Goal: Task Accomplishment & Management: Manage account settings

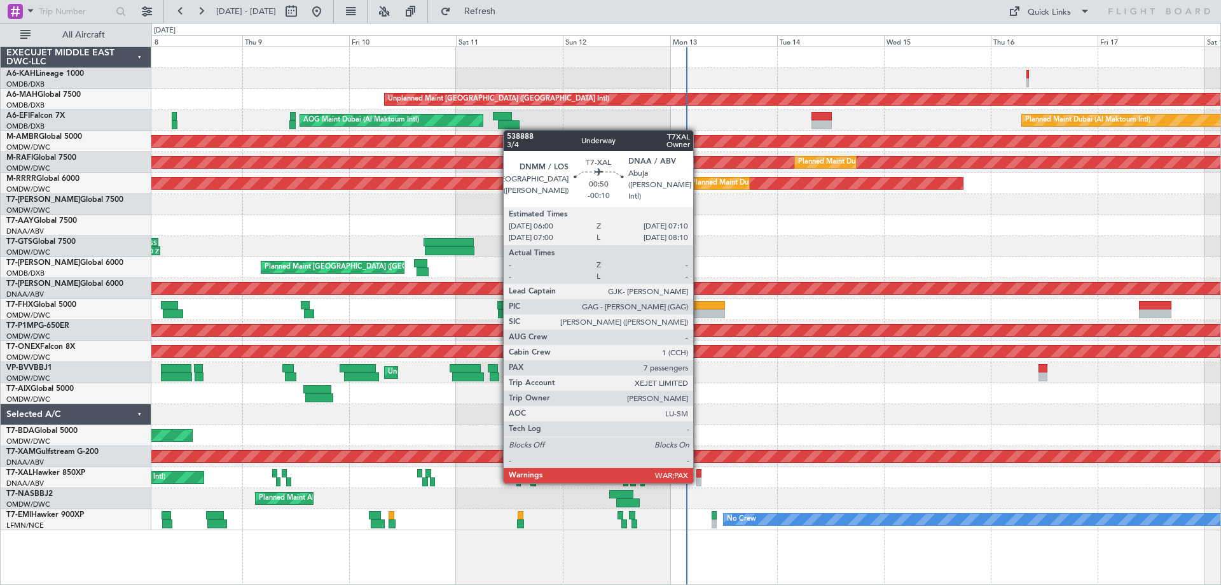
click at [699, 480] on div at bounding box center [700, 481] width 6 height 9
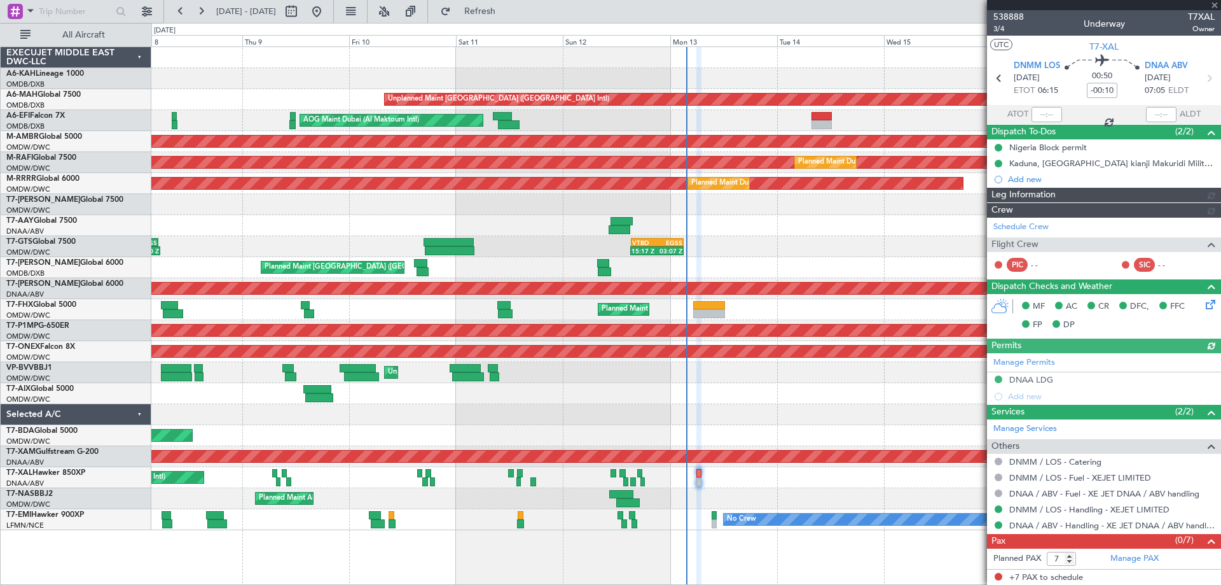
type input "[PERSON_NAME] (ANI)"
type input "7545"
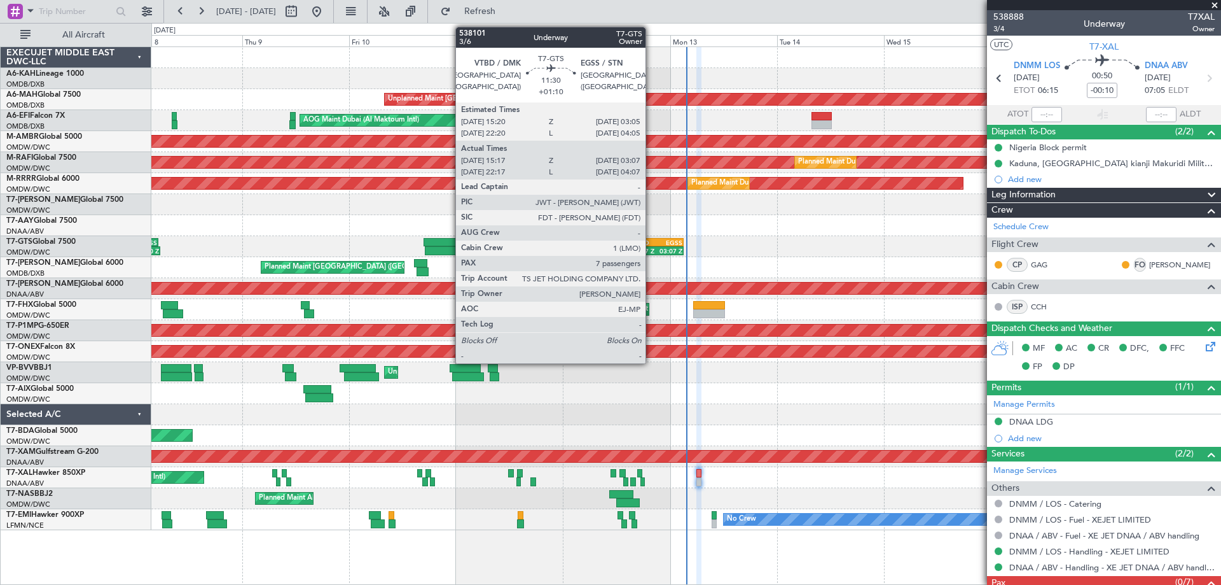
click at [652, 248] on div "15:17 Z" at bounding box center [644, 251] width 25 height 8
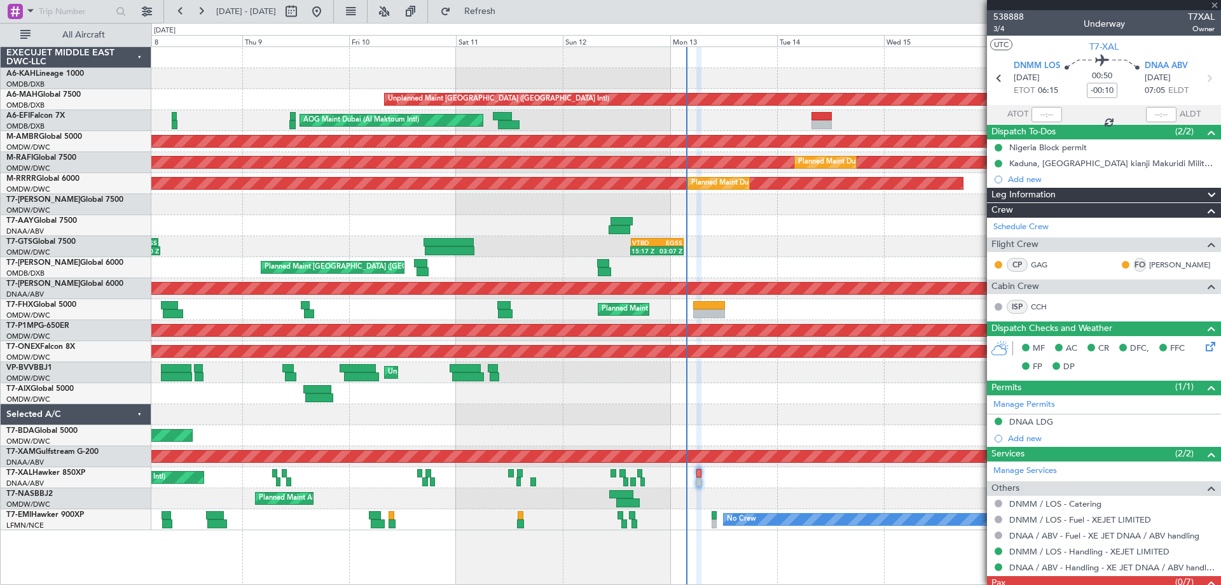
type input "+01:10"
type input "15:27"
type input "03:02"
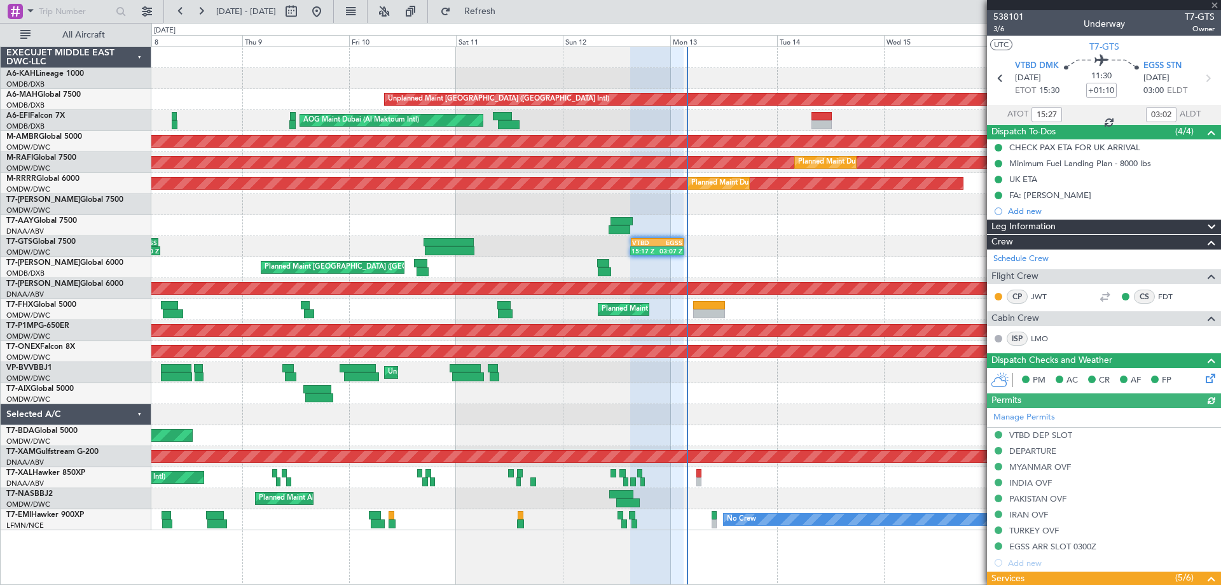
type input "Dherander Fithani (DHF)"
type input "7427"
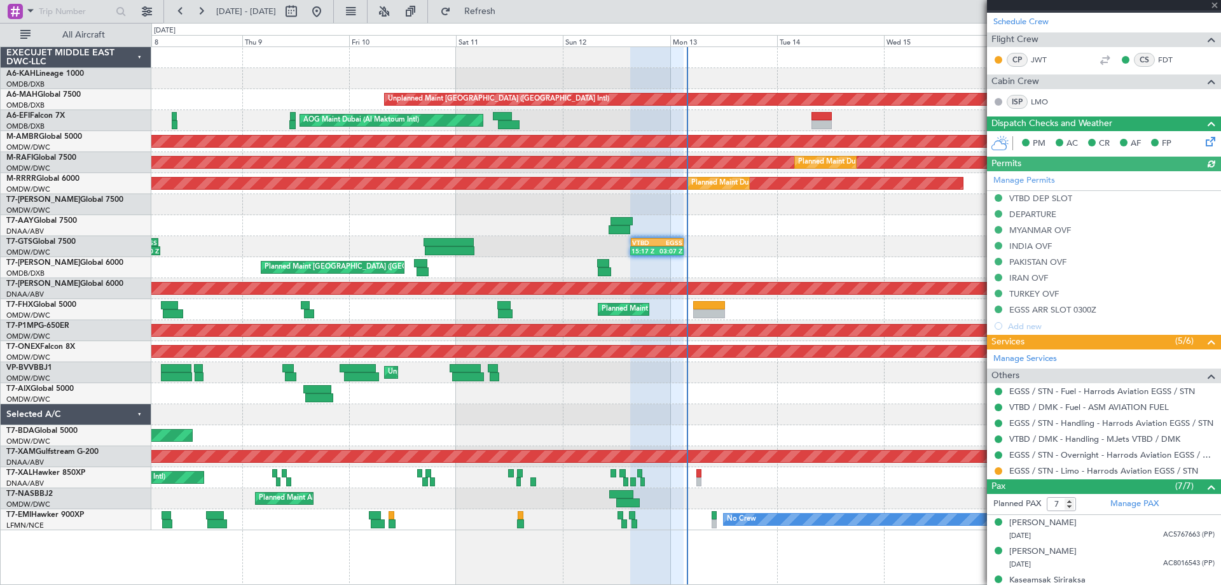
scroll to position [366, 0]
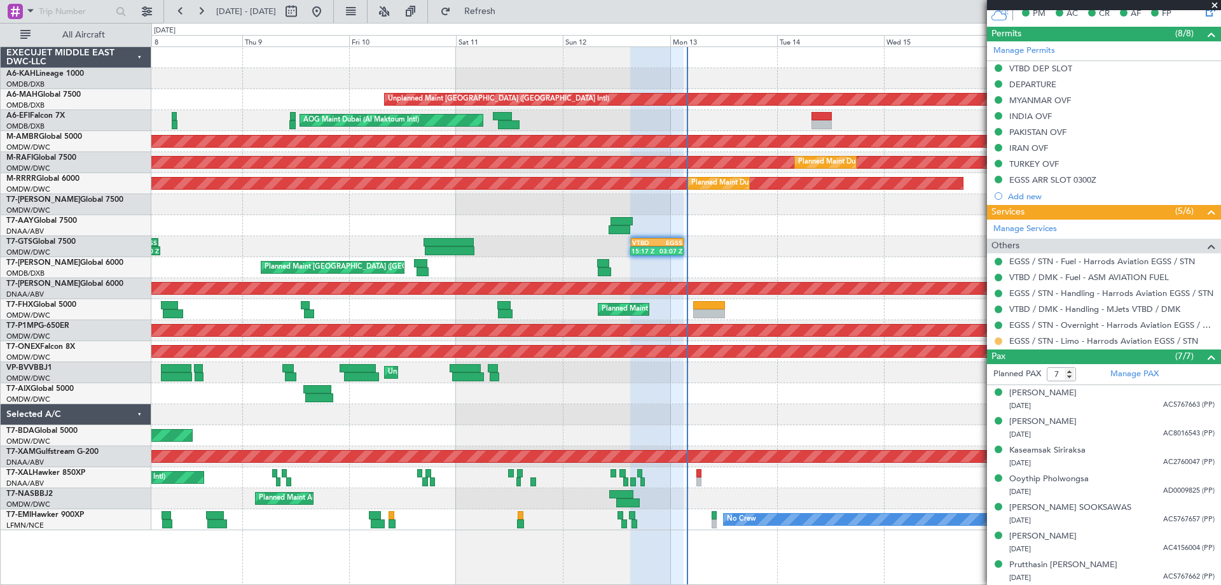
click at [997, 337] on button at bounding box center [999, 341] width 8 height 8
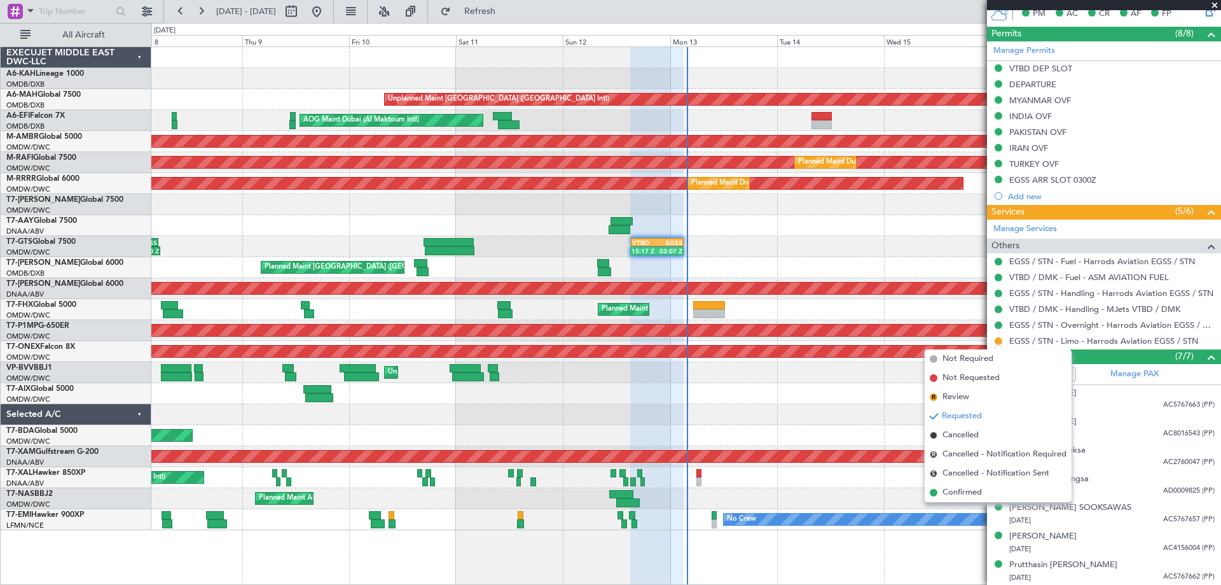
click at [970, 497] on li "Confirmed" at bounding box center [998, 492] width 147 height 19
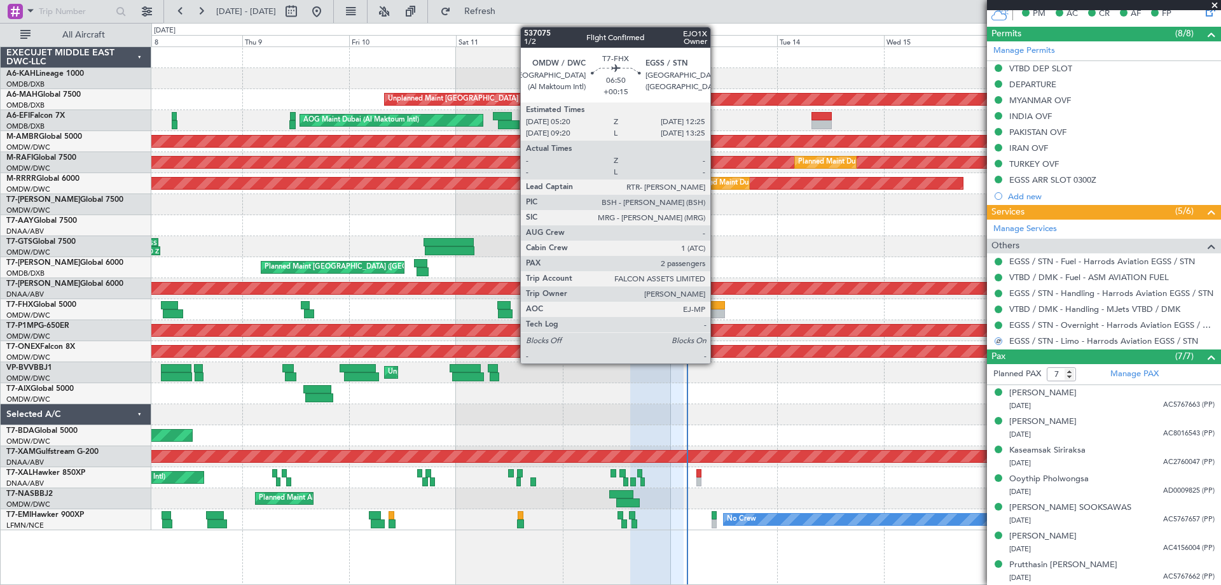
click at [716, 310] on div at bounding box center [709, 313] width 32 height 9
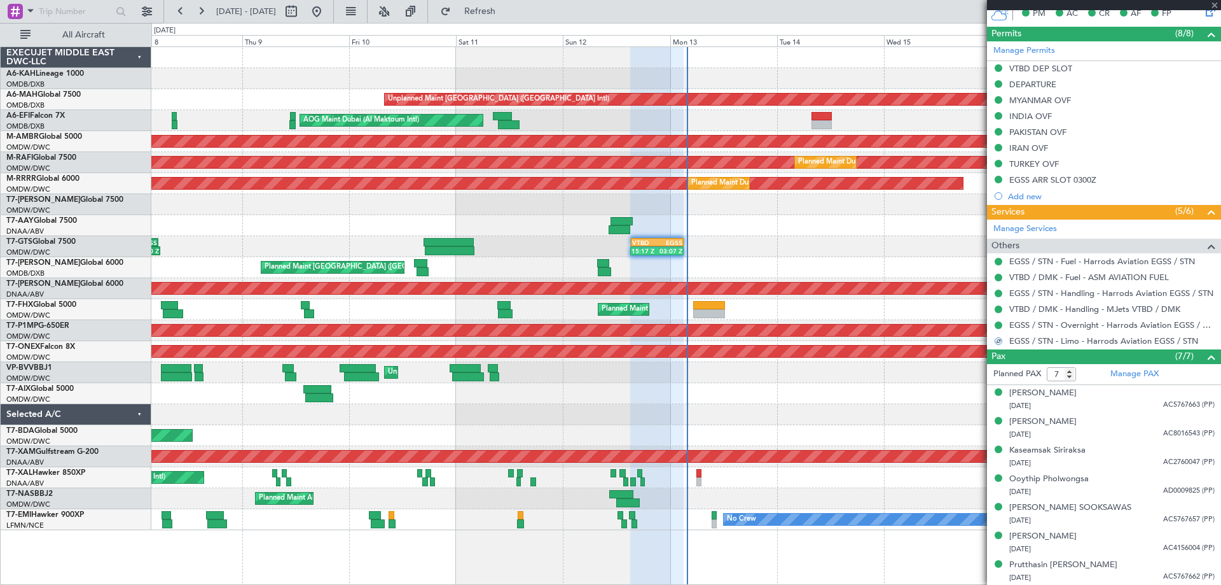
type input "+00:15"
type input "2"
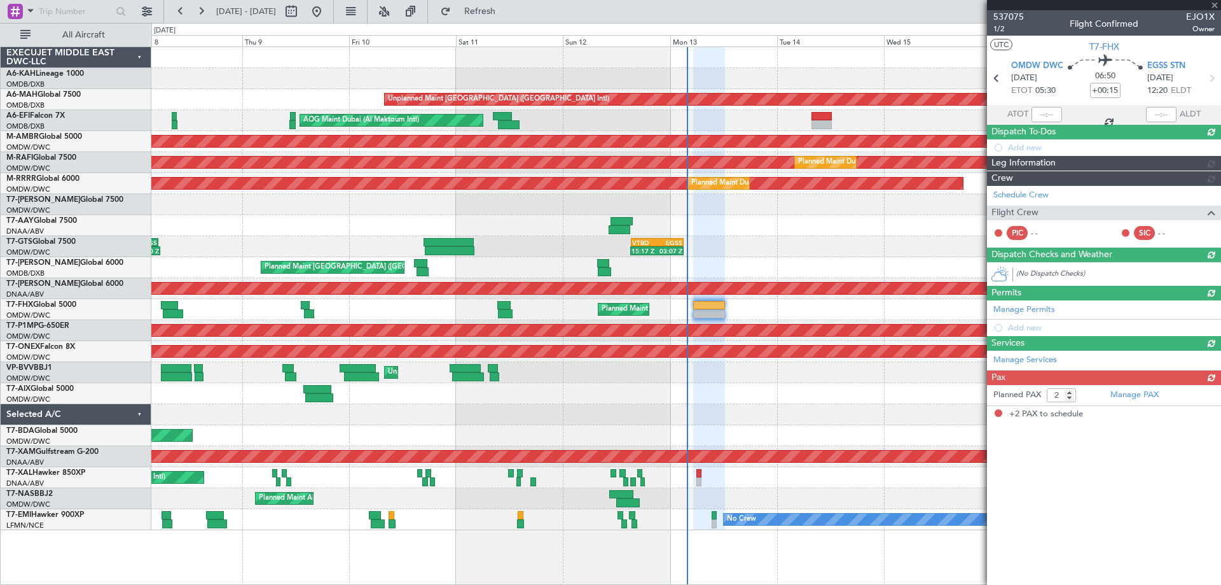
scroll to position [0, 0]
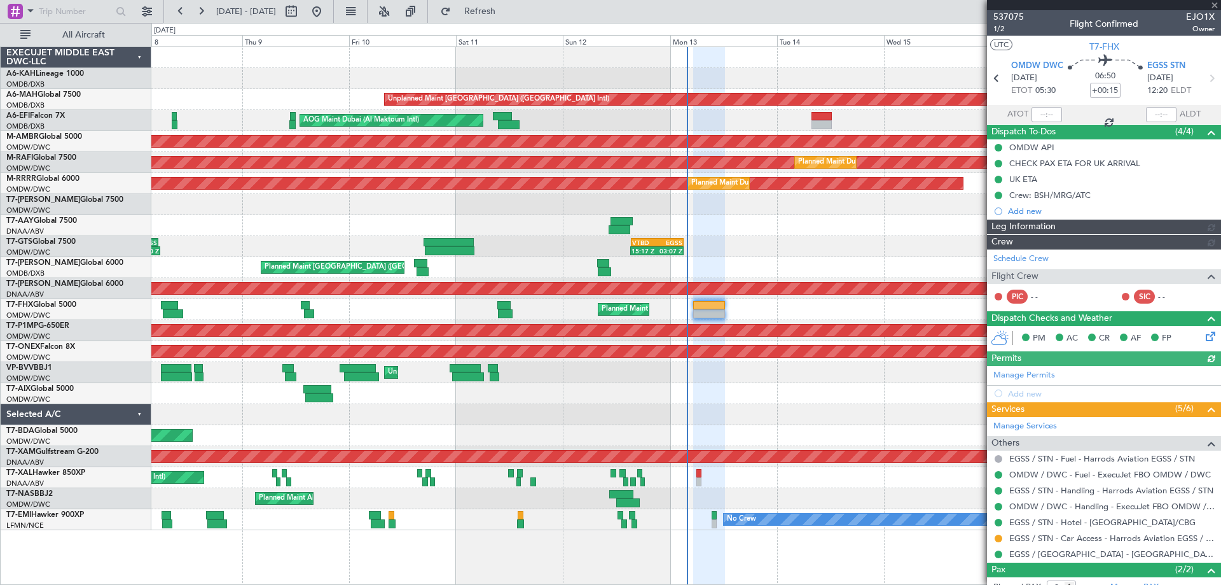
type input "[PERSON_NAME] (ANI)"
type input "7316"
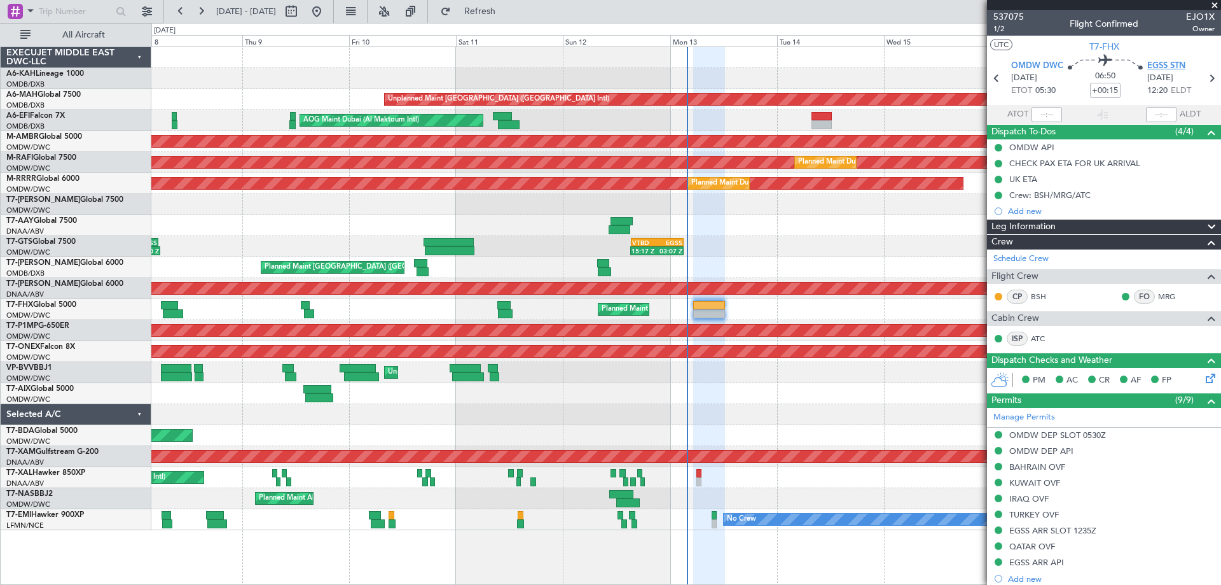
drag, startPoint x: 1214, startPoint y: 3, endPoint x: 1160, endPoint y: 67, distance: 84.5
click at [1213, 2] on span at bounding box center [1215, 5] width 13 height 11
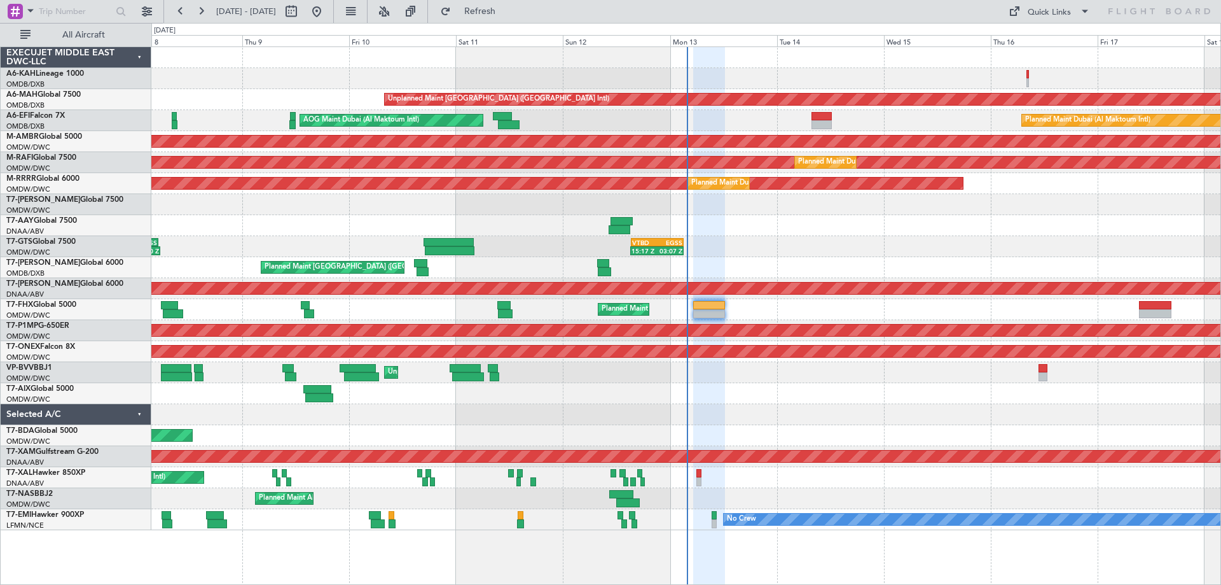
type input "0"
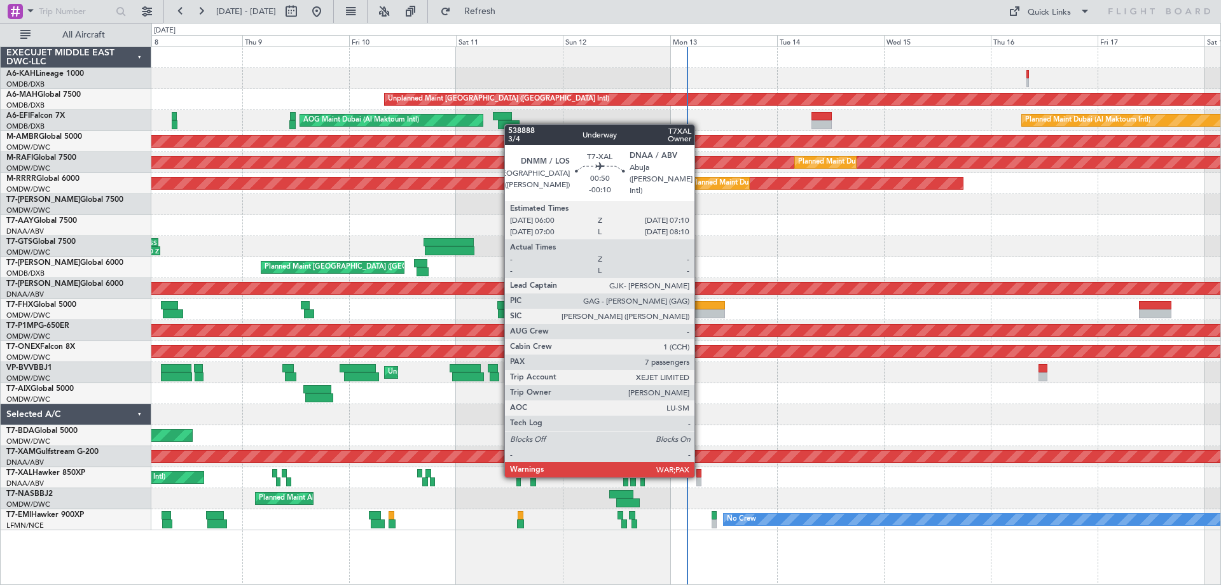
click at [701, 475] on div at bounding box center [700, 473] width 6 height 9
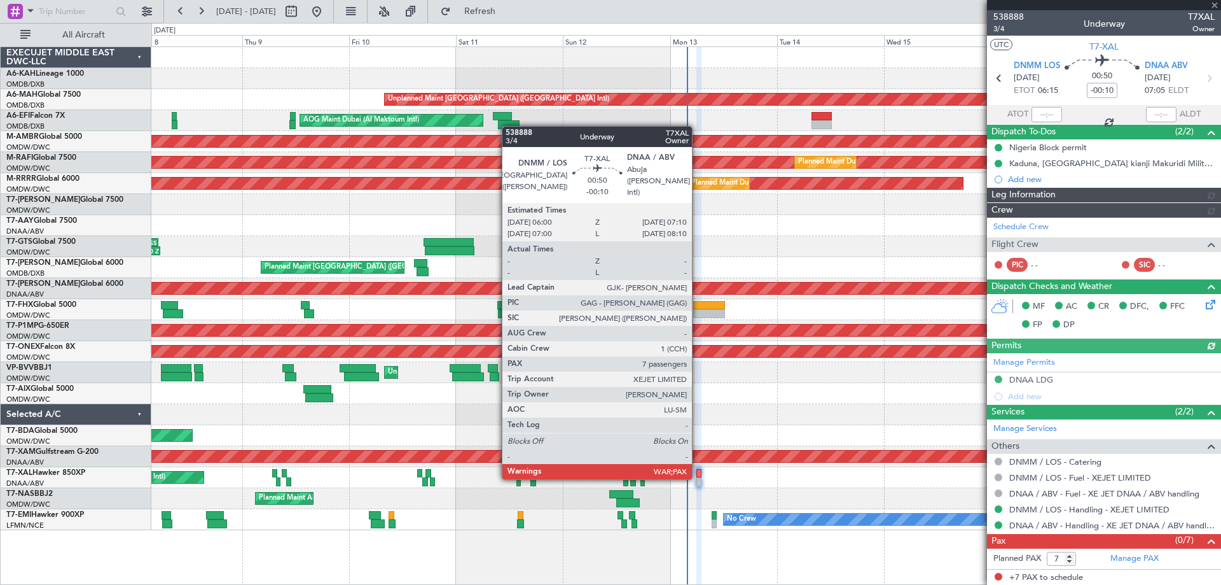
type input "[PERSON_NAME] (ANI)"
type input "7545"
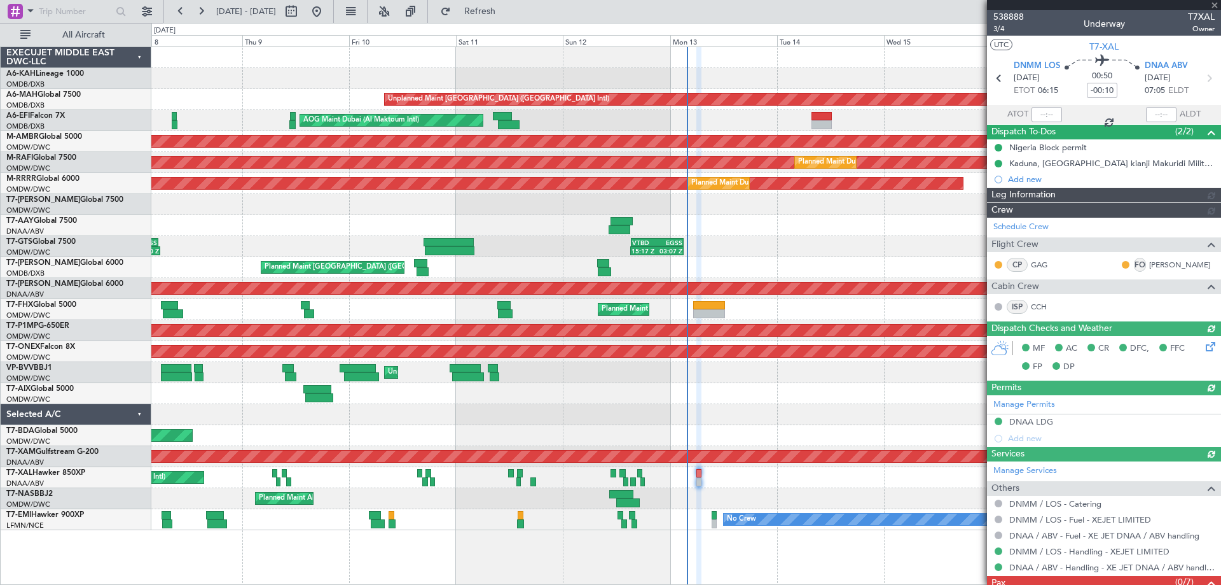
type input "[PERSON_NAME] (ANI)"
type input "7545"
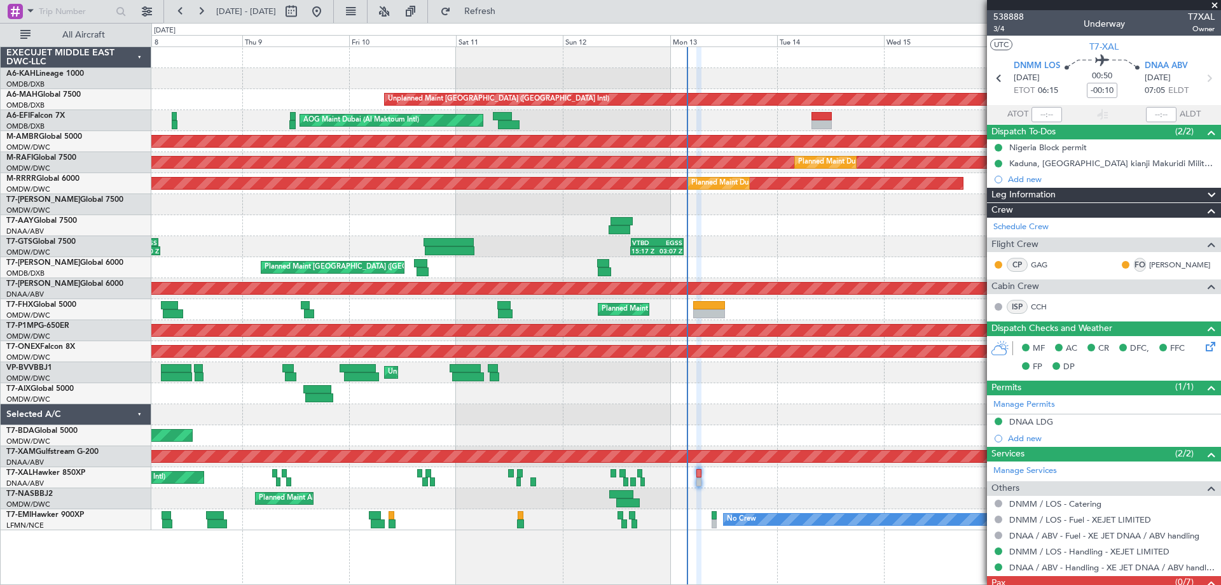
click at [1216, 1] on span at bounding box center [1215, 5] width 13 height 11
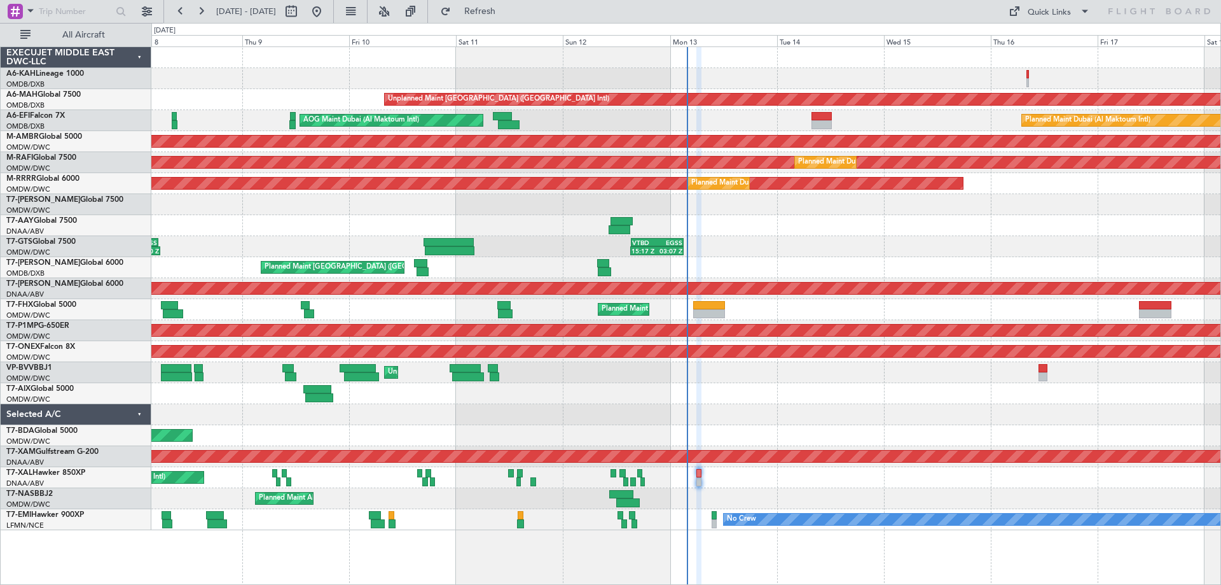
type input "0"
click at [1090, 78] on div at bounding box center [685, 78] width 1069 height 21
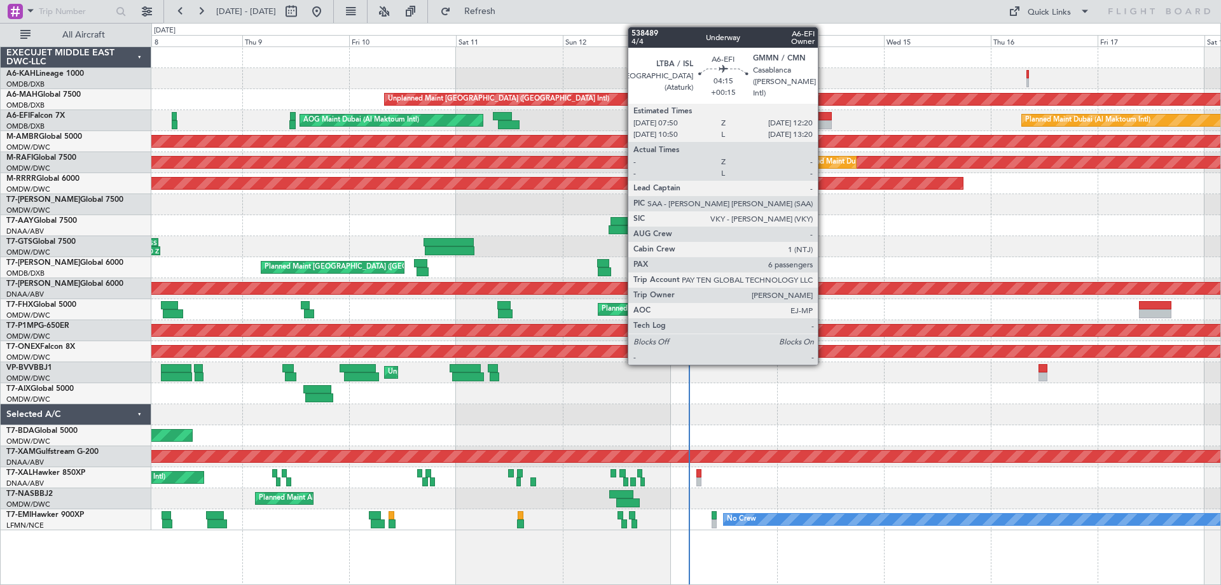
click at [824, 122] on div at bounding box center [822, 124] width 20 height 9
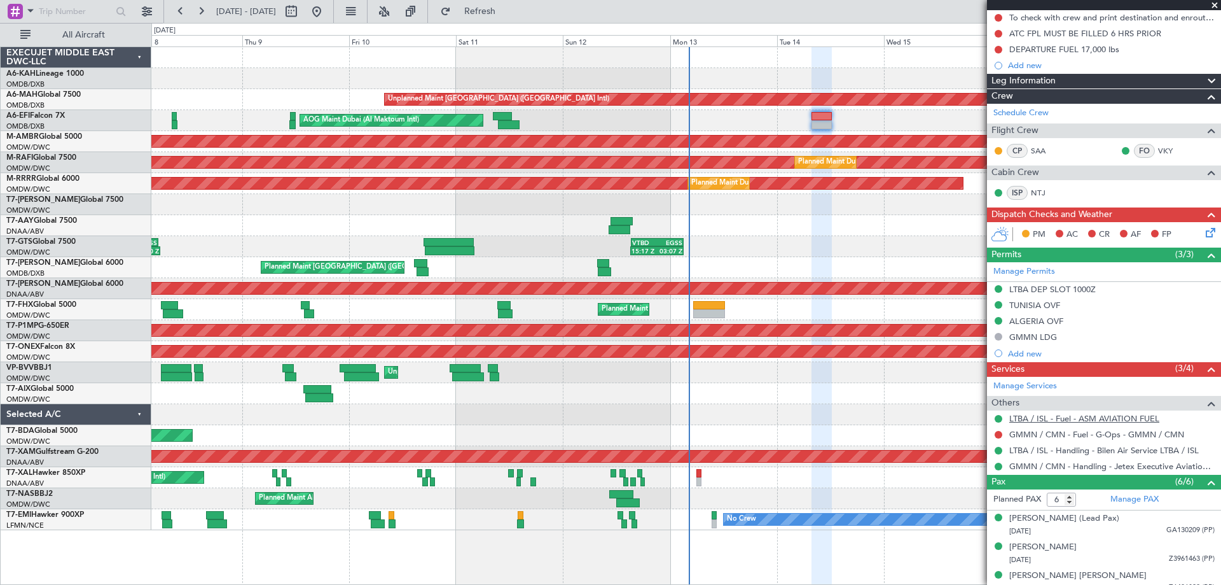
scroll to position [242, 0]
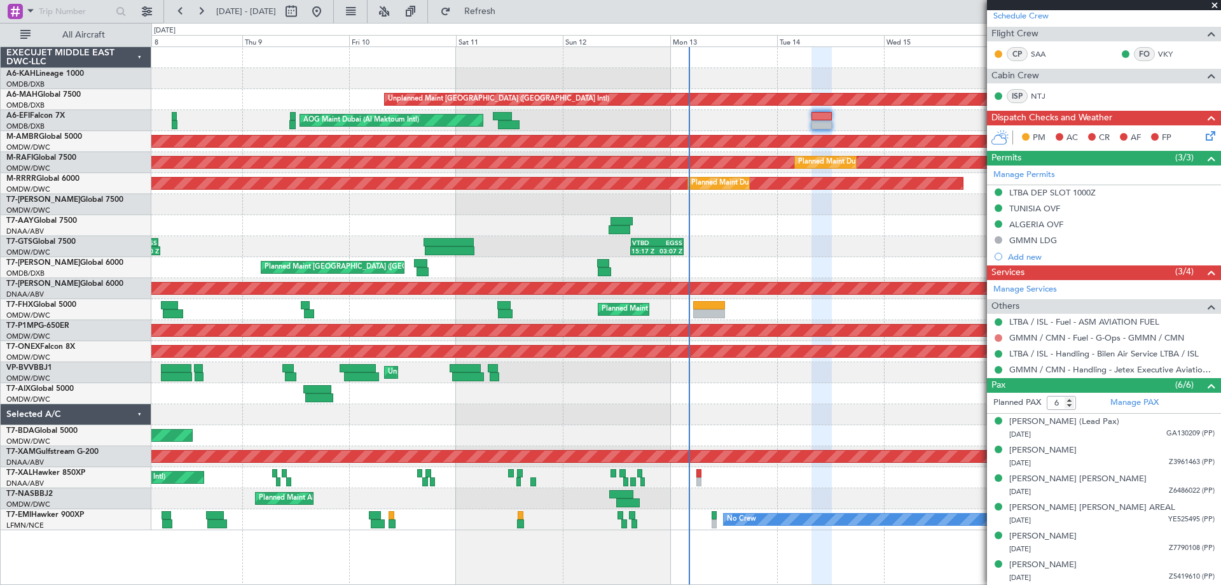
click at [996, 338] on button at bounding box center [999, 338] width 8 height 8
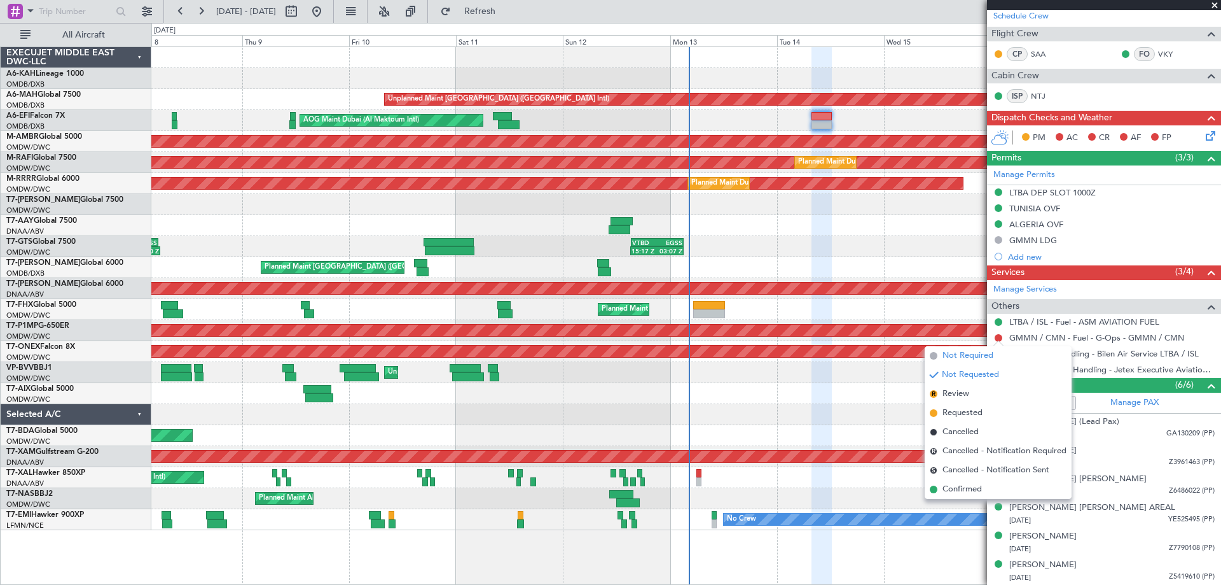
click at [969, 349] on span "Not Required" at bounding box center [968, 355] width 51 height 13
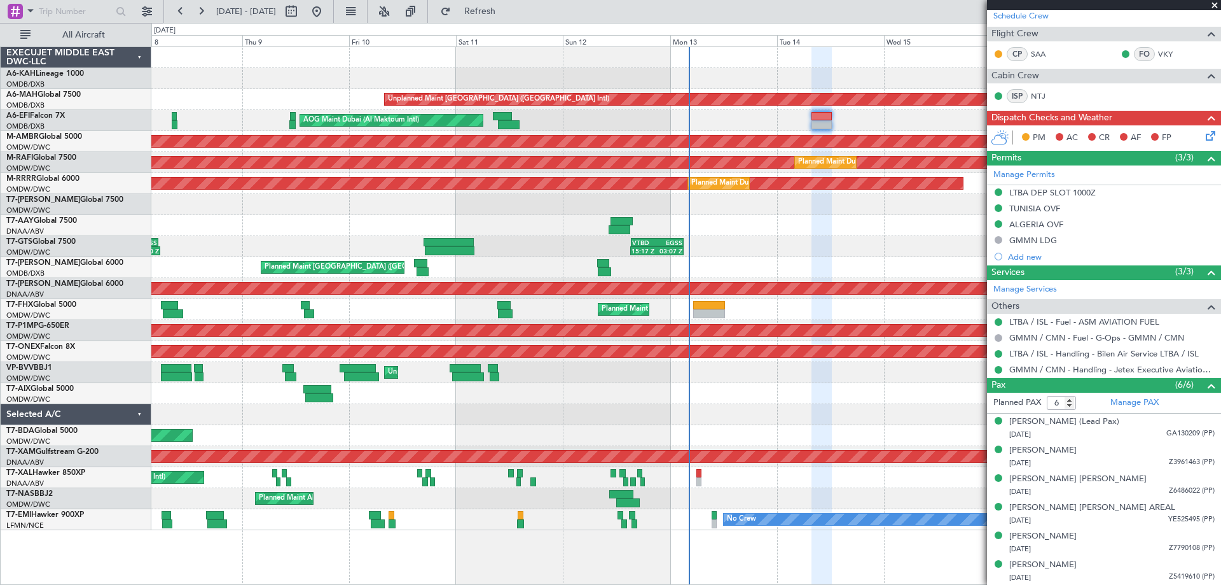
click at [758, 254] on div "17:40 Z 05:40 Z VTBD 17:20 Z EGSS 05:10 Z 15:17 Z 03:07 Z VTBD 15:20 Z EGSS 03:…" at bounding box center [685, 246] width 1069 height 21
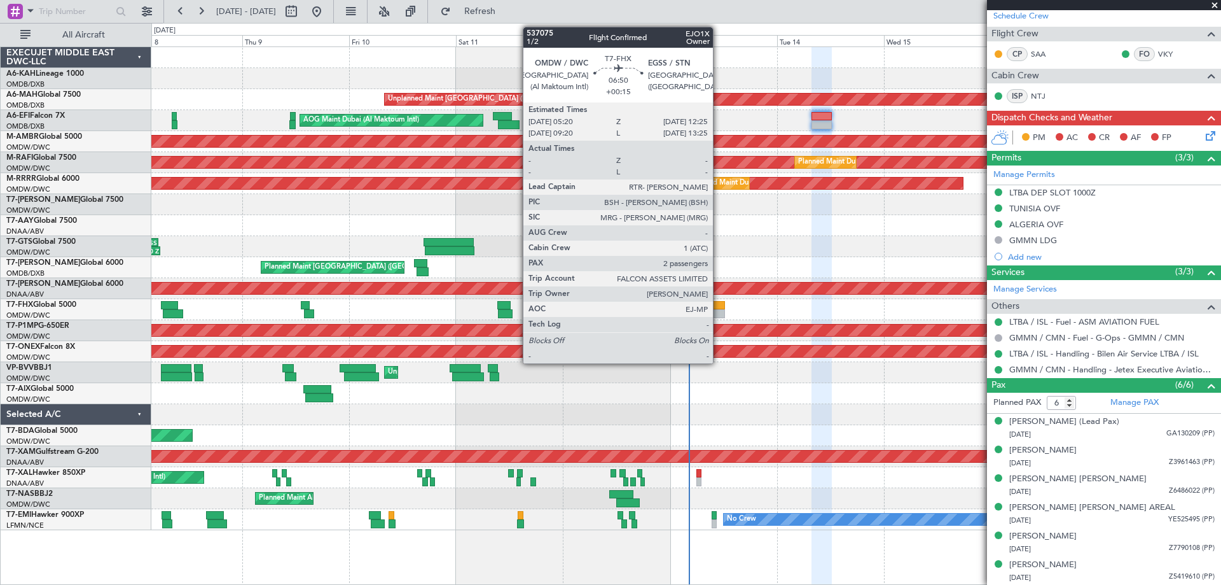
click at [718, 307] on div at bounding box center [709, 305] width 32 height 9
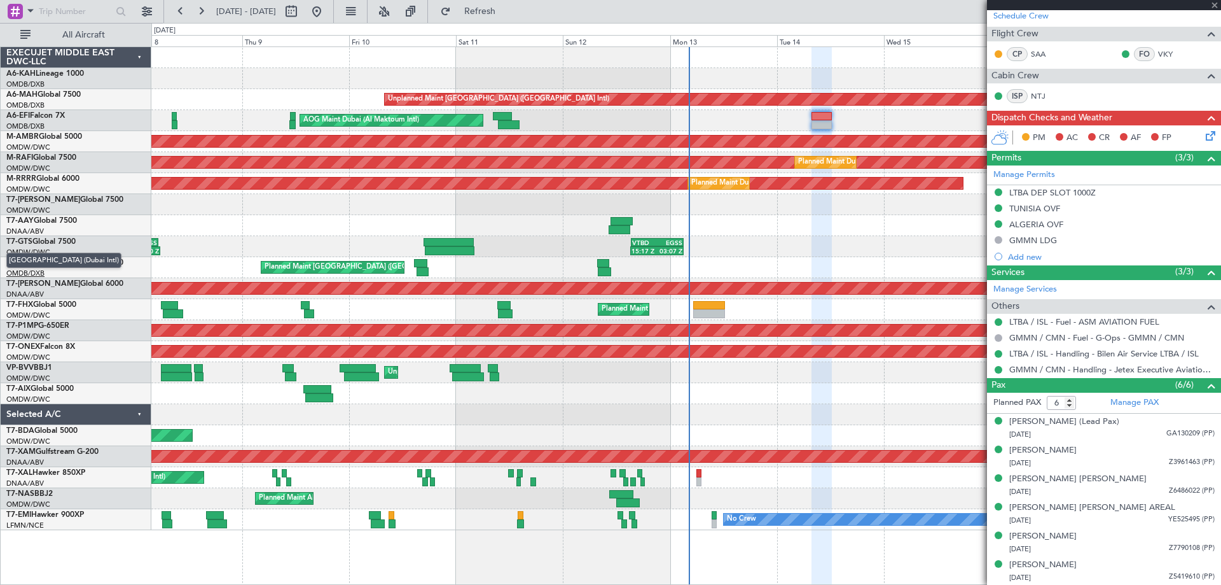
type input "2"
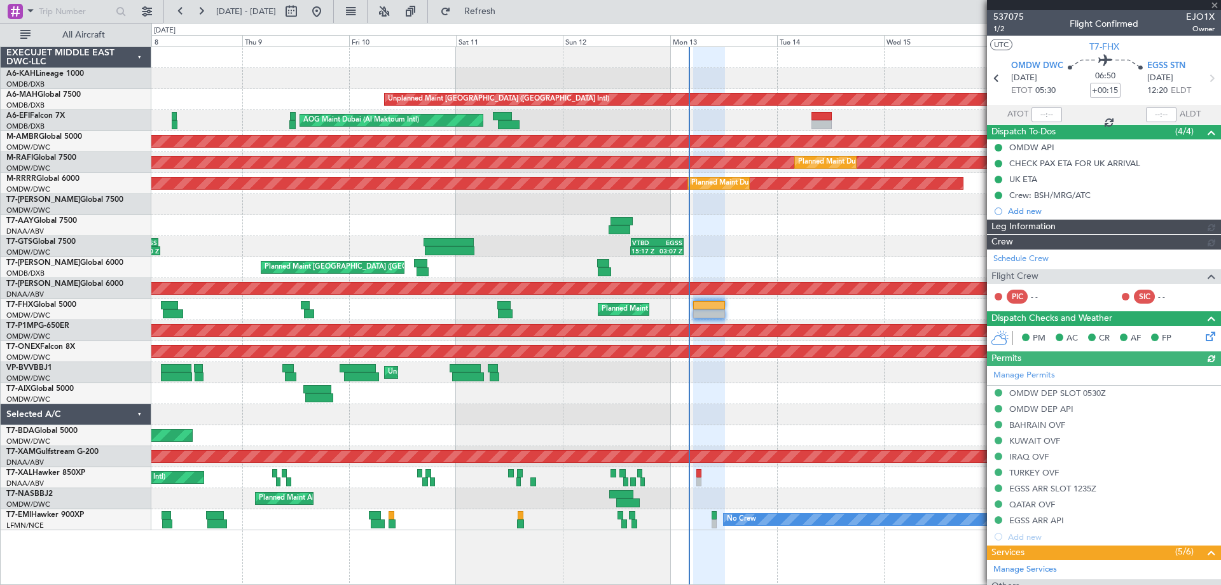
type input "[PERSON_NAME] (ANI)"
type input "7316"
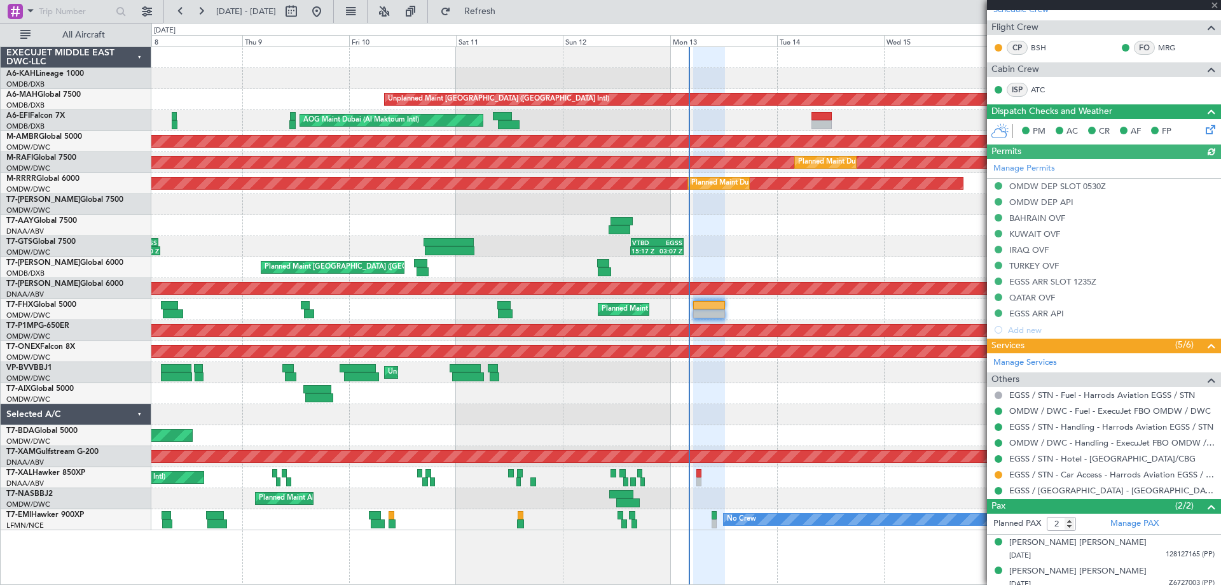
scroll to position [255, 0]
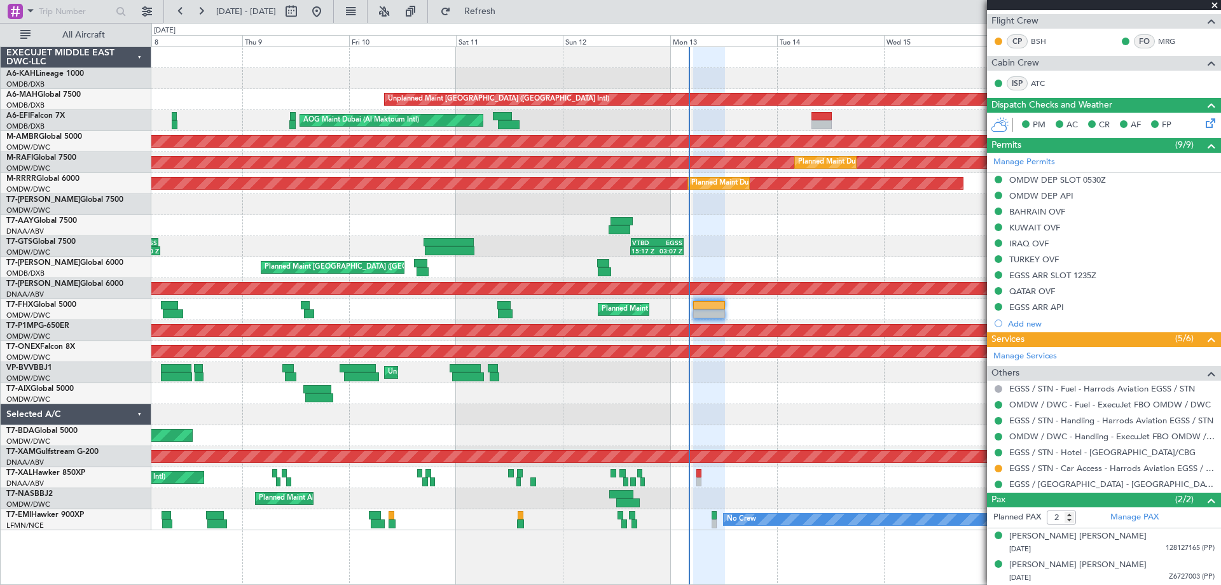
click at [796, 252] on div "17:40 Z 05:40 Z VTBD 17:20 Z EGSS 05:10 Z 15:17 Z 03:07 Z VTBD 15:20 Z EGSS 03:…" at bounding box center [685, 246] width 1069 height 21
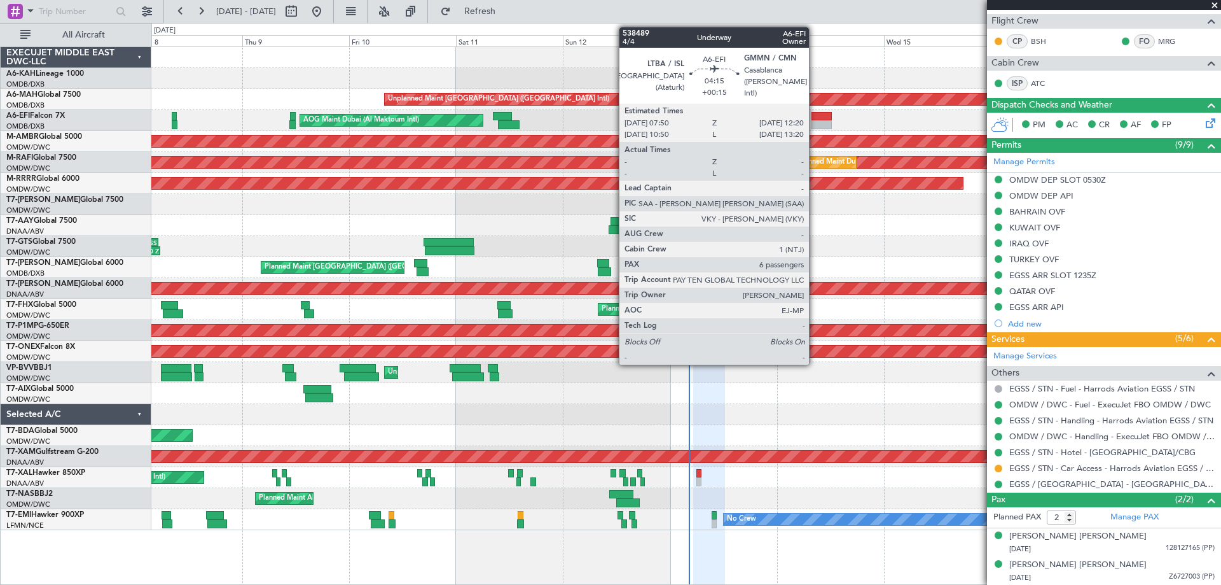
click at [815, 122] on div at bounding box center [822, 124] width 20 height 9
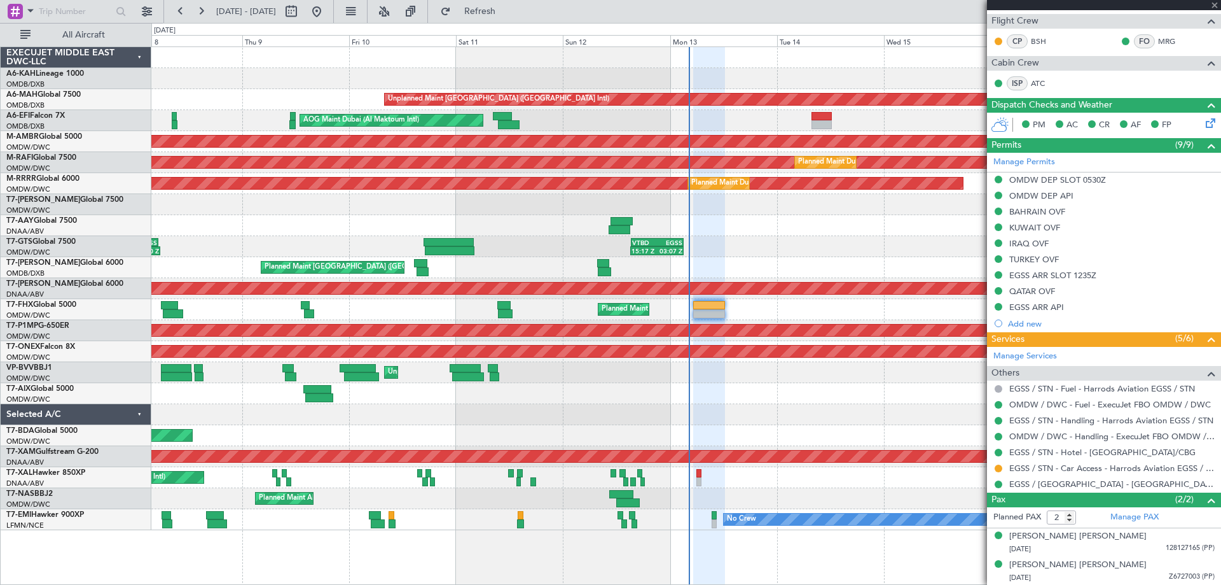
type input "6"
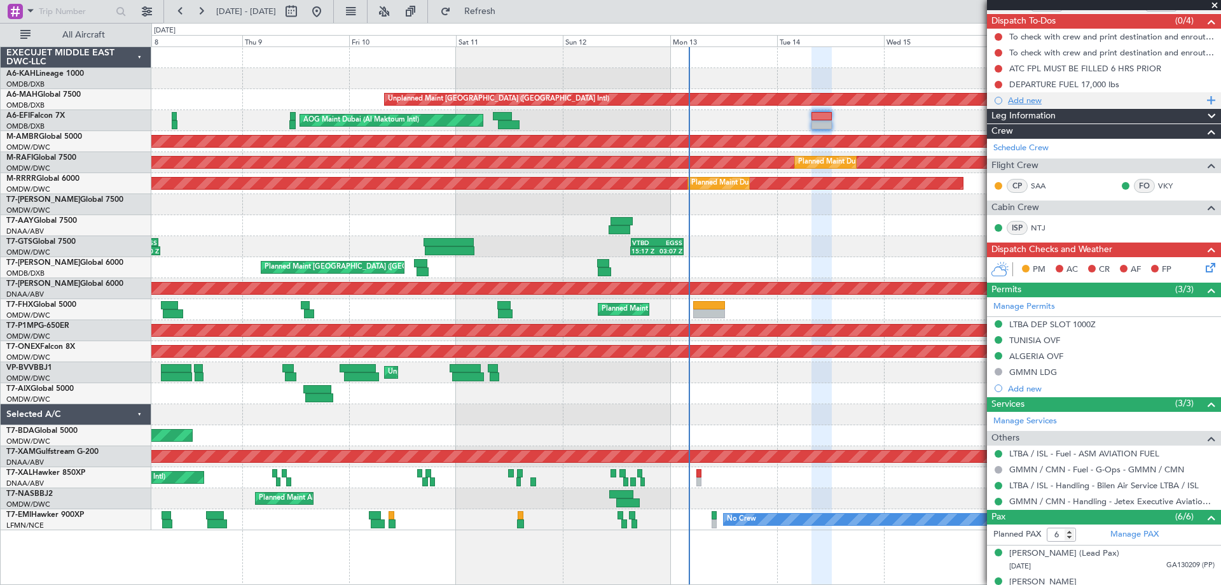
scroll to position [0, 0]
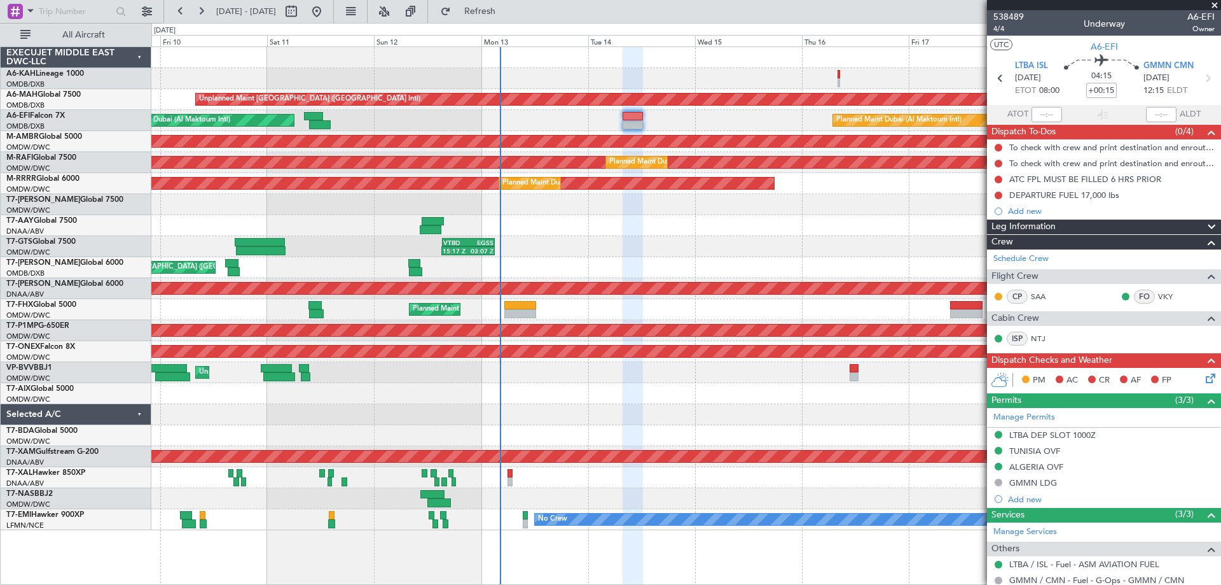
click at [350, 380] on div "Unplanned Maint [GEOGRAPHIC_DATA] ([GEOGRAPHIC_DATA] Intl) AOG Maint [GEOGRAPHI…" at bounding box center [685, 288] width 1069 height 483
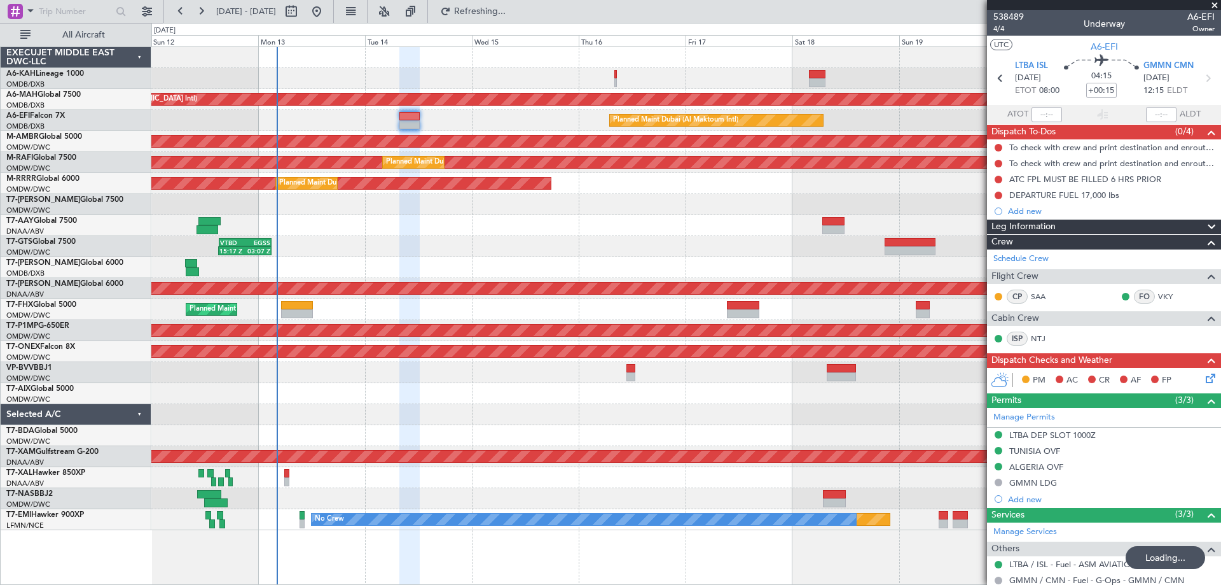
click at [431, 249] on div "15:17 Z 03:07 Z VTBD 15:20 Z EGSS 03:05 Z Planned Maint [GEOGRAPHIC_DATA] (Sele…" at bounding box center [685, 246] width 1069 height 21
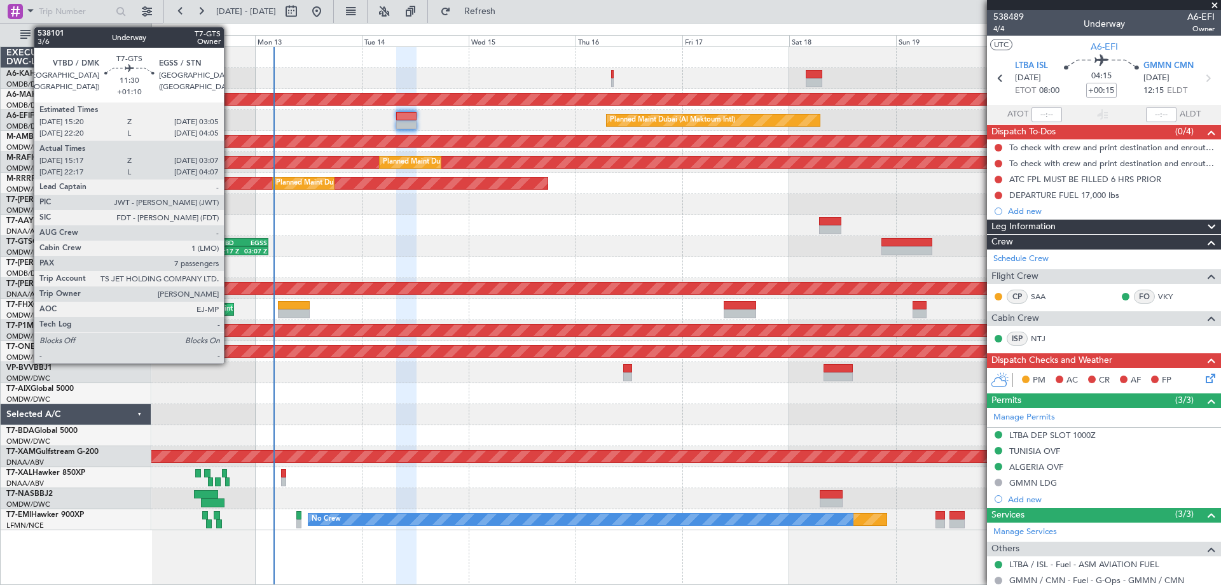
click at [230, 243] on div "VTBD" at bounding box center [229, 243] width 25 height 8
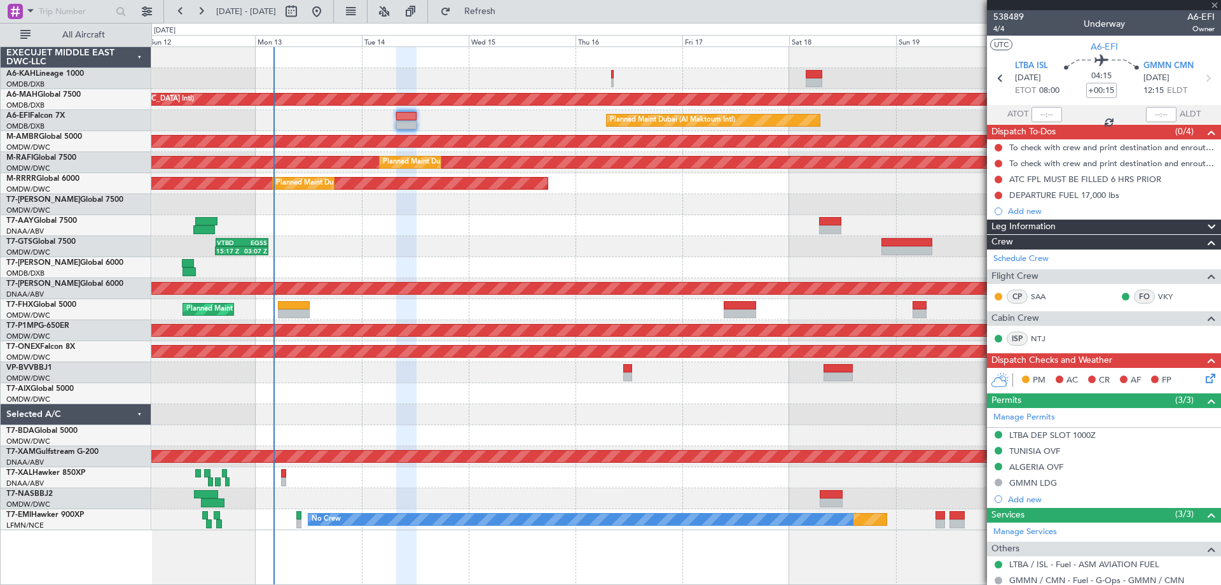
type input "+01:10"
type input "15:27"
type input "03:02"
type input "7"
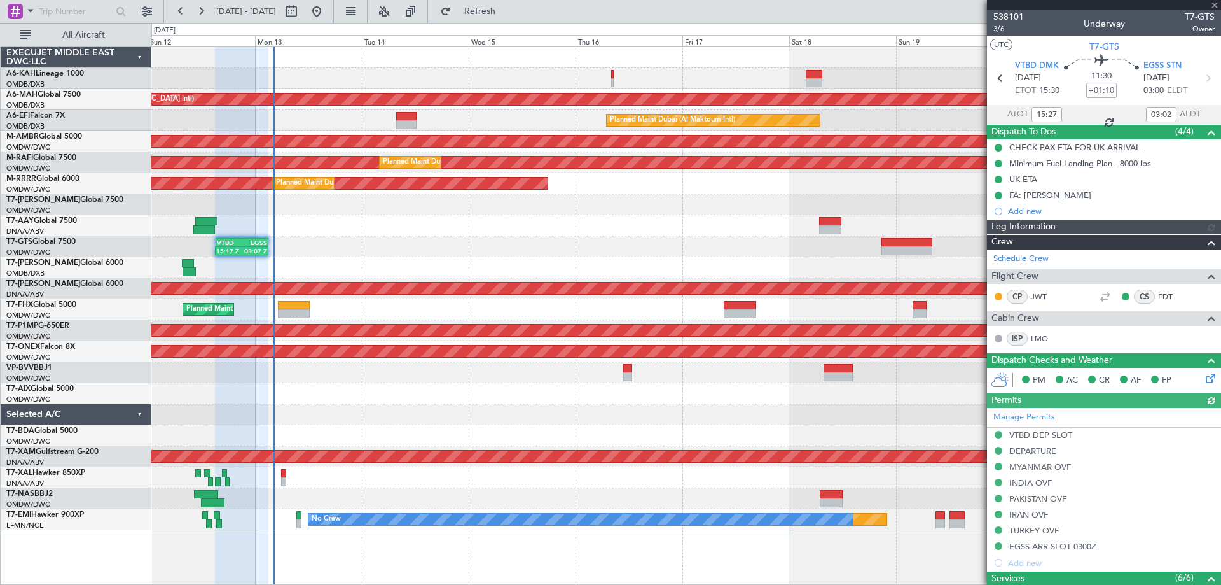
type input "Dherander Fithani (DHF)"
type input "7427"
type input "Dherander Fithani (DHF)"
type input "7427"
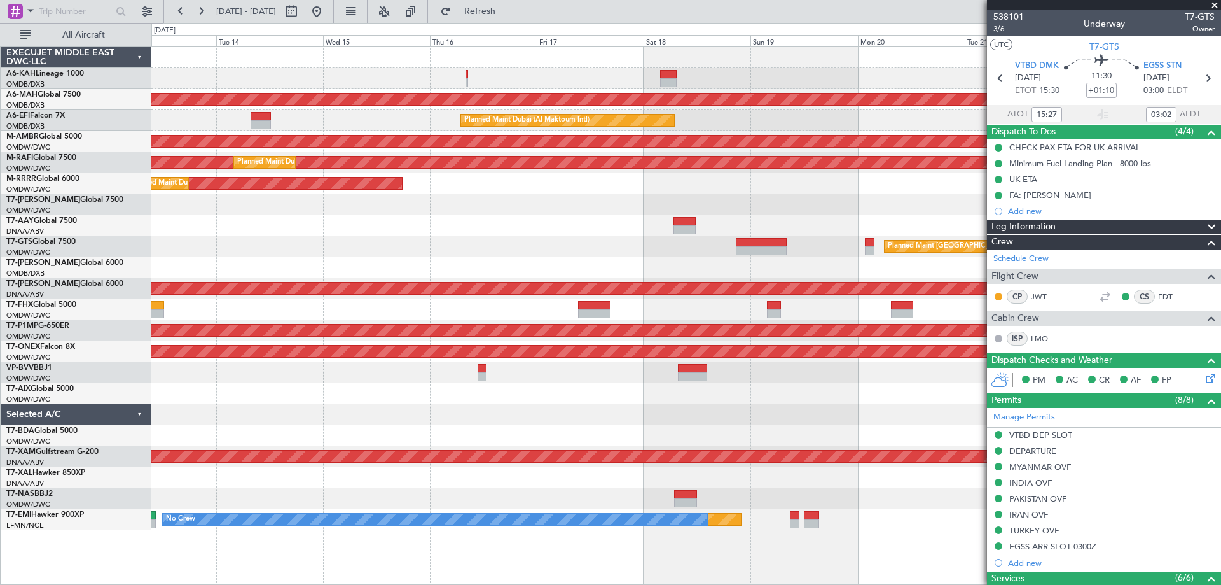
click at [591, 207] on div at bounding box center [685, 204] width 1069 height 21
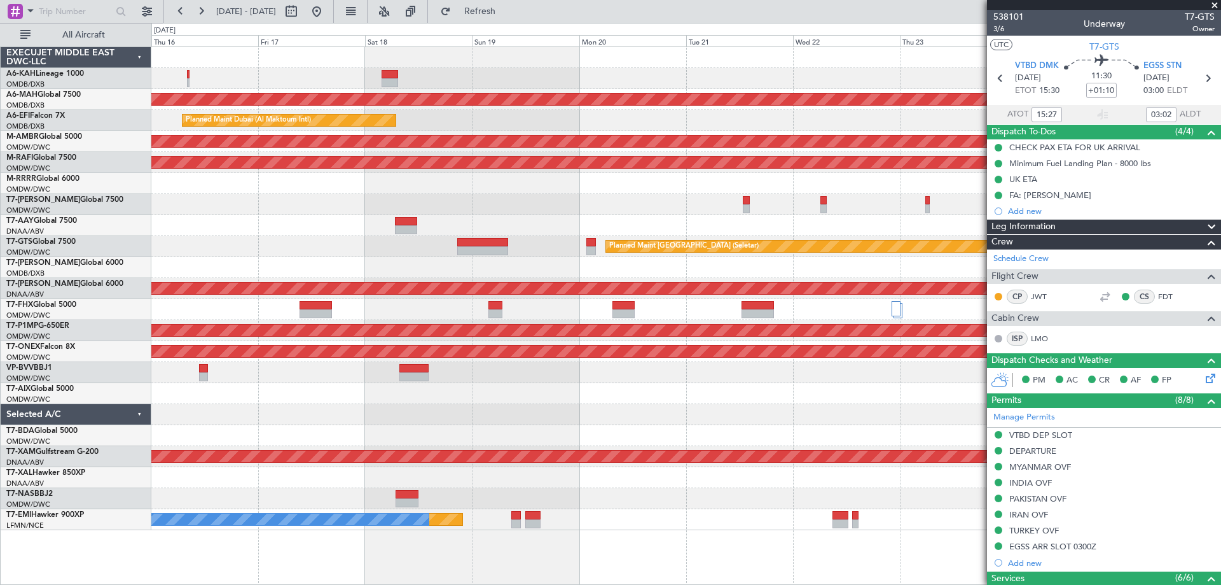
click at [398, 191] on div "Unplanned Maint [GEOGRAPHIC_DATA] ([GEOGRAPHIC_DATA] Intl) Planned Maint [GEOGR…" at bounding box center [685, 288] width 1069 height 483
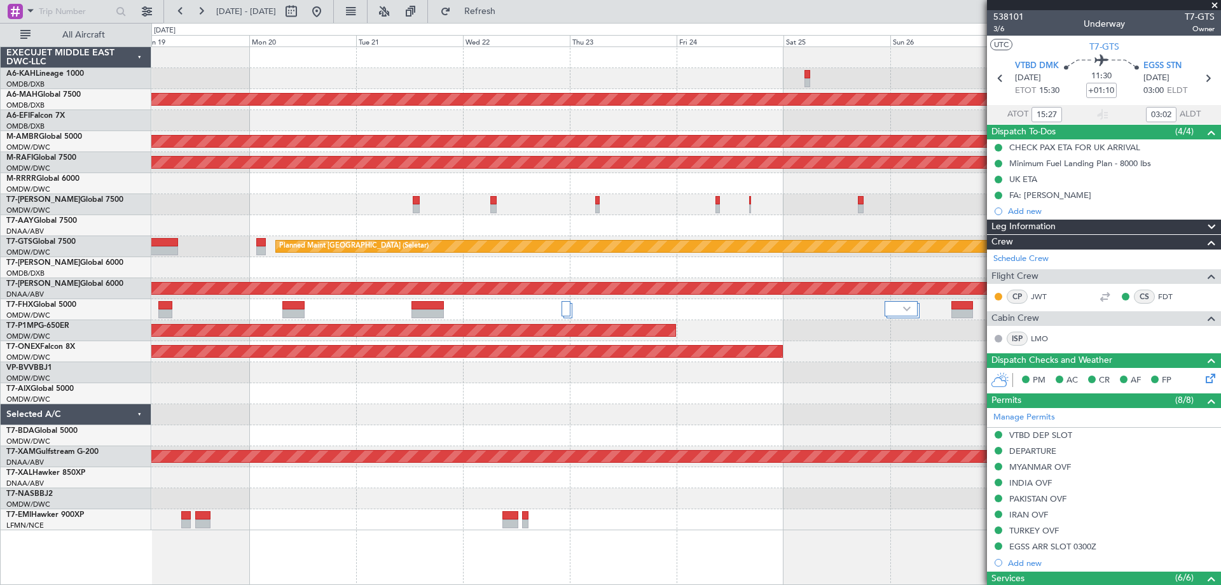
click at [578, 206] on div at bounding box center [685, 204] width 1069 height 21
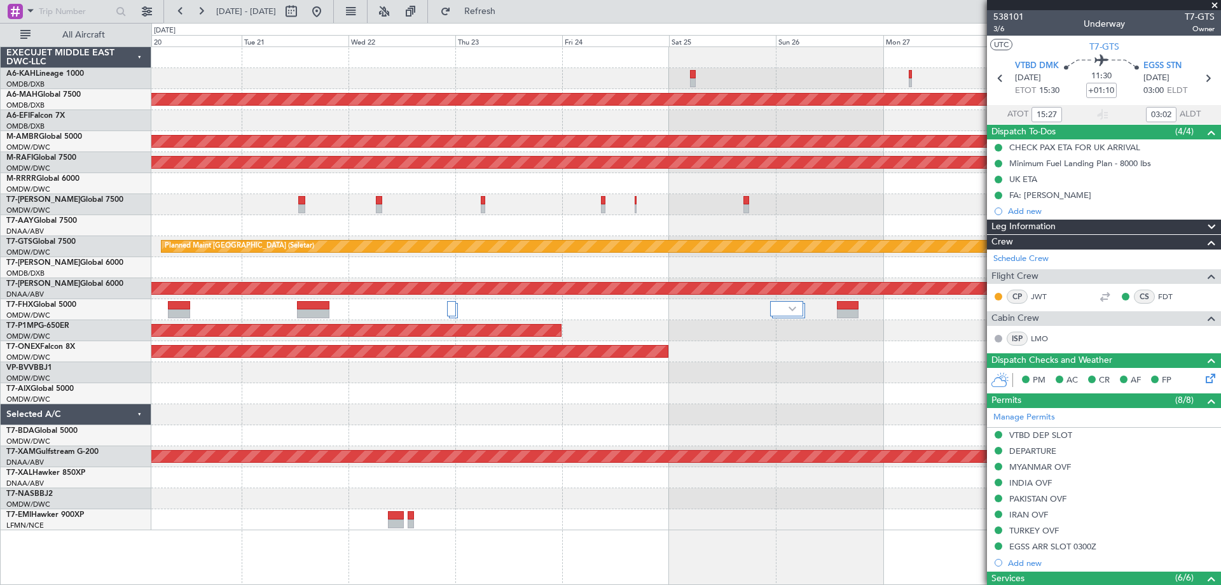
click at [670, 207] on div at bounding box center [685, 204] width 1069 height 21
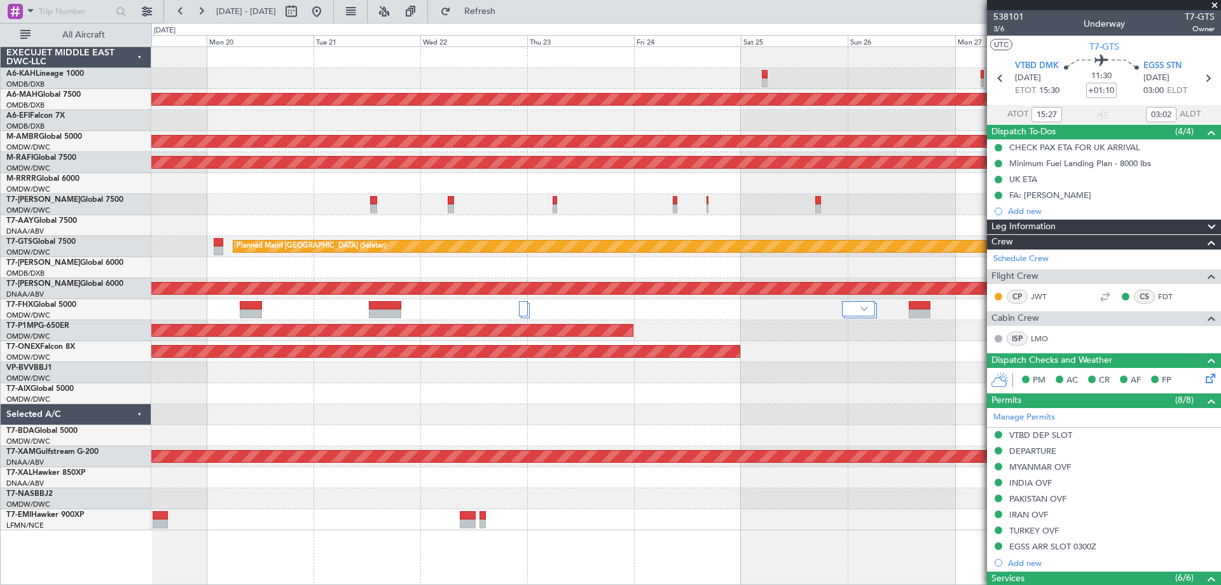
click at [494, 204] on div "Unplanned Maint [GEOGRAPHIC_DATA] ([GEOGRAPHIC_DATA] Intl) Planned Maint [GEOGR…" at bounding box center [685, 288] width 1069 height 483
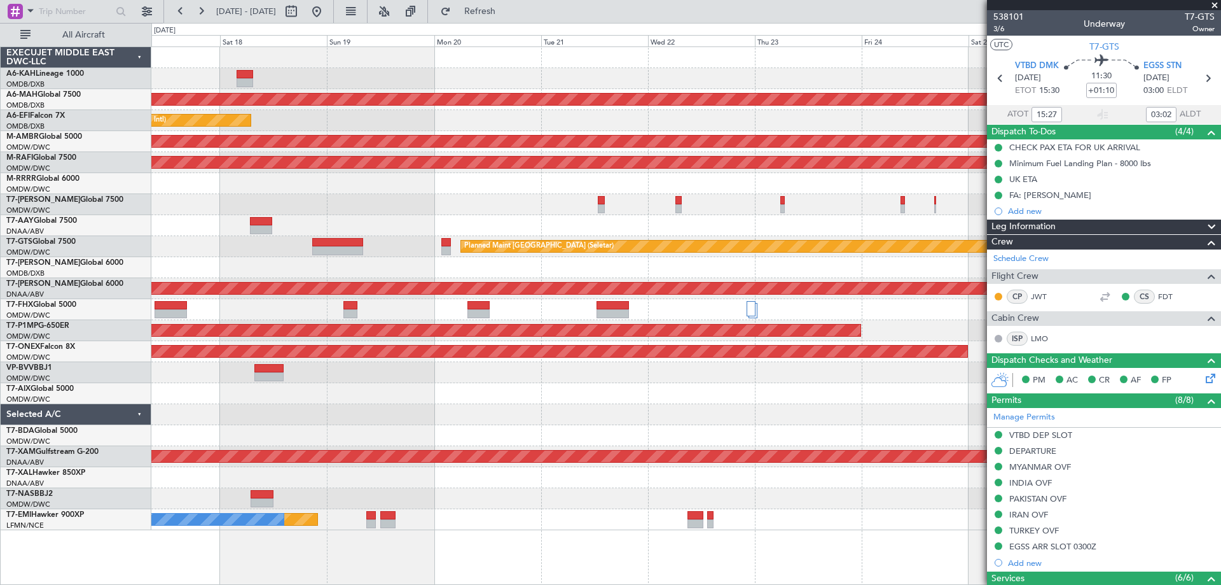
click at [733, 72] on div "Unplanned Maint [GEOGRAPHIC_DATA] ([GEOGRAPHIC_DATA] Intl) Planned Maint [GEOGR…" at bounding box center [685, 288] width 1069 height 483
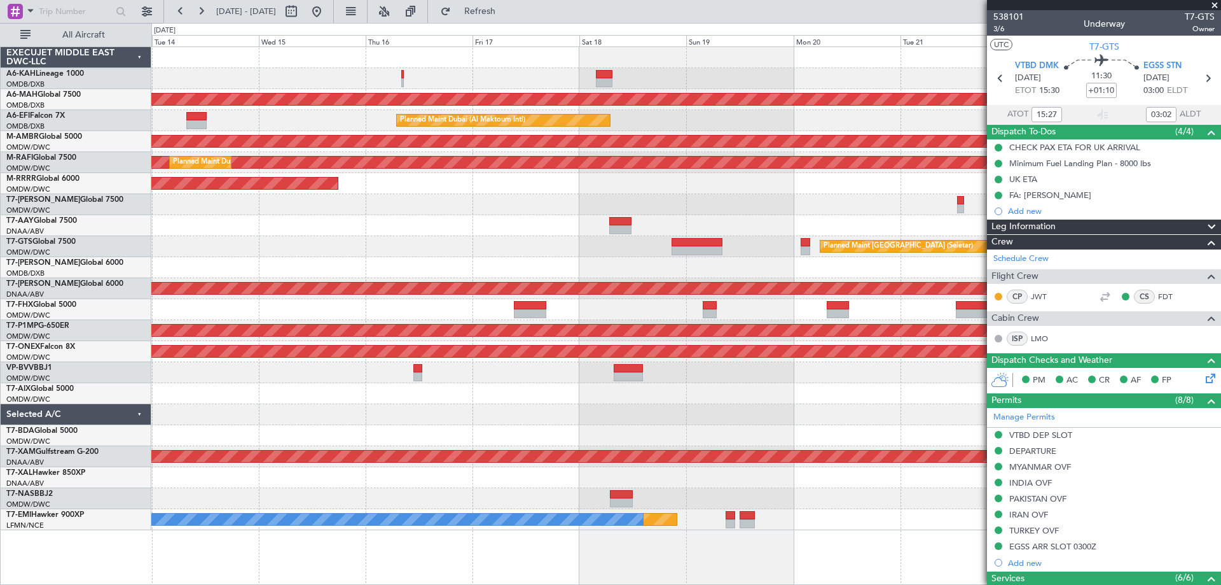
click at [646, 83] on div "Unplanned Maint [GEOGRAPHIC_DATA] ([GEOGRAPHIC_DATA] Intl) Planned Maint [GEOGR…" at bounding box center [685, 288] width 1069 height 483
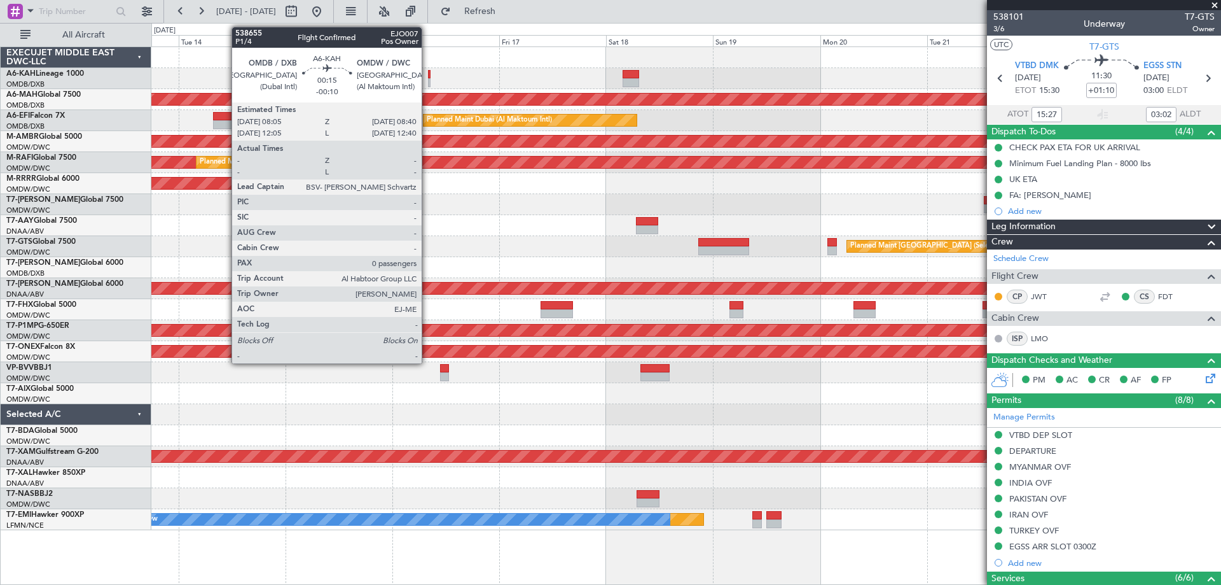
click at [428, 76] on div at bounding box center [429, 74] width 3 height 9
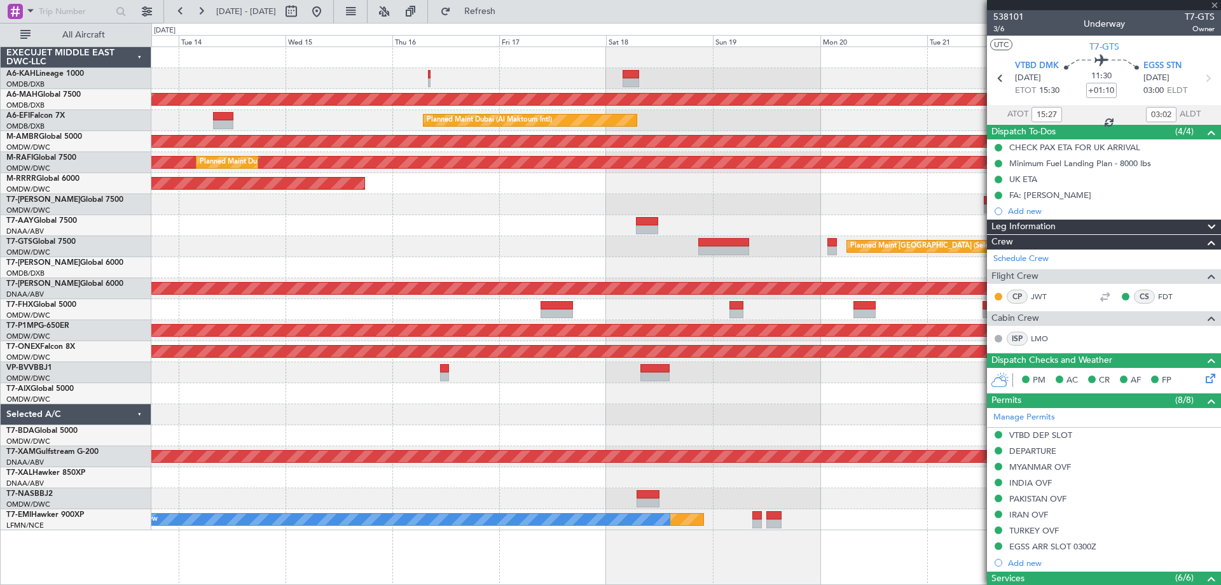
type input "-00:10"
type input "0"
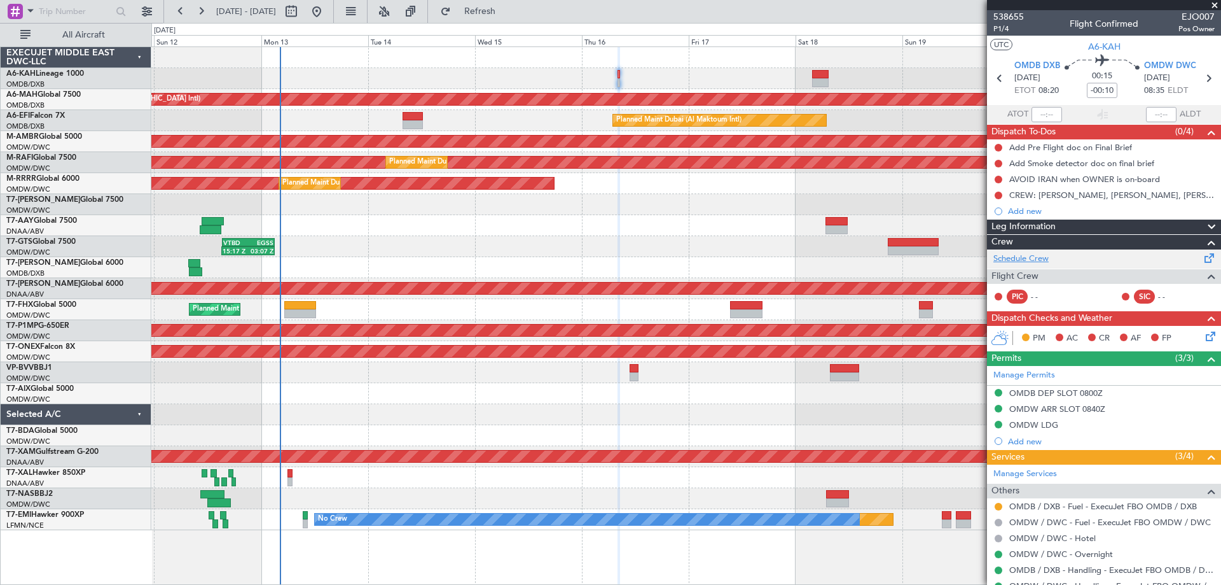
click at [1007, 253] on link "Schedule Crew" at bounding box center [1021, 259] width 55 height 13
click at [1032, 62] on span "OMDB DXB" at bounding box center [1038, 66] width 46 height 13
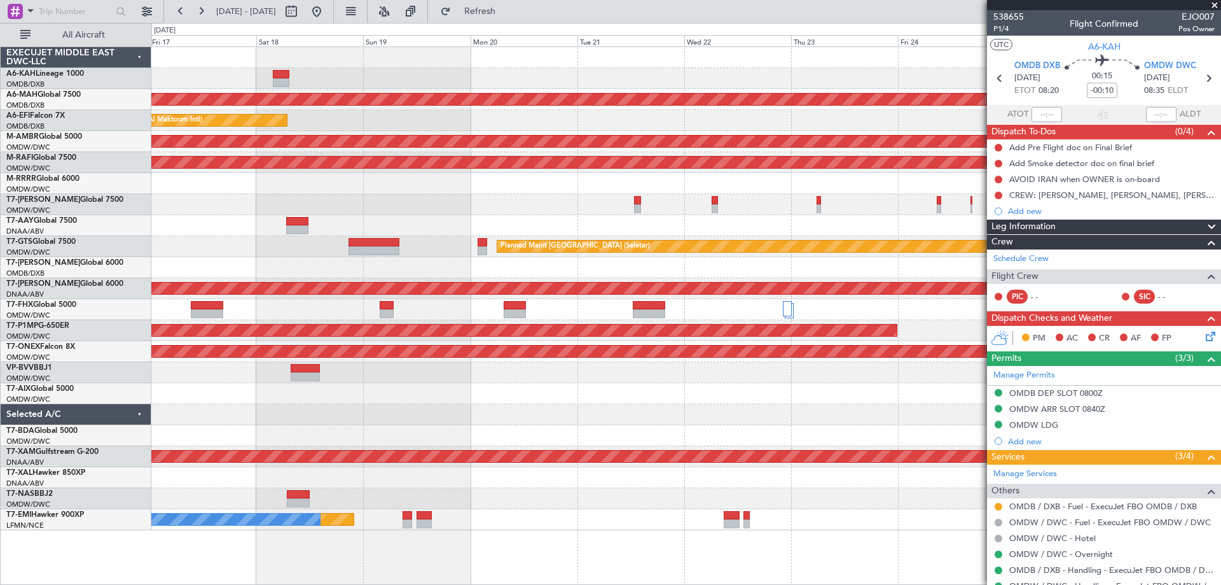
click at [230, 46] on div "Unplanned Maint [GEOGRAPHIC_DATA] ([GEOGRAPHIC_DATA] Intl) Planned Maint [GEOGR…" at bounding box center [610, 304] width 1221 height 562
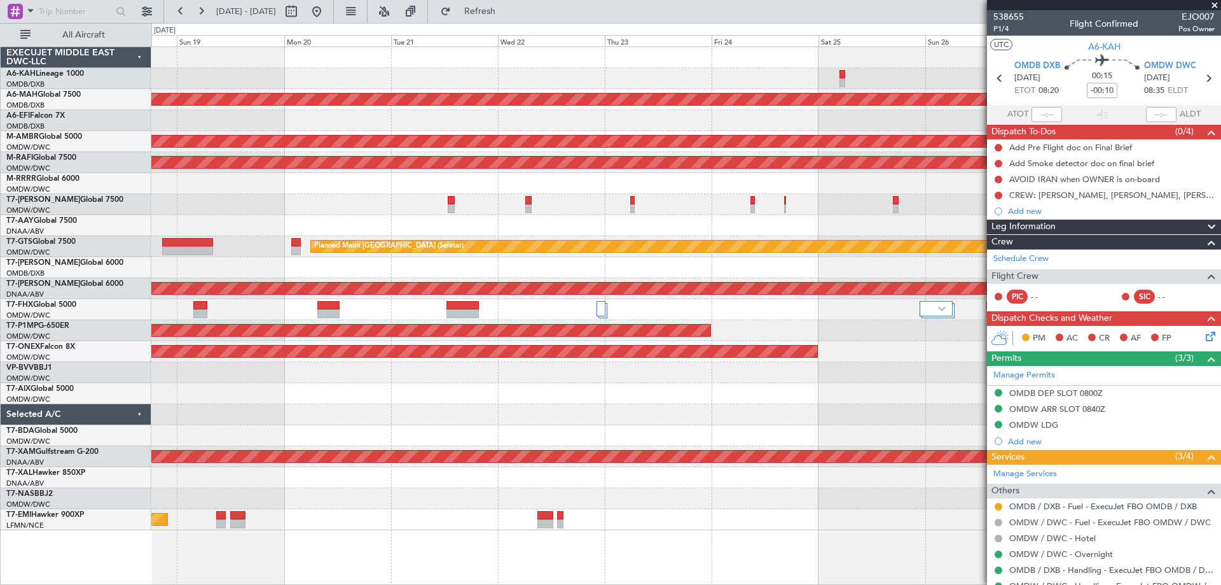
click at [594, 198] on div at bounding box center [685, 204] width 1069 height 21
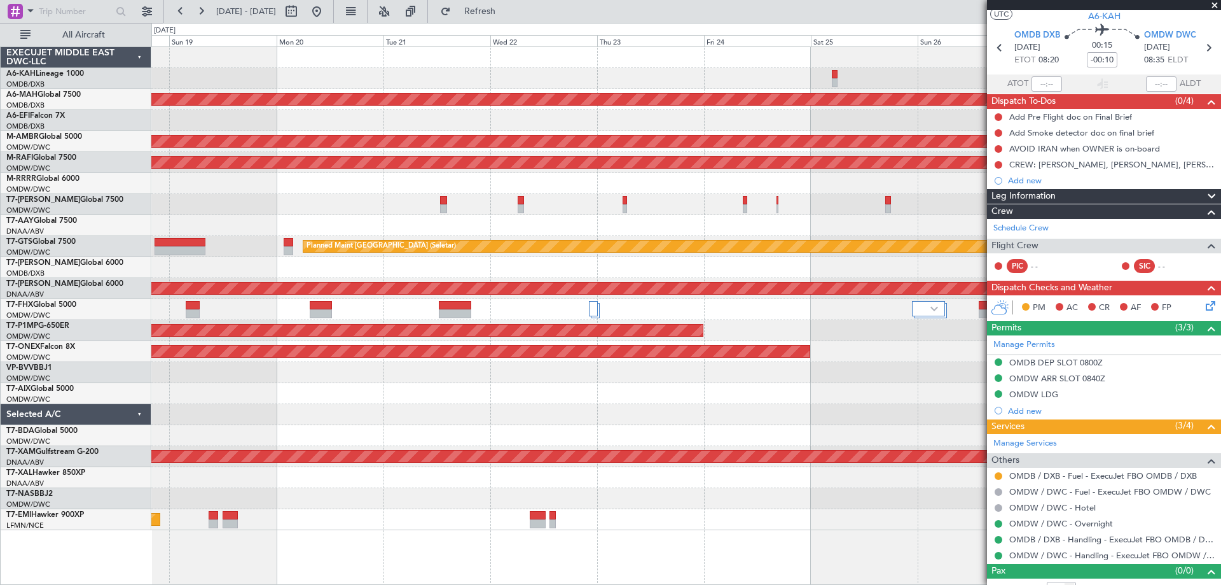
scroll to position [45, 0]
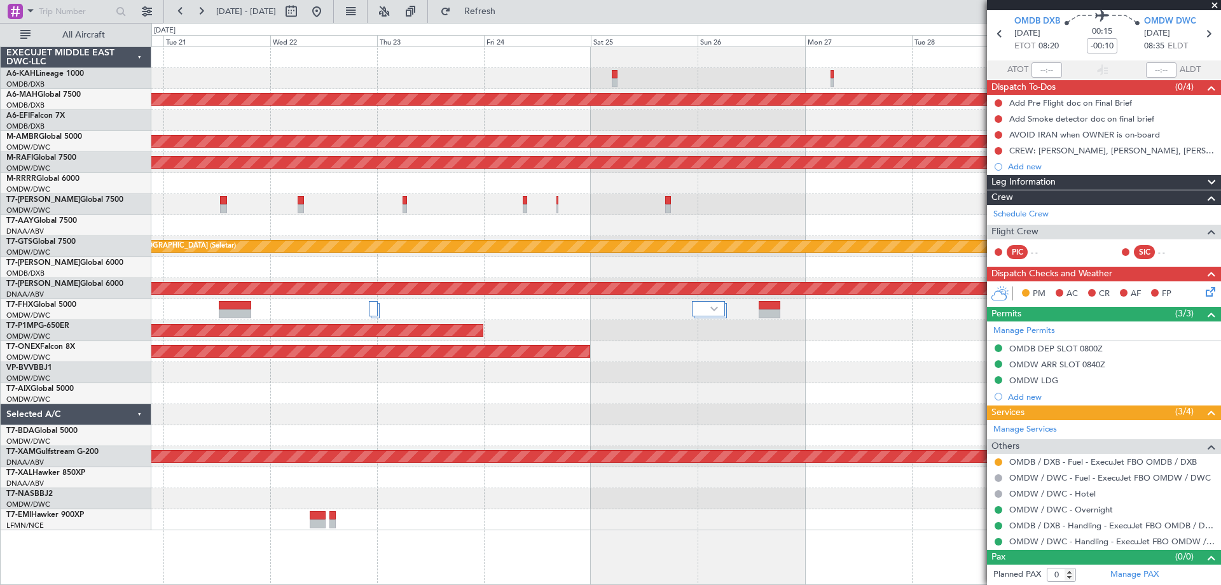
click at [952, 85] on div "Unplanned Maint [GEOGRAPHIC_DATA] ([GEOGRAPHIC_DATA] Intl) Planned Maint [GEOGR…" at bounding box center [685, 288] width 1069 height 483
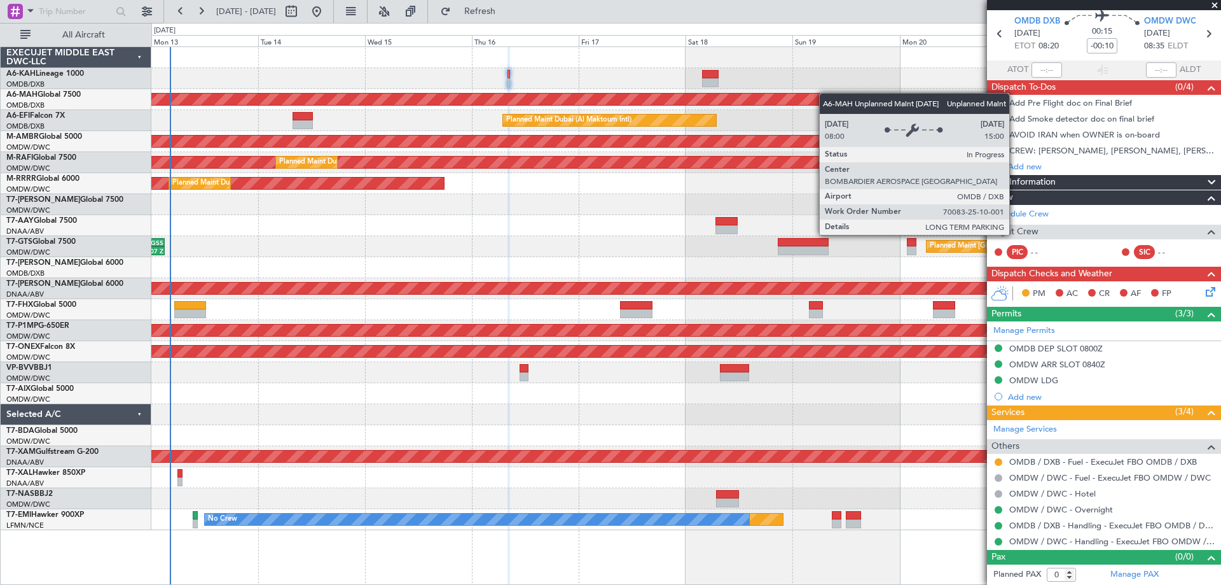
click at [957, 97] on div "Unplanned Maint [GEOGRAPHIC_DATA] ([GEOGRAPHIC_DATA] Intl) Planned Maint [GEOGR…" at bounding box center [685, 288] width 1069 height 483
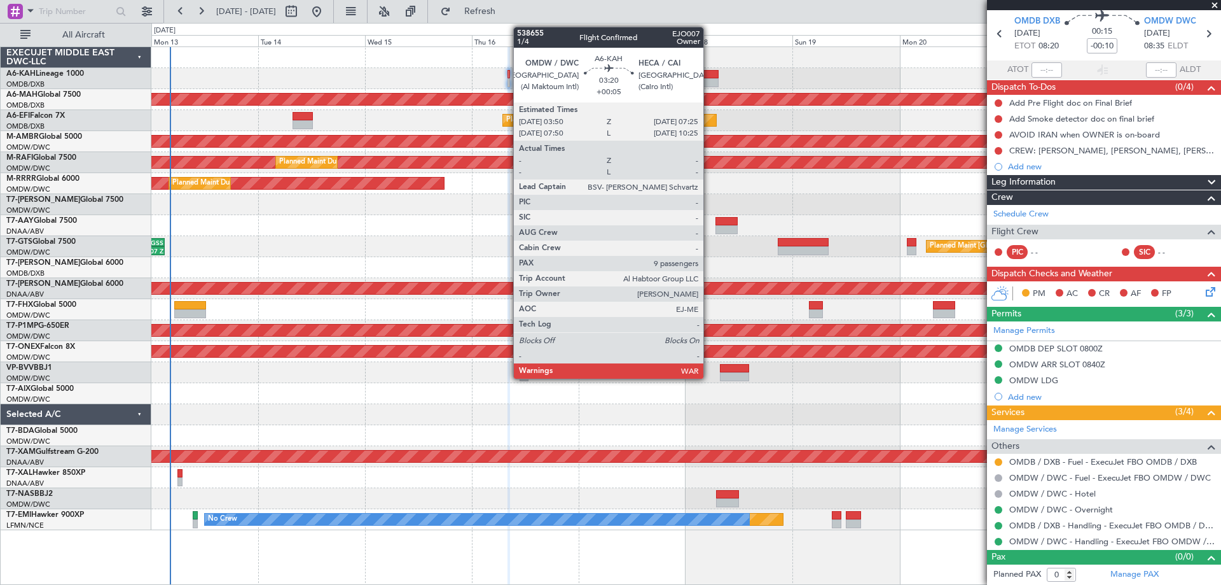
click at [709, 83] on div at bounding box center [710, 82] width 17 height 9
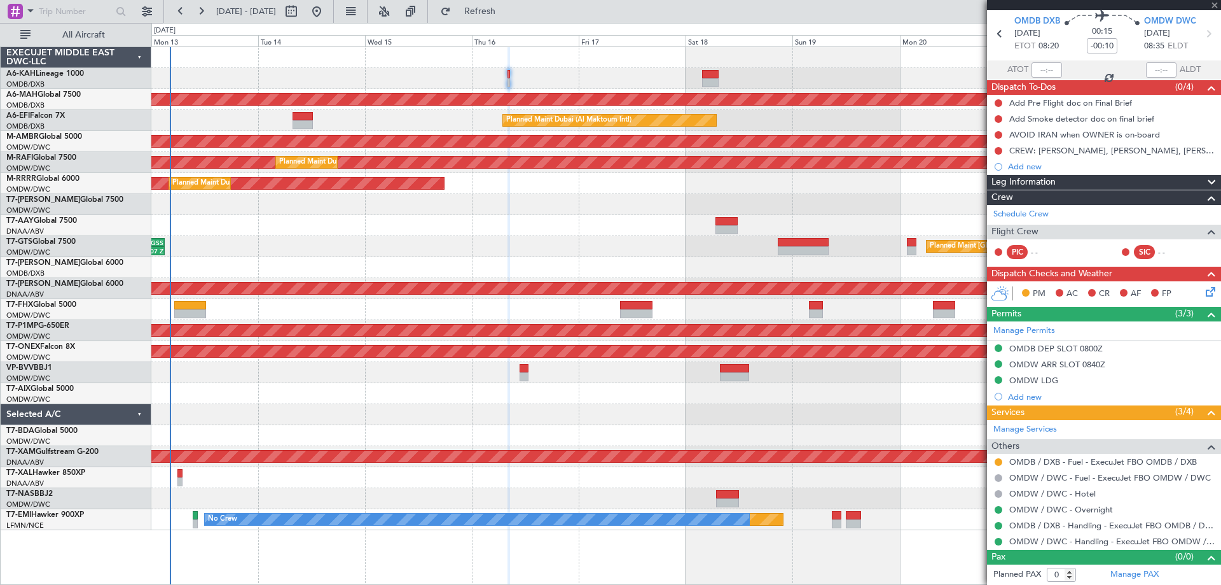
type input "+00:05"
type input "9"
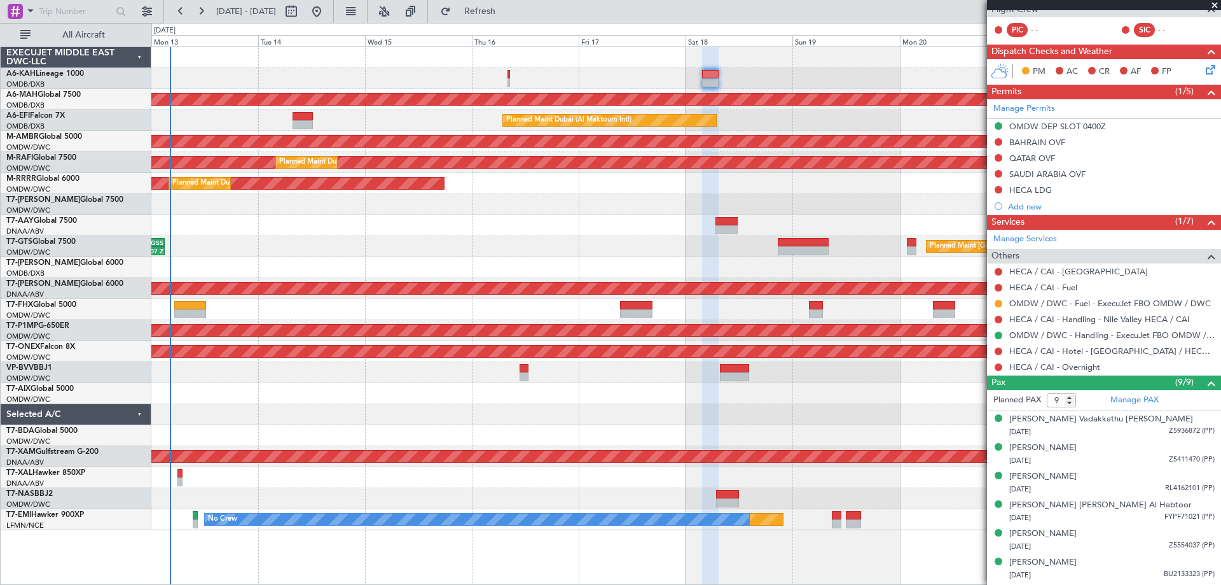
scroll to position [318, 0]
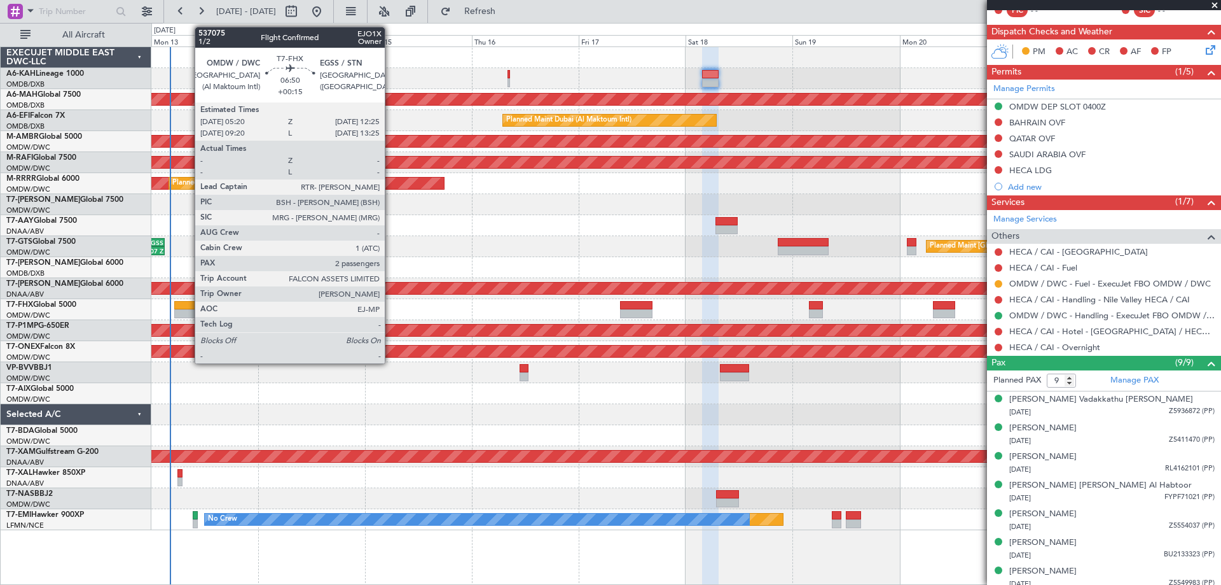
click at [188, 311] on div at bounding box center [190, 313] width 32 height 9
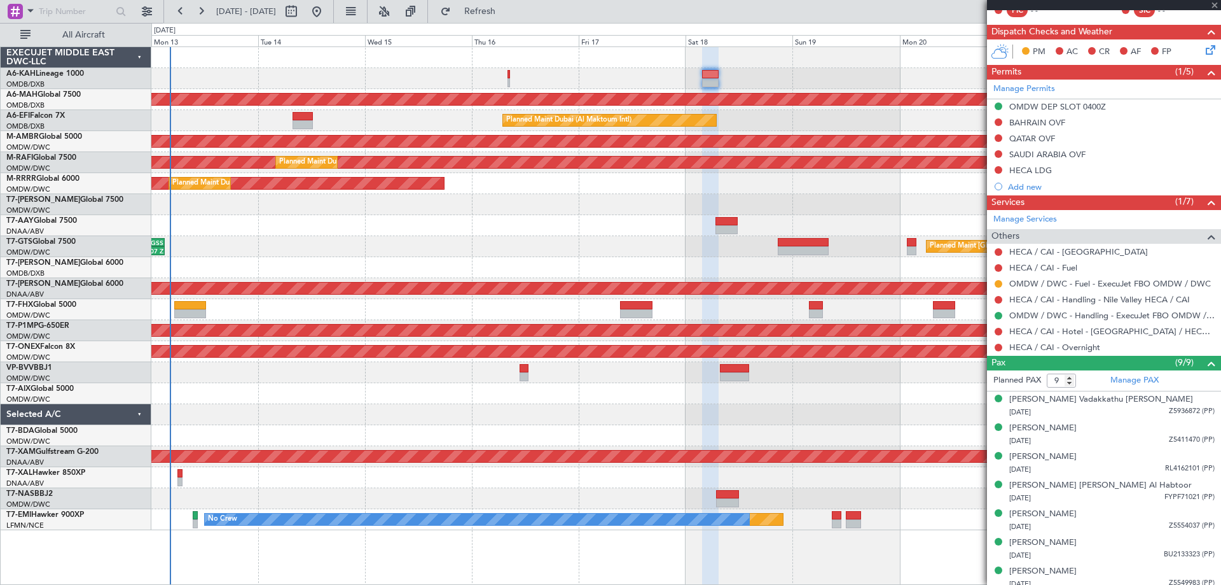
type input "+00:15"
type input "2"
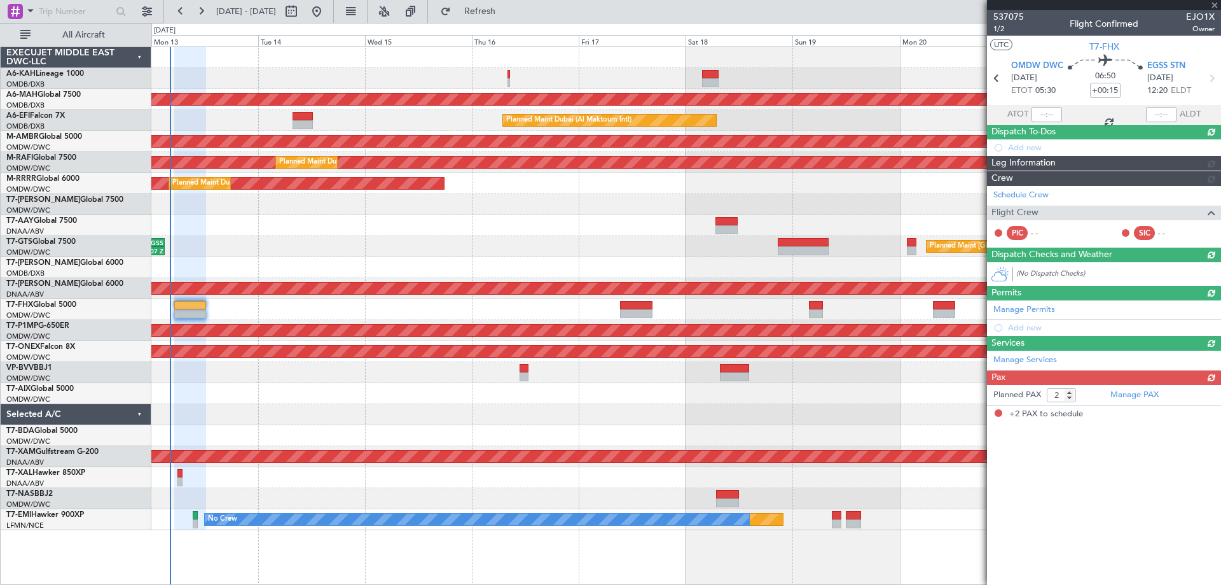
scroll to position [0, 0]
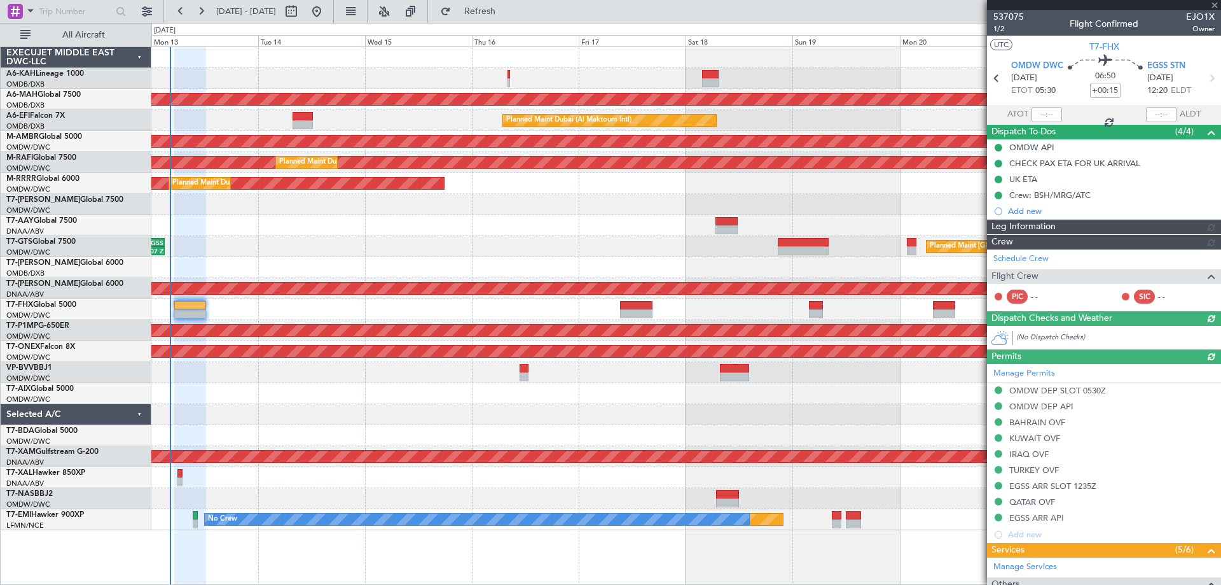
type input "[PERSON_NAME] (ANI)"
type input "7316"
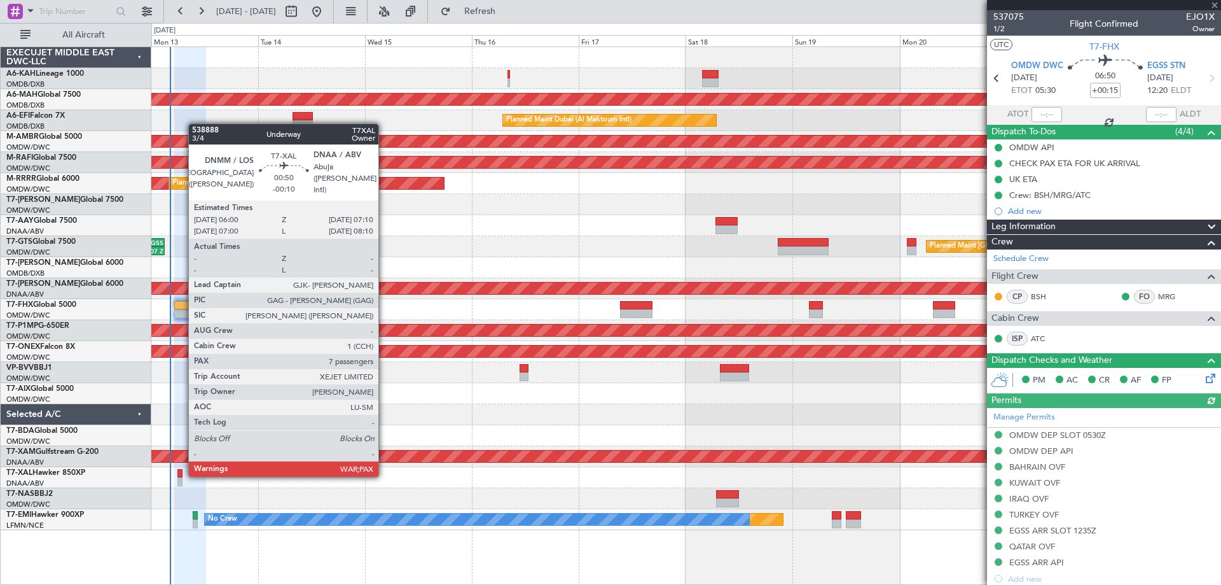
click at [182, 474] on div at bounding box center [180, 473] width 6 height 9
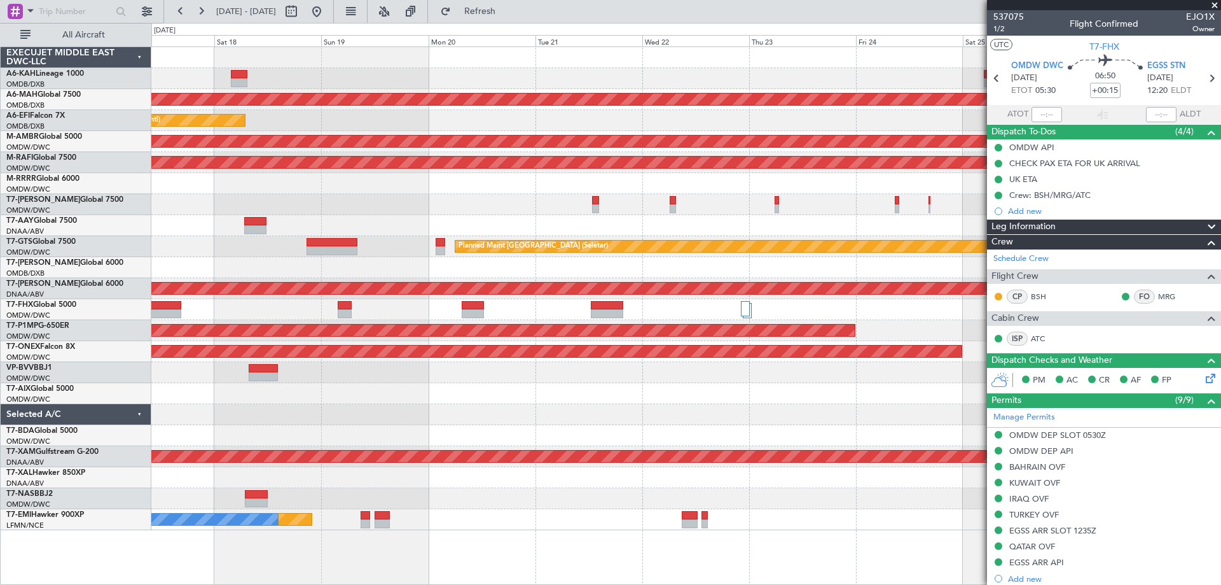
click at [360, 239] on div "Unplanned Maint [GEOGRAPHIC_DATA] ([GEOGRAPHIC_DATA] Intl) Planned Maint [GEOGR…" at bounding box center [685, 288] width 1069 height 483
type input "[PERSON_NAME] (ANI)"
type input "7316"
type input "[PERSON_NAME] (ANI)"
type input "7316"
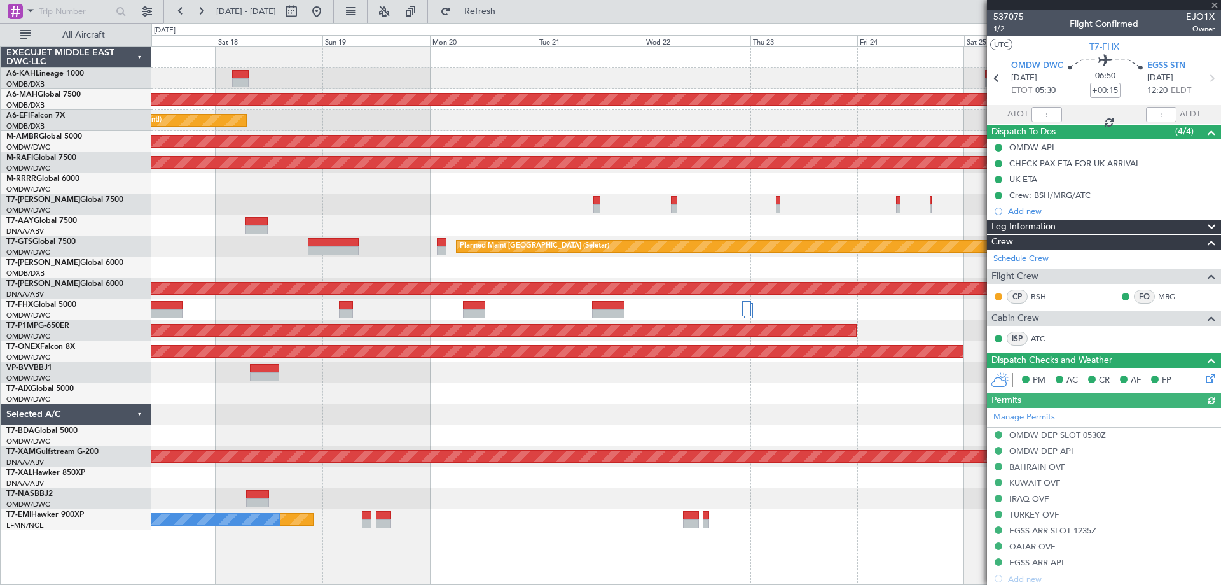
type input "[PERSON_NAME] (ANI)"
type input "7316"
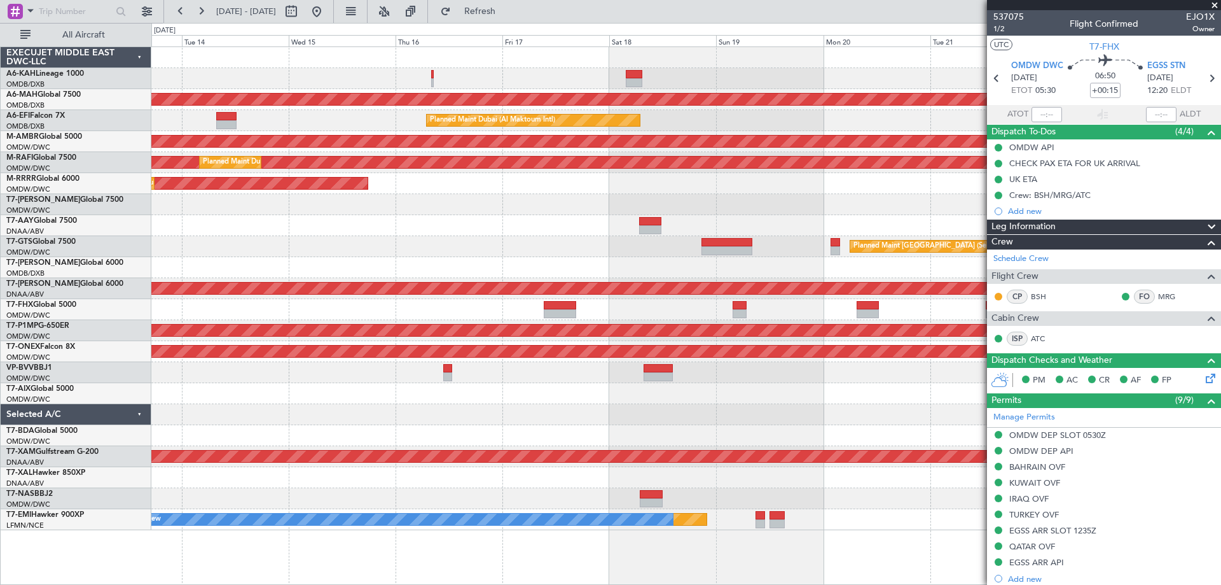
click at [721, 57] on div "Unplanned Maint [GEOGRAPHIC_DATA] ([GEOGRAPHIC_DATA] Intl) Planned Maint [GEOGR…" at bounding box center [685, 288] width 1069 height 483
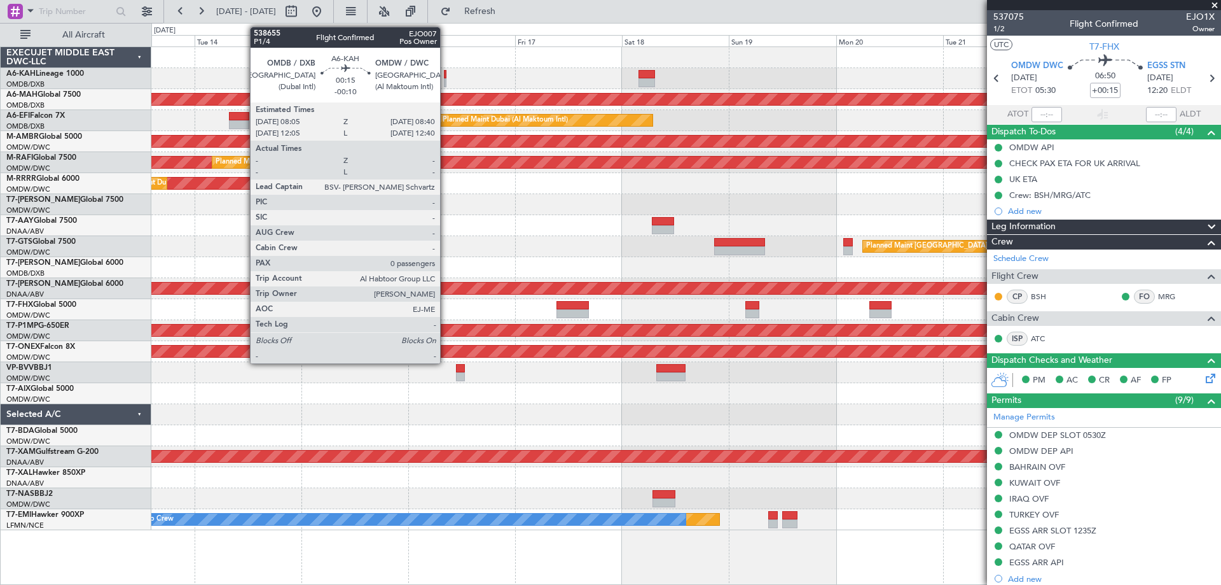
click at [446, 78] on div at bounding box center [685, 78] width 1069 height 21
click at [444, 78] on div at bounding box center [445, 74] width 3 height 9
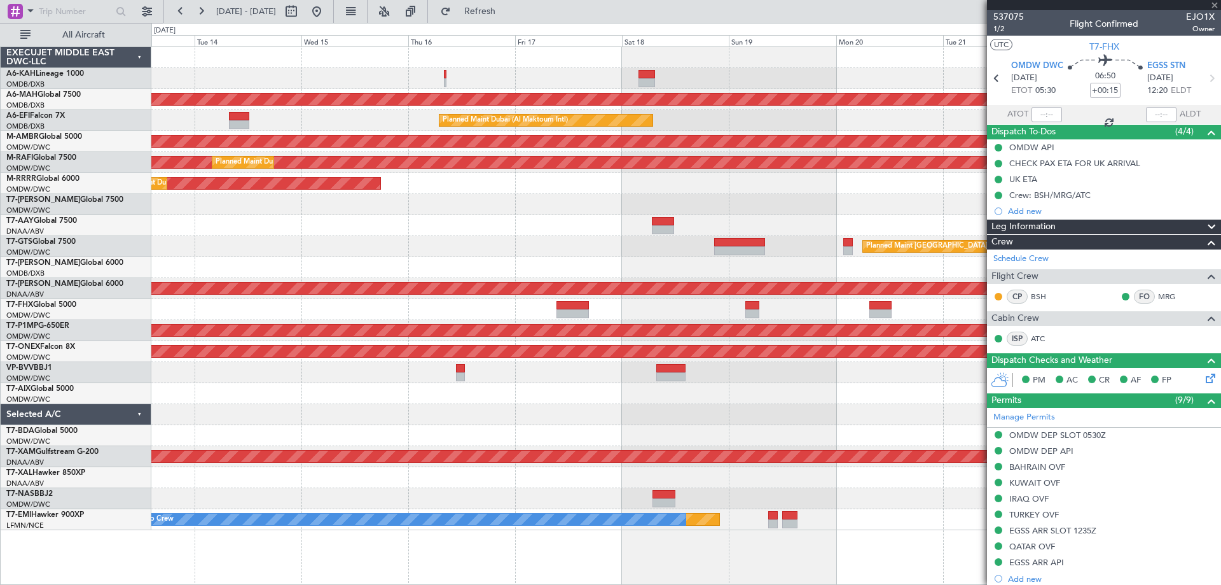
type input "-00:10"
type input "0"
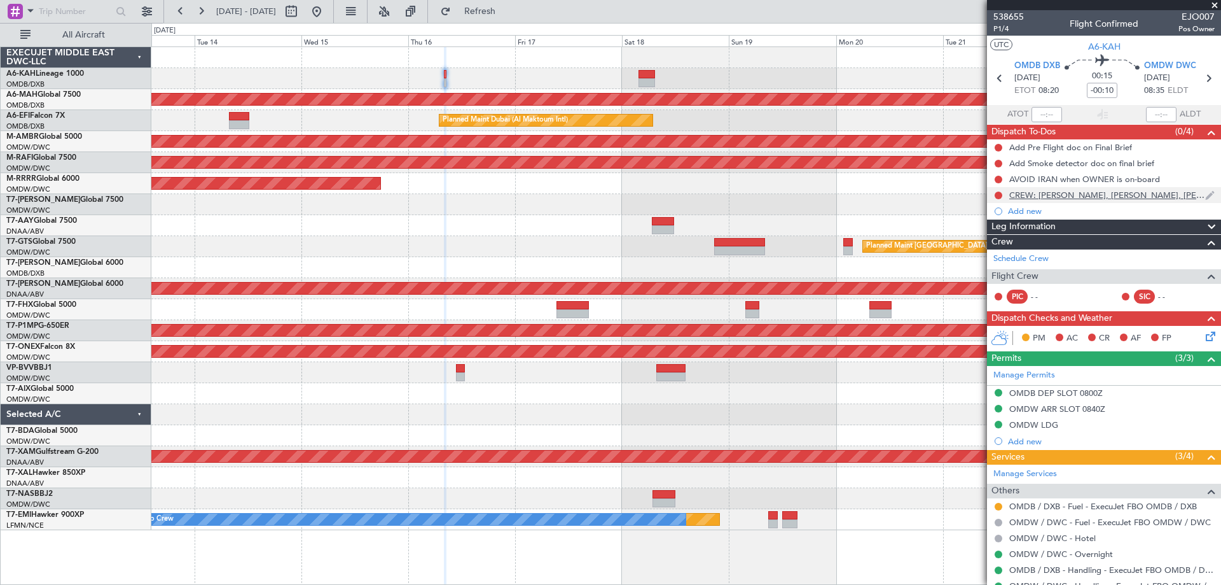
click at [1062, 197] on div "CREW: [PERSON_NAME], [PERSON_NAME], [PERSON_NAME], [PERSON_NAME]" at bounding box center [1107, 195] width 196 height 11
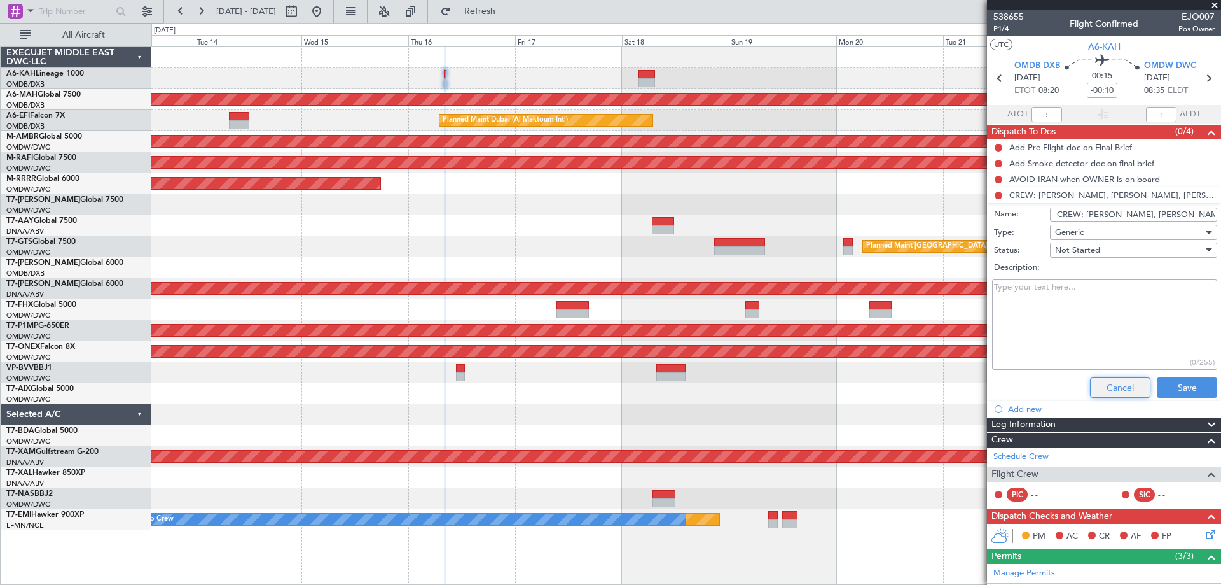
click at [1107, 384] on button "Cancel" at bounding box center [1120, 387] width 60 height 20
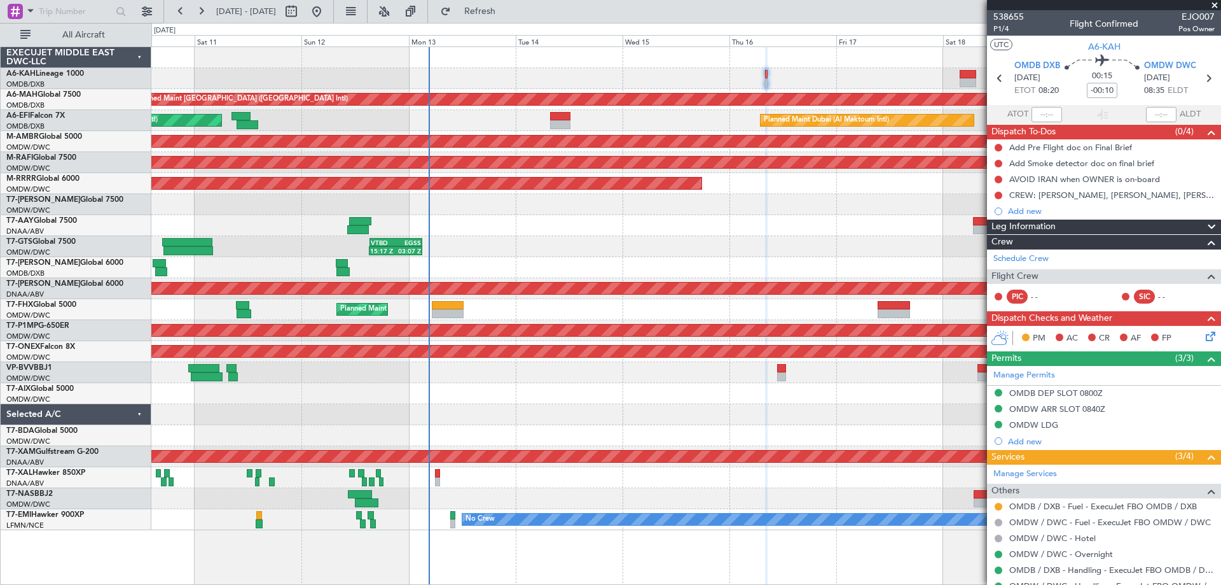
click at [904, 228] on div "Unplanned Maint [GEOGRAPHIC_DATA] ([GEOGRAPHIC_DATA] Intl) Planned Maint [GEOGR…" at bounding box center [685, 288] width 1069 height 483
click at [1028, 256] on link "Schedule Crew" at bounding box center [1021, 259] width 55 height 13
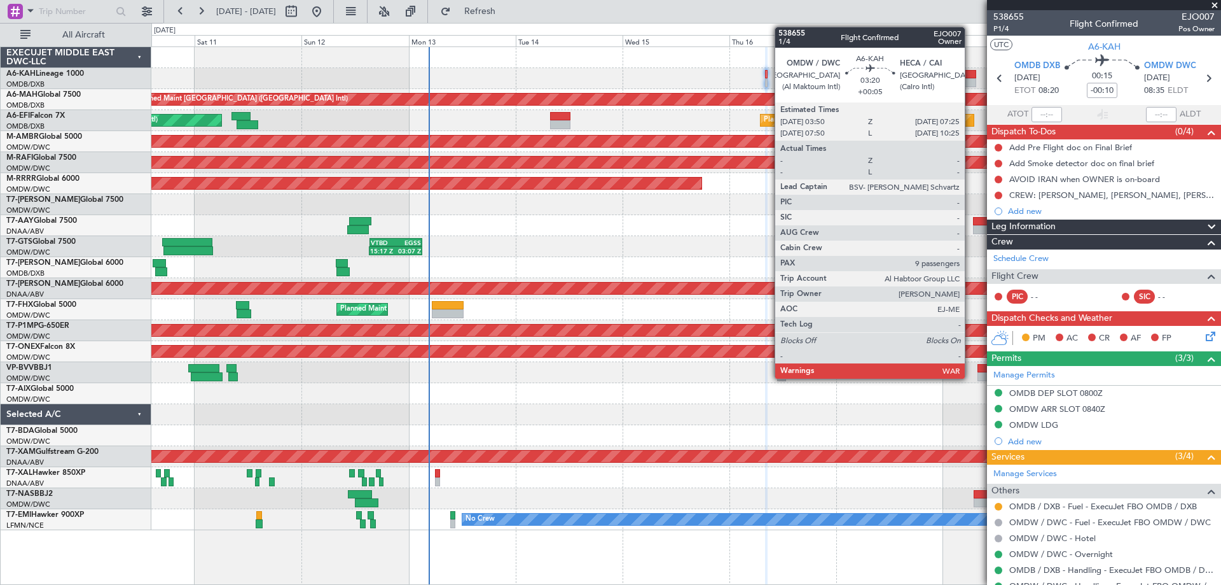
click at [971, 80] on div at bounding box center [968, 82] width 17 height 9
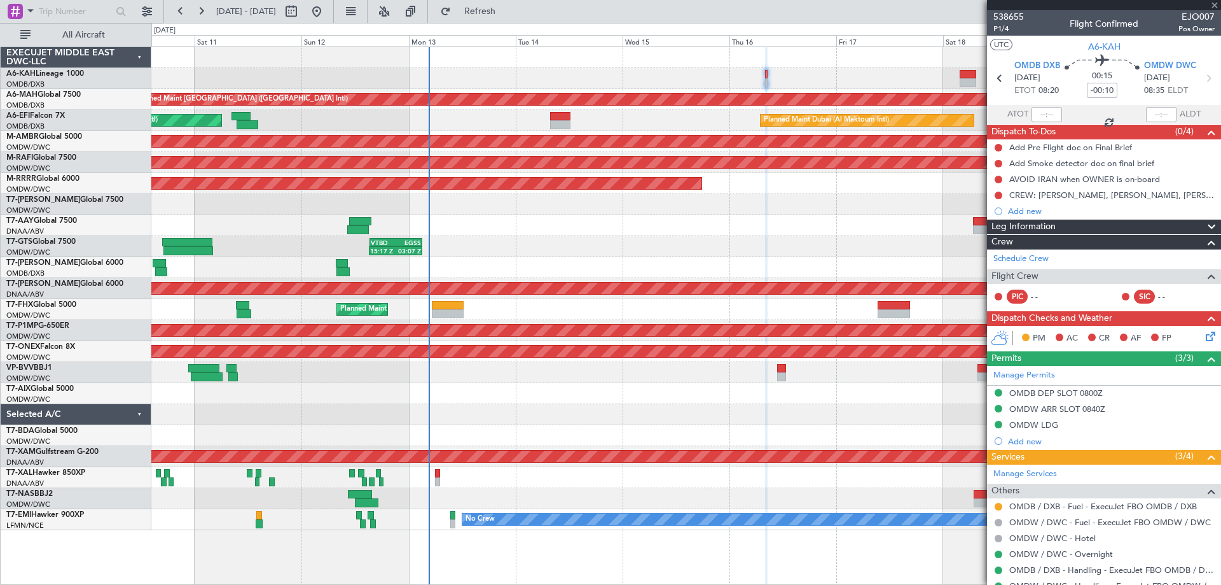
type input "+00:05"
type input "9"
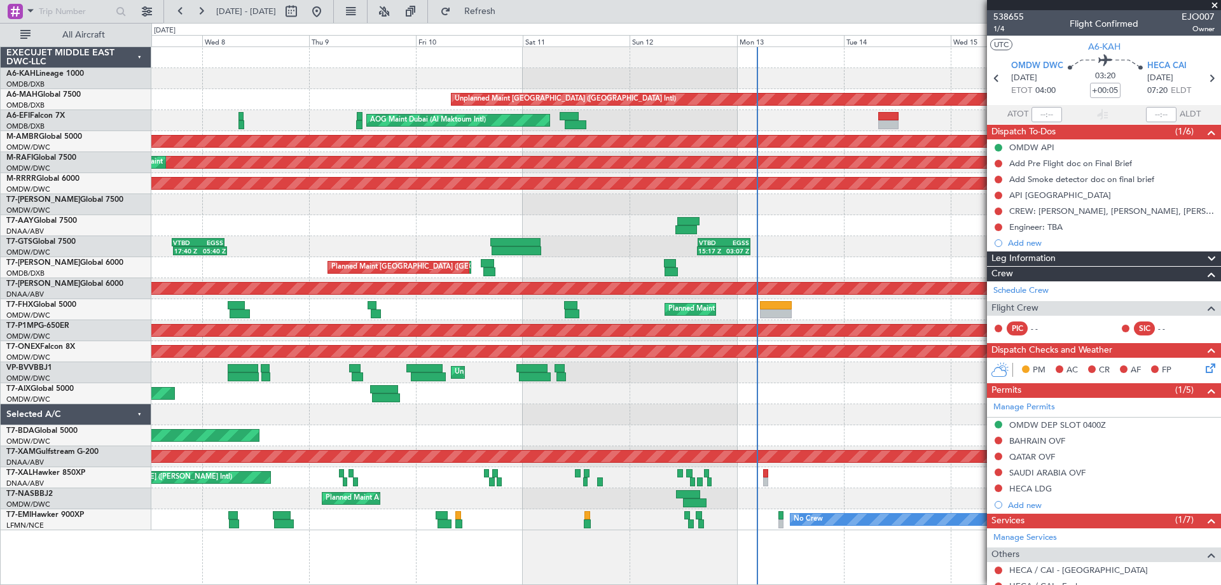
click at [789, 409] on div "Unplanned Maint [GEOGRAPHIC_DATA] ([GEOGRAPHIC_DATA] Intl) AOG Maint [GEOGRAPHI…" at bounding box center [685, 288] width 1069 height 483
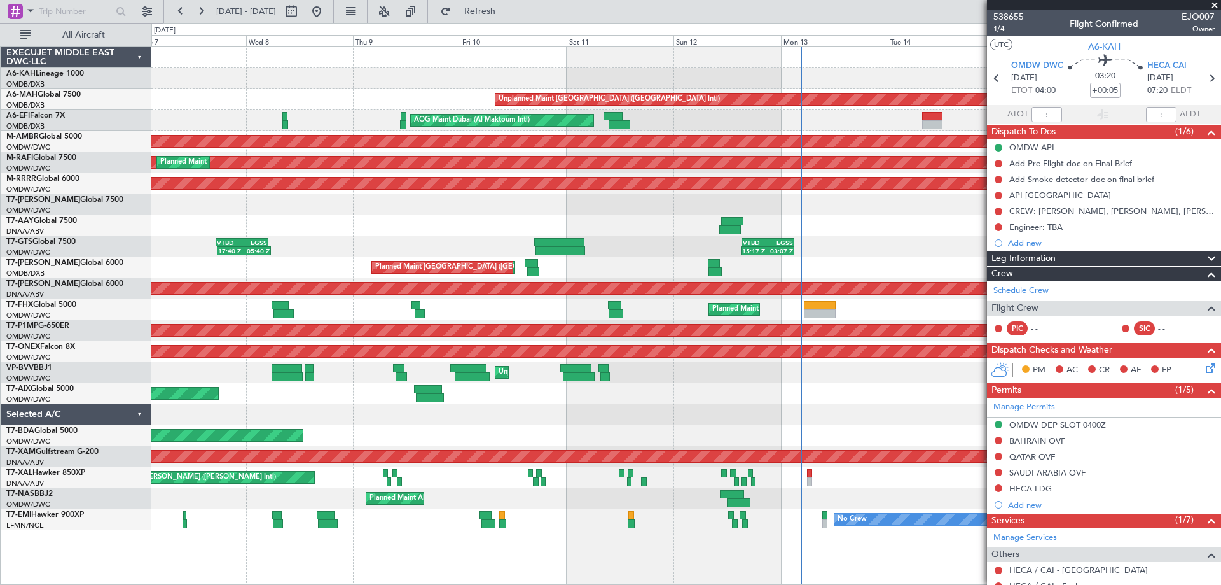
click at [626, 412] on div at bounding box center [685, 414] width 1069 height 21
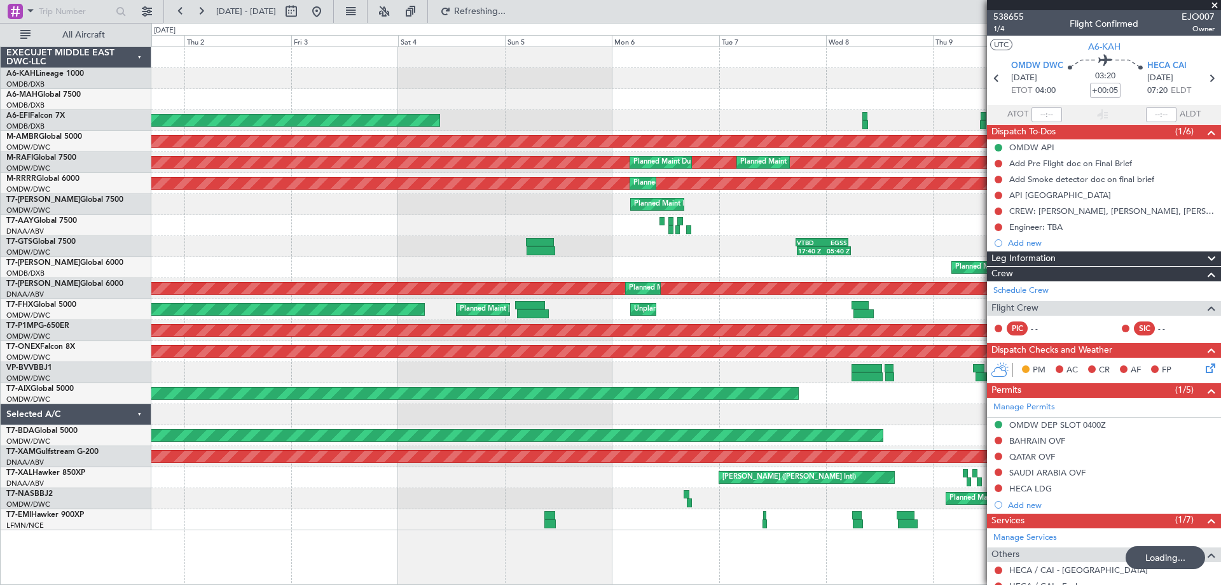
click at [947, 180] on div "Unplanned Maint [GEOGRAPHIC_DATA] ([GEOGRAPHIC_DATA] Intl) Planned Maint [GEOGR…" at bounding box center [685, 288] width 1069 height 483
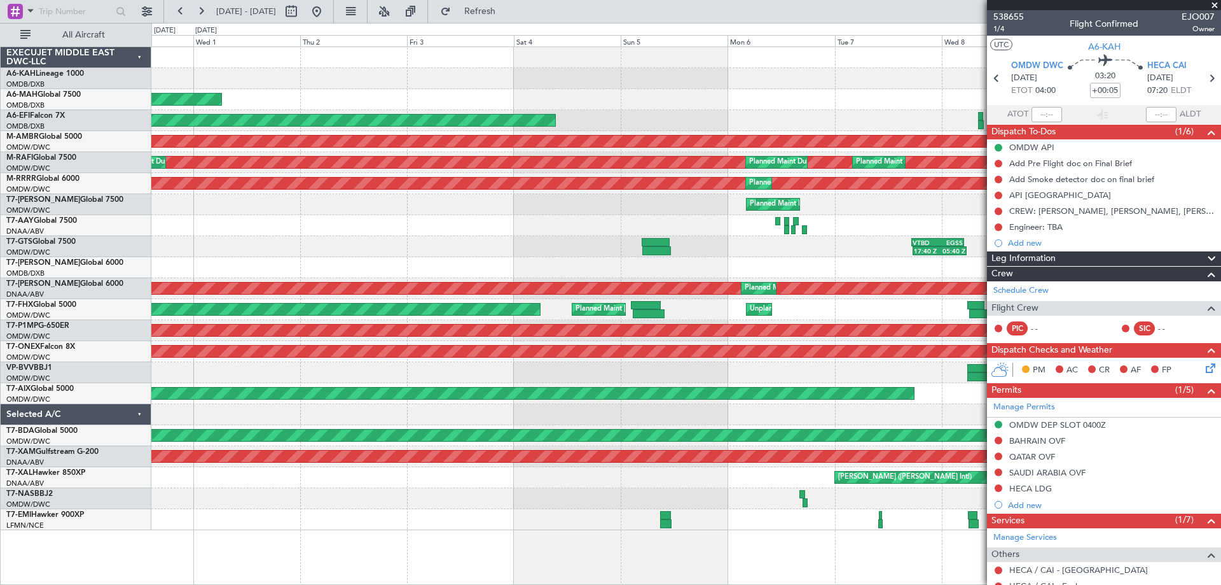
click at [832, 229] on div at bounding box center [685, 225] width 1069 height 21
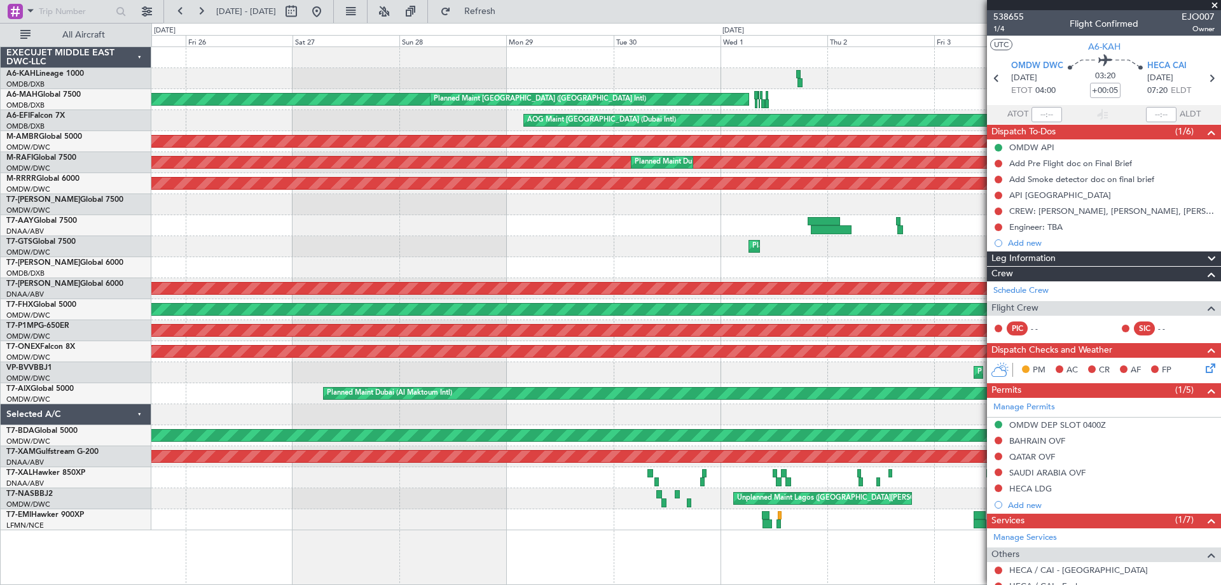
click at [751, 225] on div at bounding box center [685, 225] width 1069 height 21
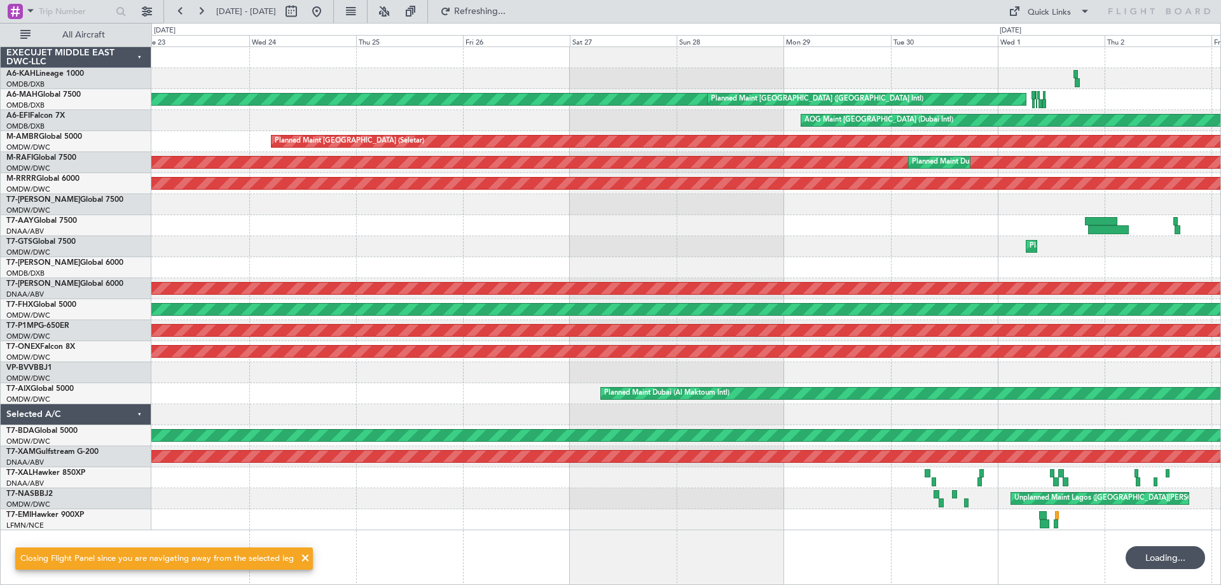
click at [392, 87] on div "Planned Maint [GEOGRAPHIC_DATA] ([GEOGRAPHIC_DATA] Intl) Planned Maint [GEOGRAP…" at bounding box center [685, 288] width 1069 height 483
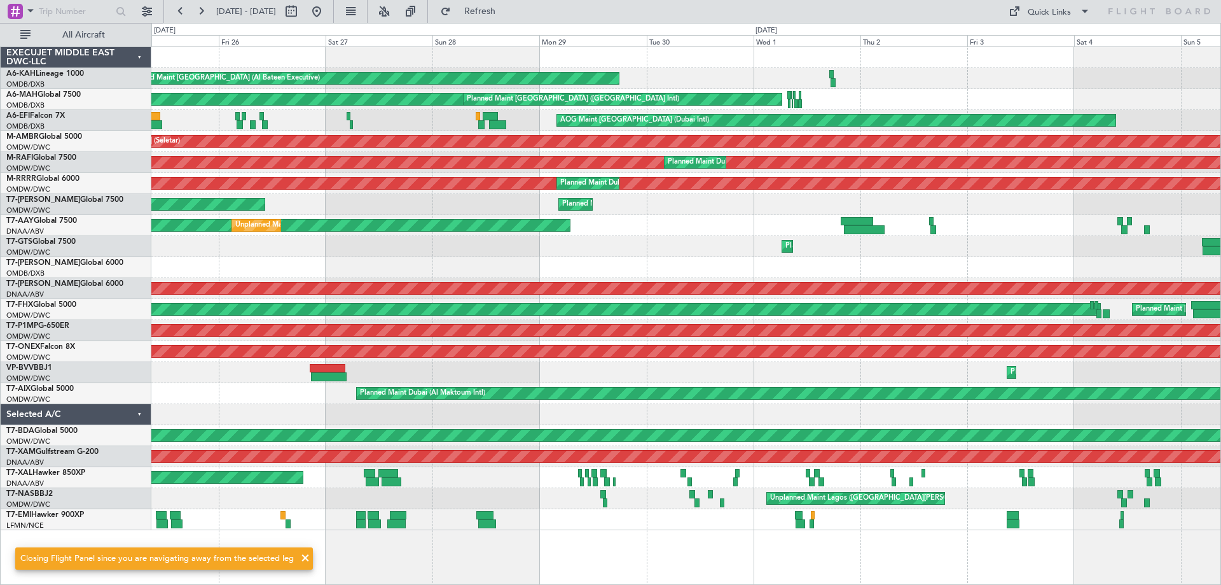
click at [1020, 235] on div "Unplanned Maint [GEOGRAPHIC_DATA] (Al Maktoum Intl) Unplanned Maint [GEOGRAPHIC…" at bounding box center [685, 225] width 1069 height 21
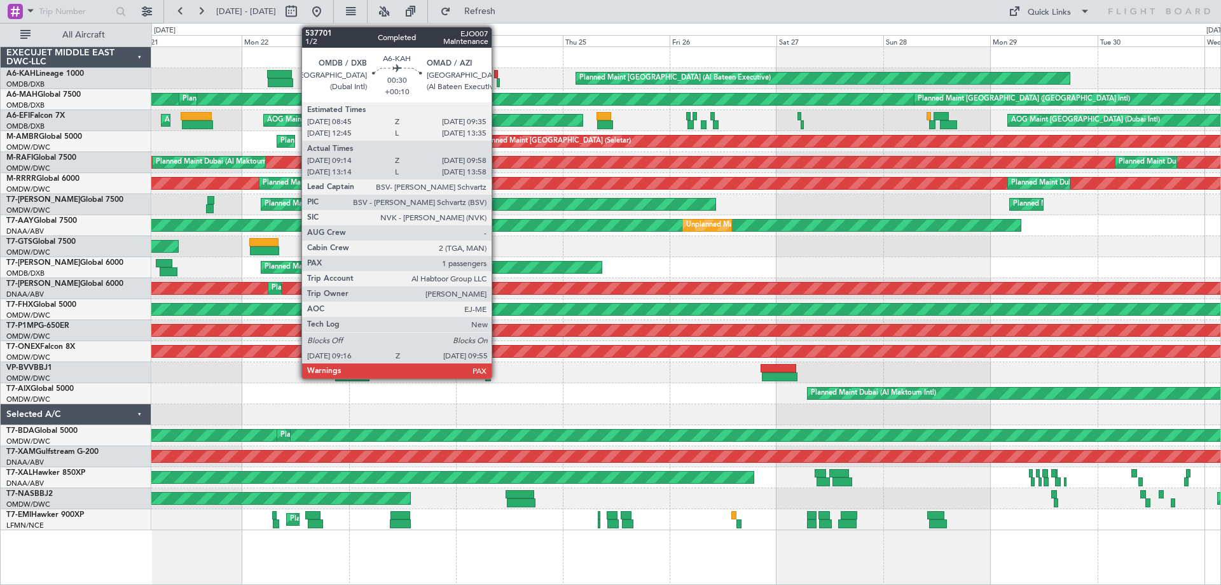
click at [497, 81] on div at bounding box center [498, 82] width 3 height 9
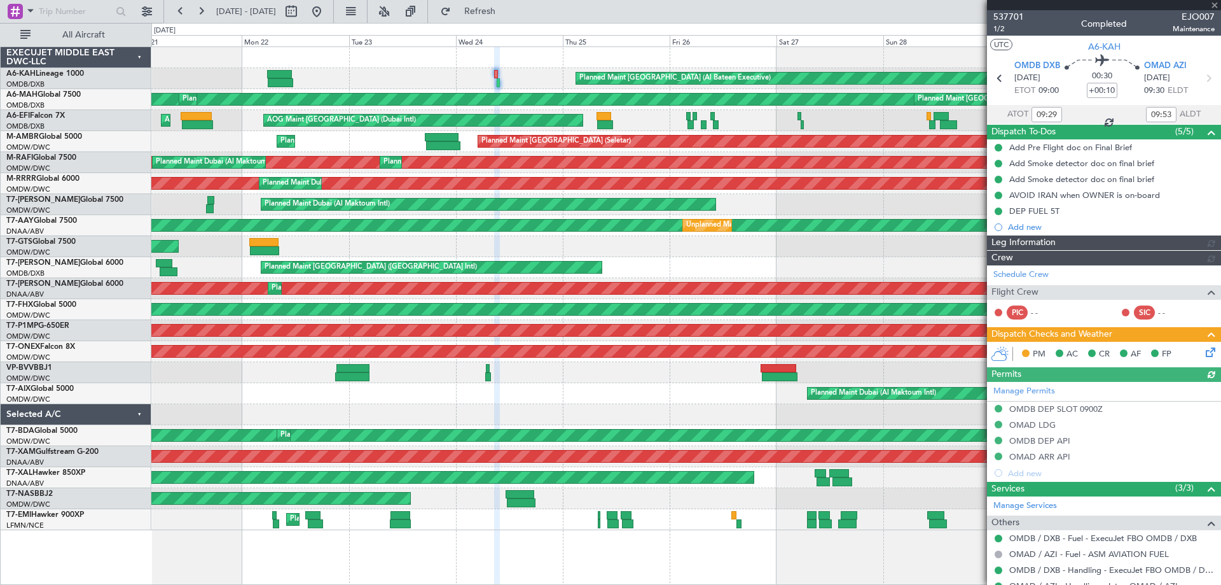
type input "Dherander Fithani (DHF)"
type input "7360"
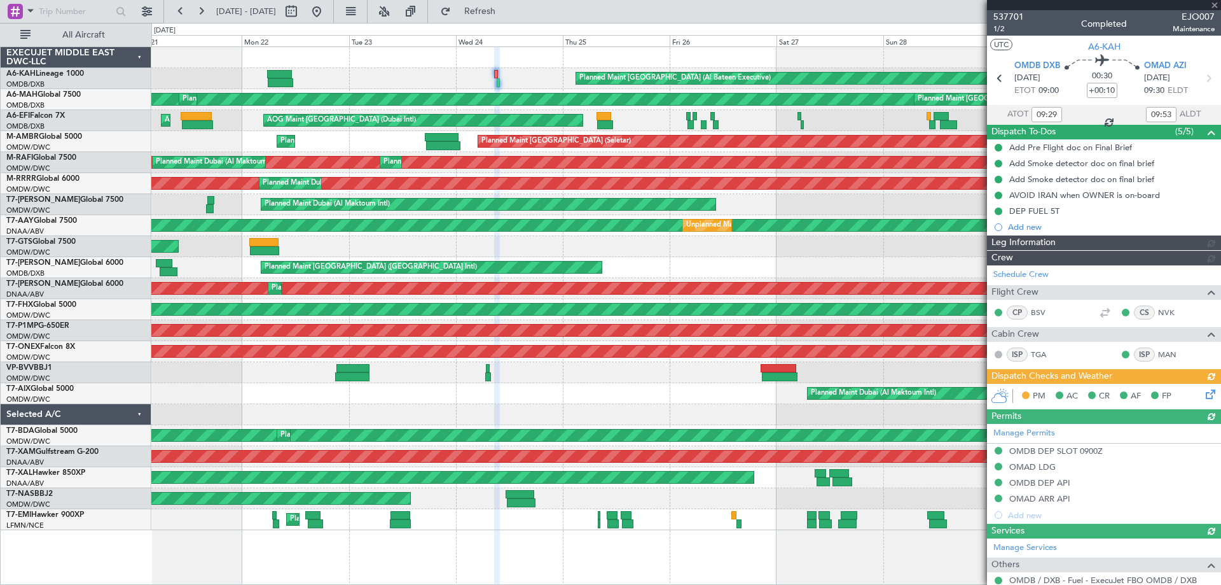
type input "Dherander Fithani (DHF)"
type input "7360"
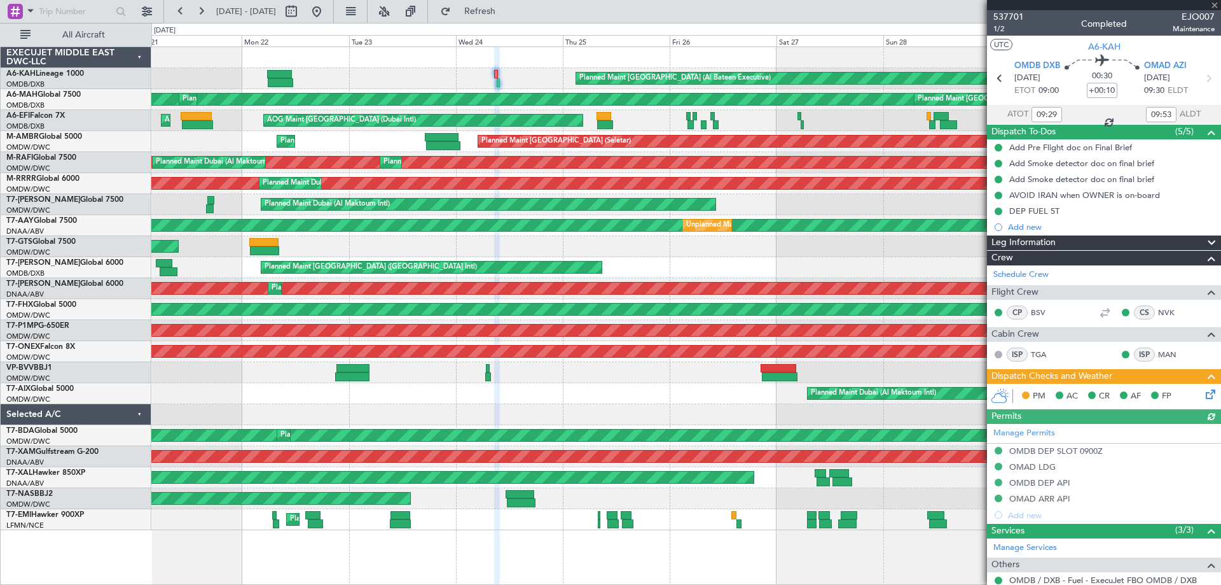
click at [349, 24] on div "0 0 Sun 21 Mon 22 Tue 23 Wed 24 Thu 25 Fri 26 [DATE] Sun 28 Mon 29 Tue 30 [DATE]" at bounding box center [686, 35] width 1069 height 23
click at [327, 10] on button at bounding box center [317, 11] width 20 height 20
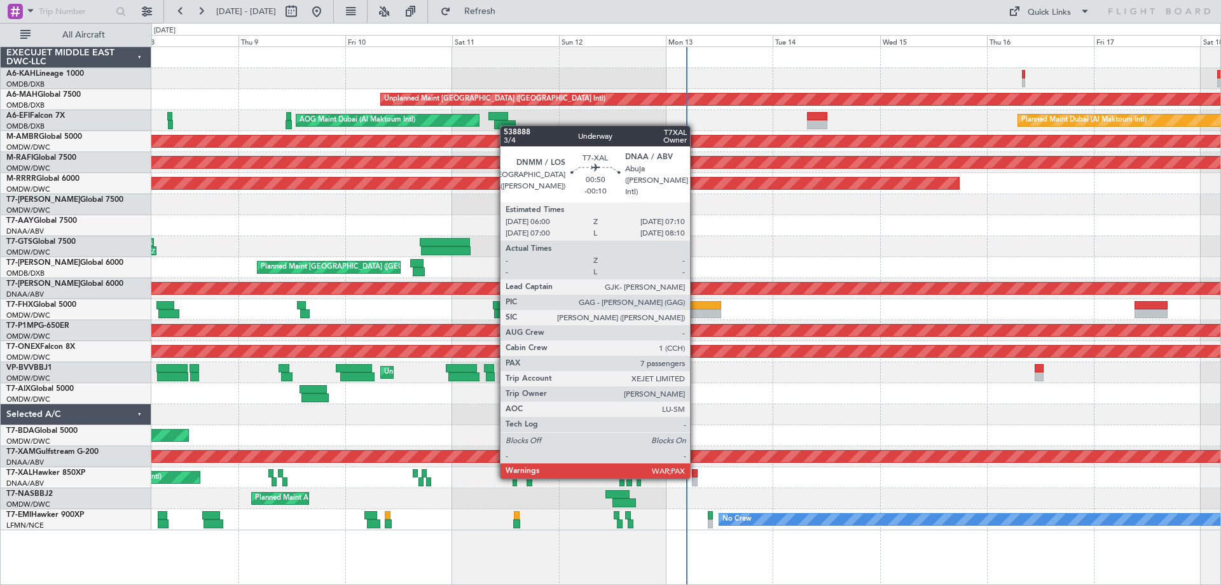
click at [693, 476] on div at bounding box center [695, 473] width 6 height 9
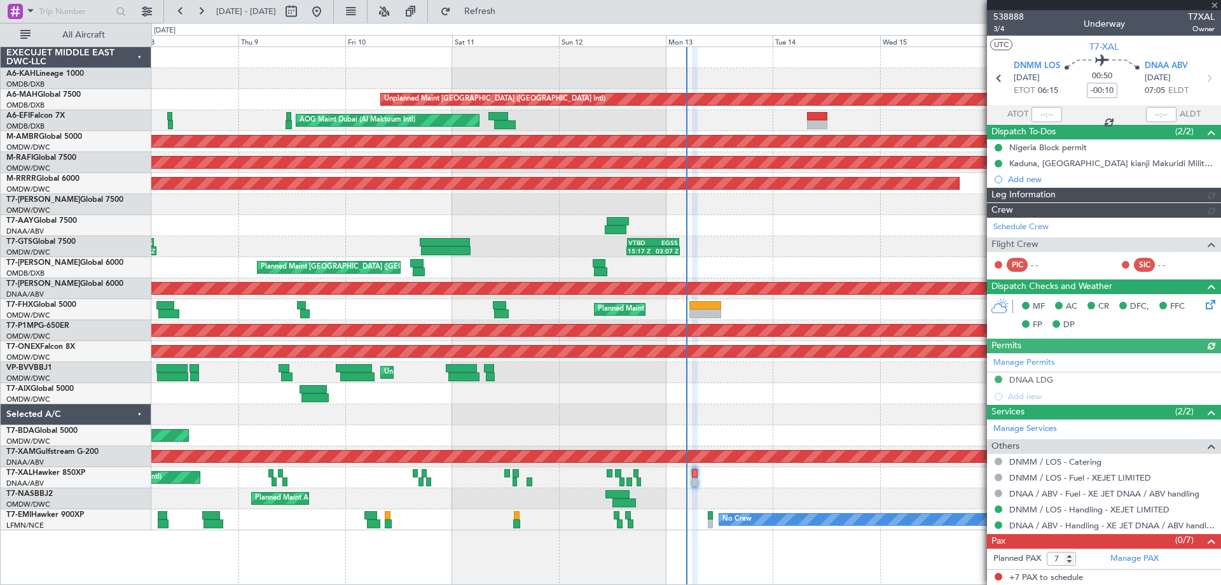
type input "[PERSON_NAME] (ANI)"
type input "7545"
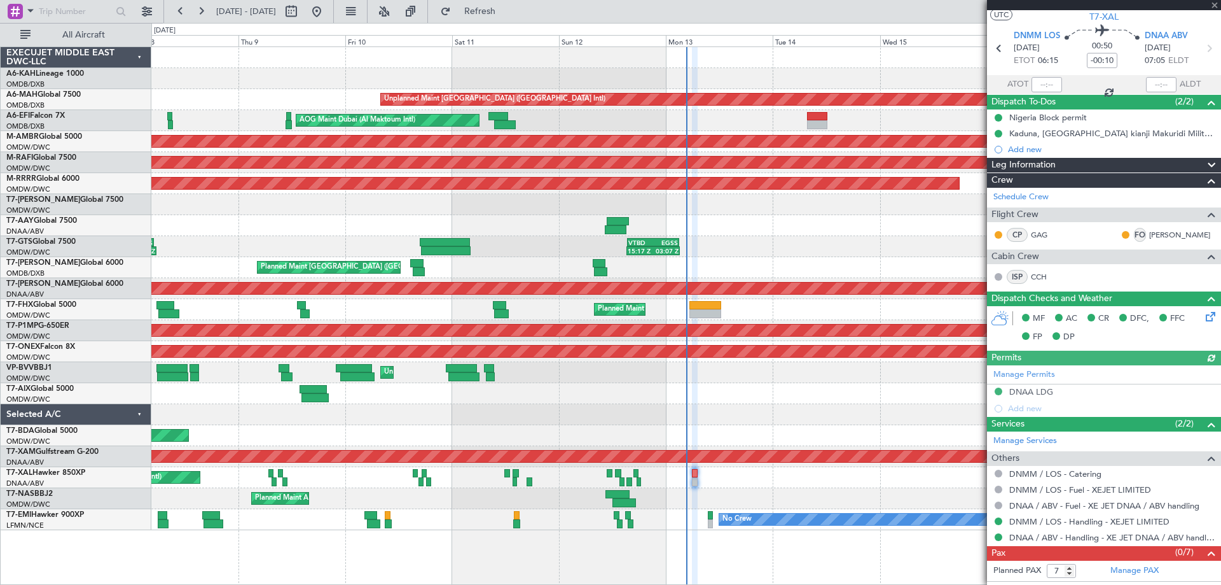
scroll to position [42, 0]
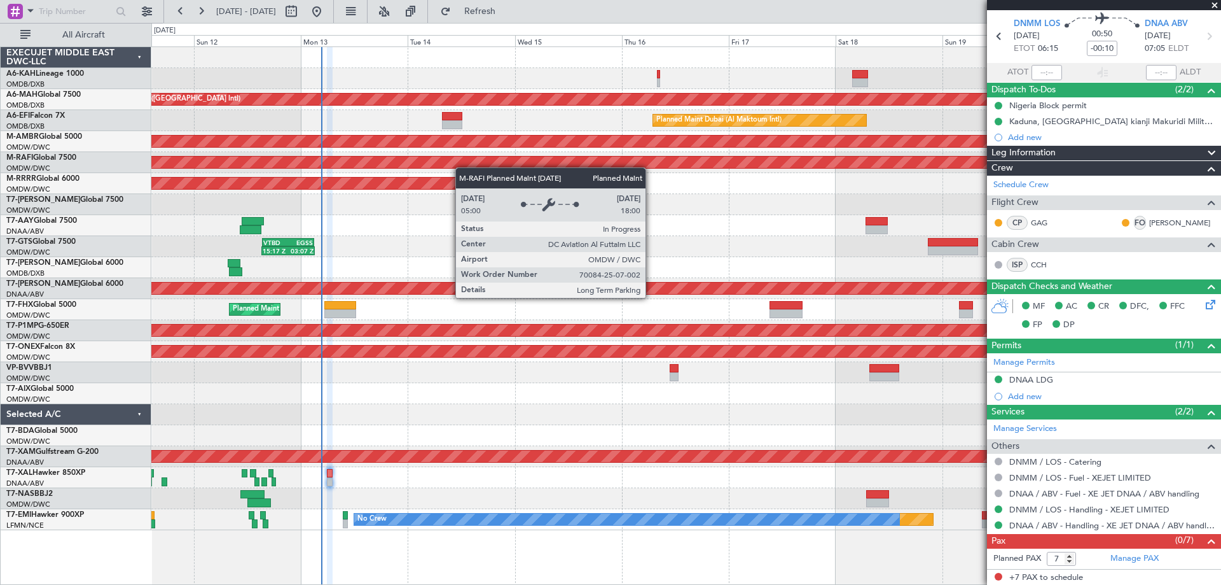
click at [445, 164] on div "Unplanned Maint [GEOGRAPHIC_DATA] ([GEOGRAPHIC_DATA] Intl) Planned Maint [GEOGR…" at bounding box center [685, 288] width 1069 height 483
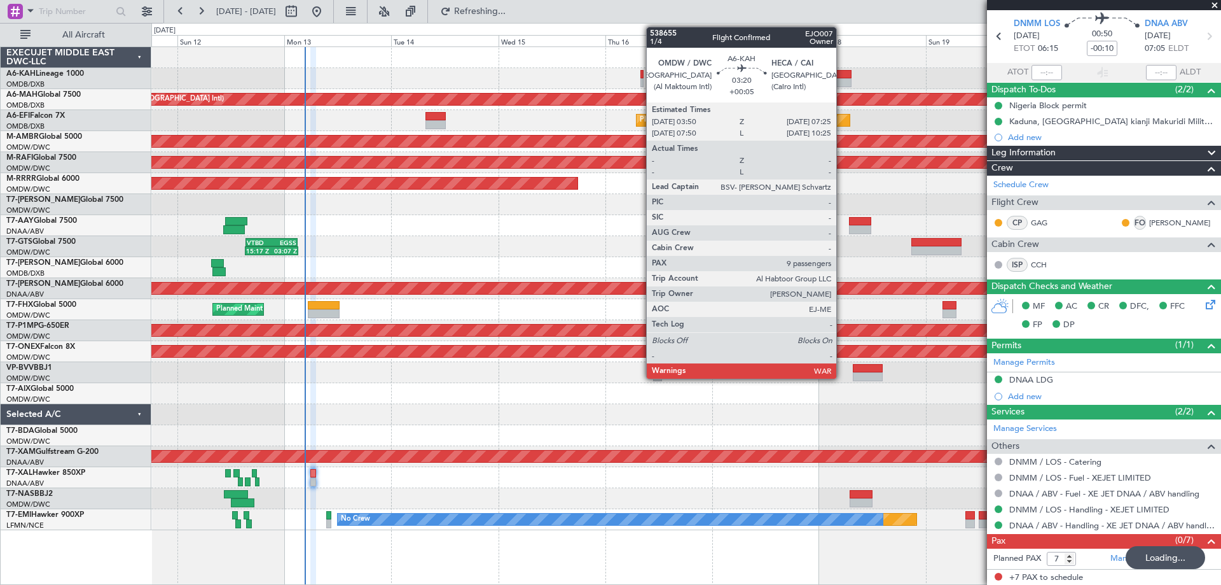
click at [842, 74] on div at bounding box center [844, 74] width 17 height 9
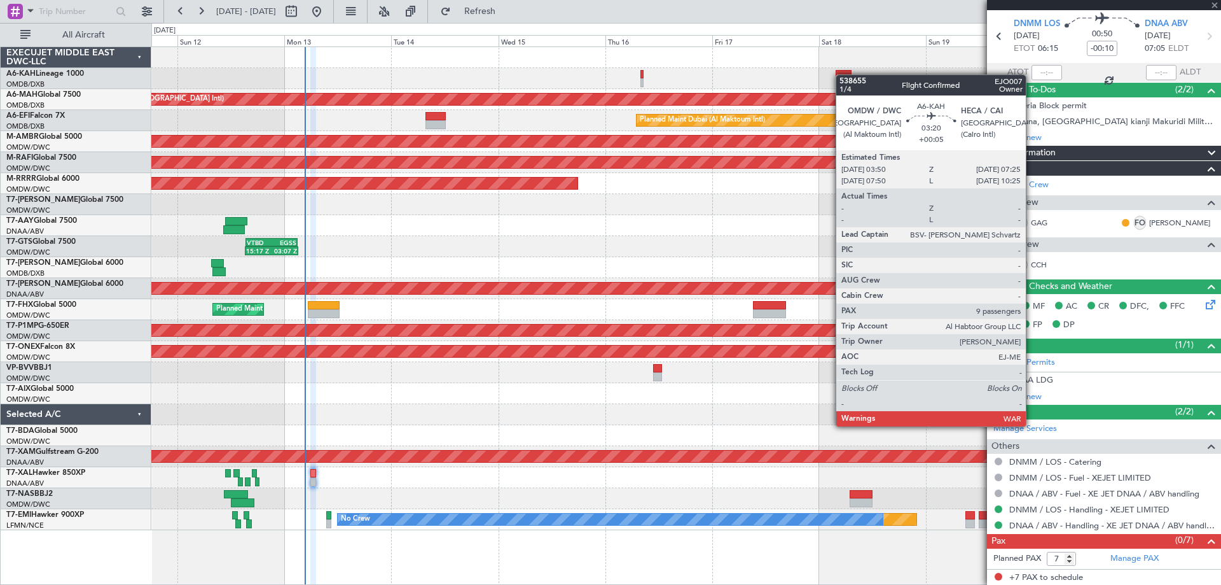
type input "+00:05"
type input "9"
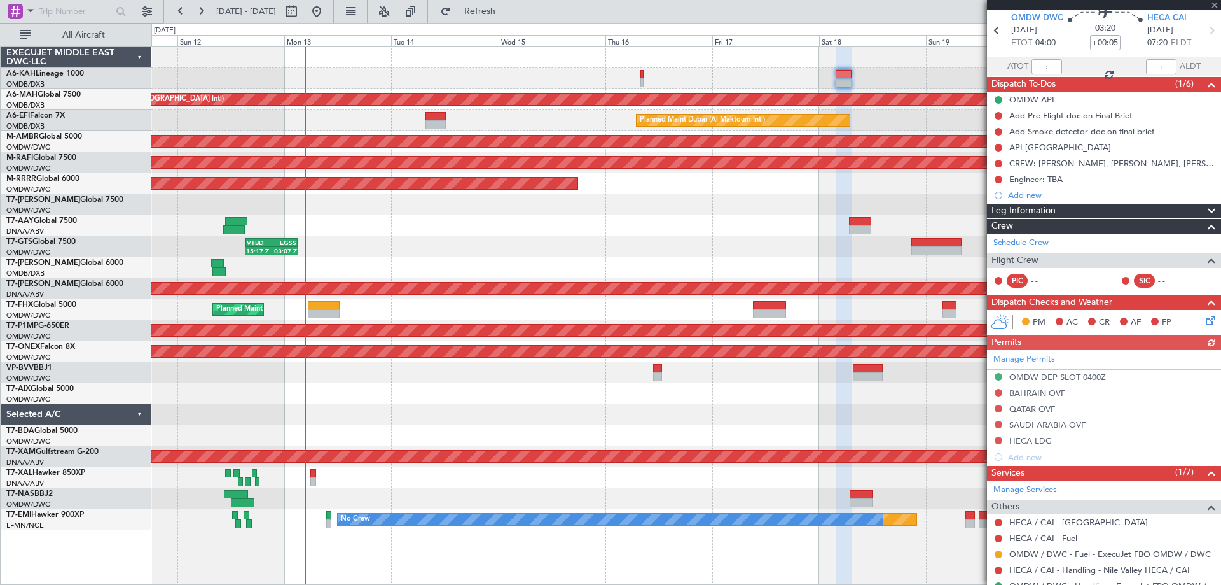
scroll to position [254, 0]
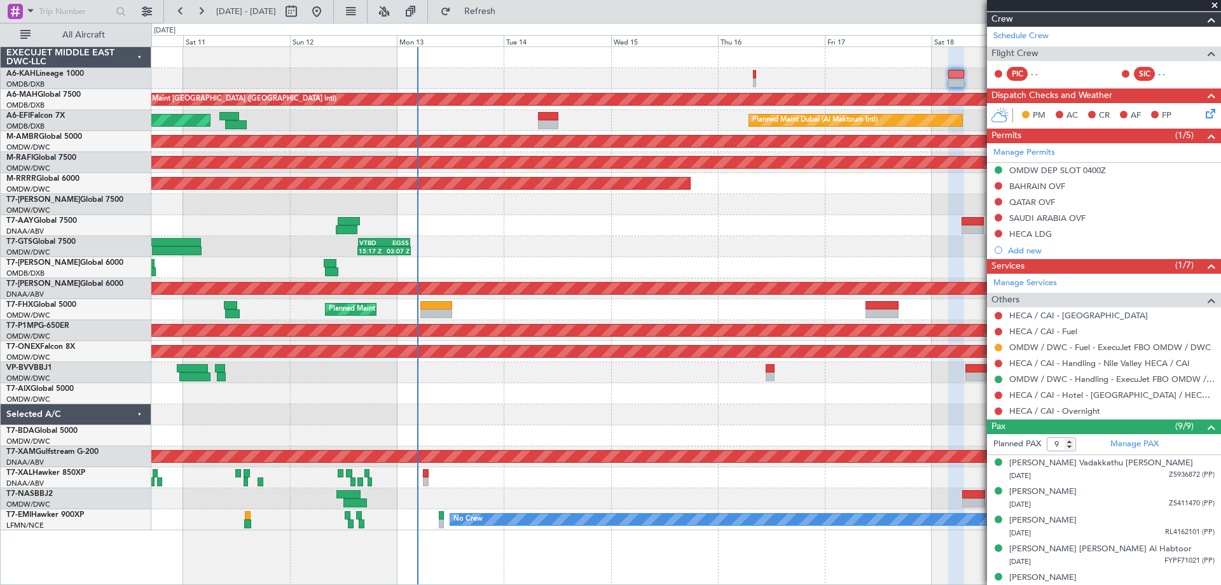
click at [751, 204] on div "Unplanned Maint [GEOGRAPHIC_DATA] ([GEOGRAPHIC_DATA] Intl) Planned Maint [GEOGR…" at bounding box center [685, 288] width 1069 height 483
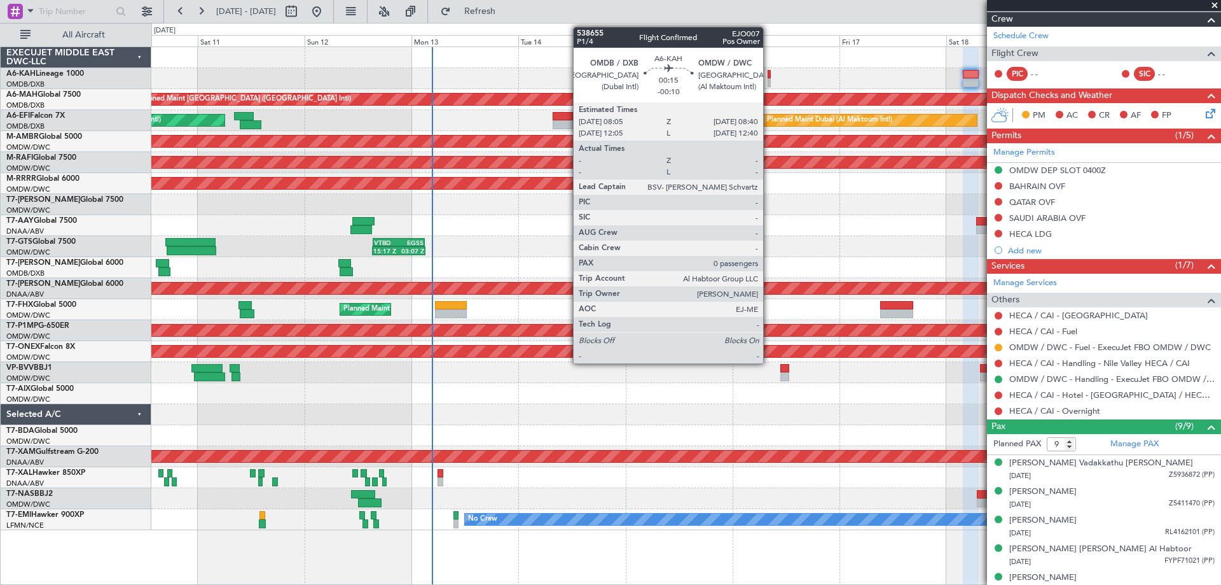
click at [769, 78] on div at bounding box center [769, 74] width 3 height 9
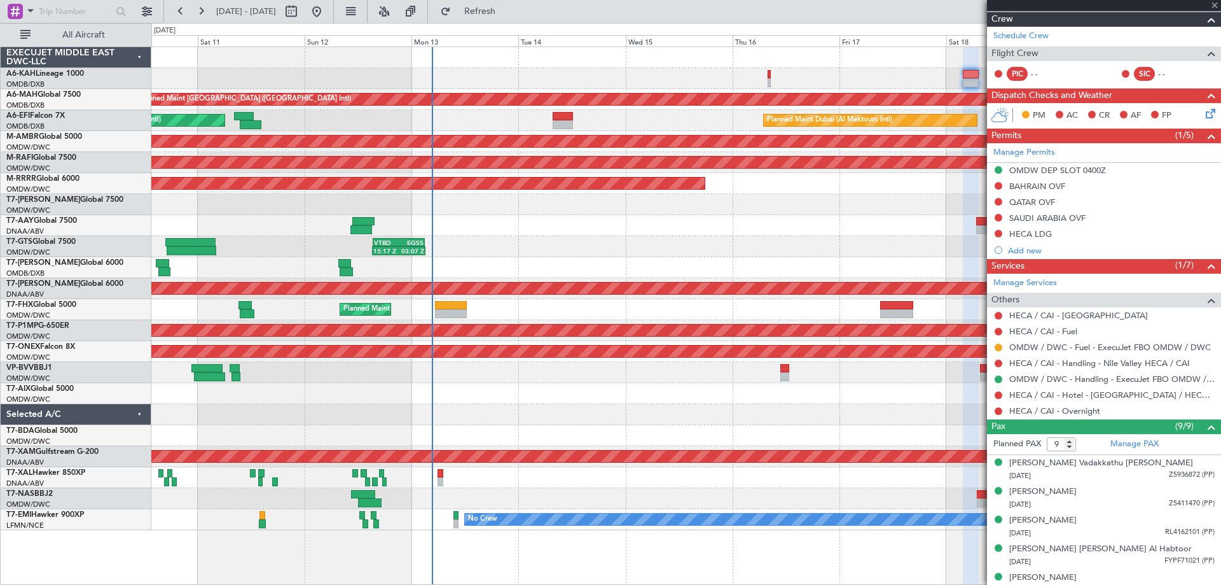
type input "-00:10"
type input "0"
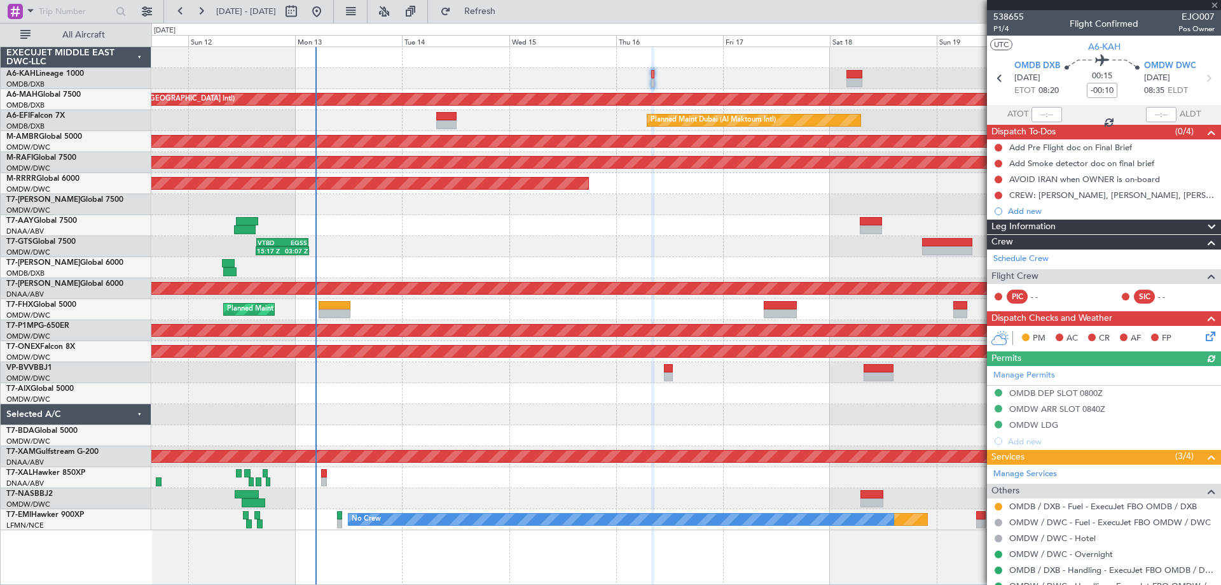
click at [694, 54] on div "Unplanned Maint [GEOGRAPHIC_DATA] ([GEOGRAPHIC_DATA] Intl) Planned Maint [GEOGR…" at bounding box center [685, 288] width 1069 height 483
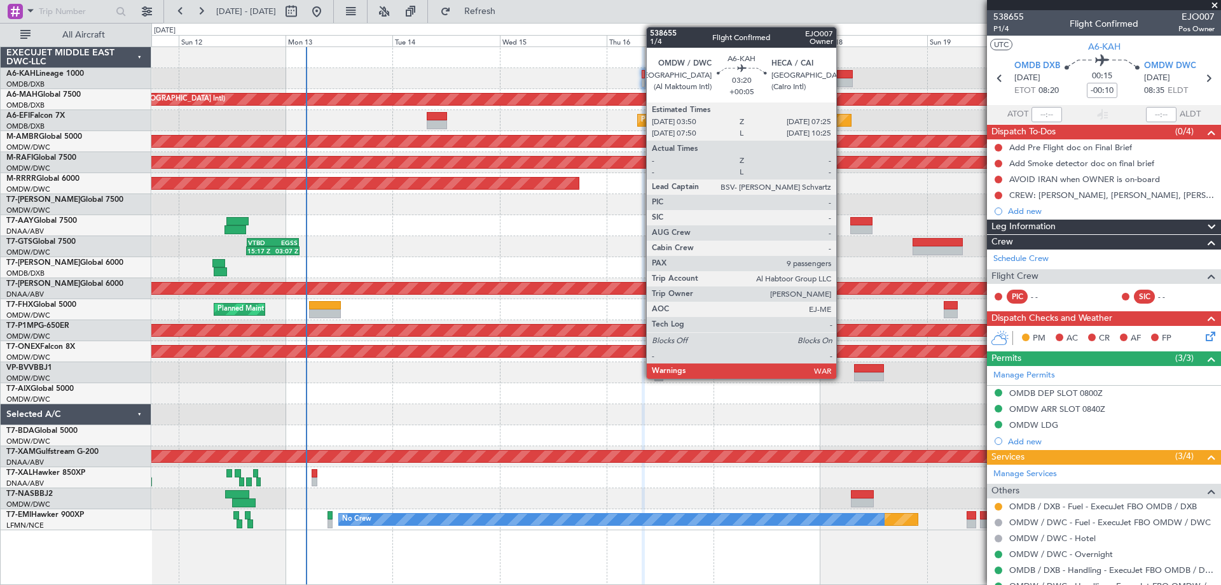
click at [842, 71] on div at bounding box center [845, 74] width 17 height 9
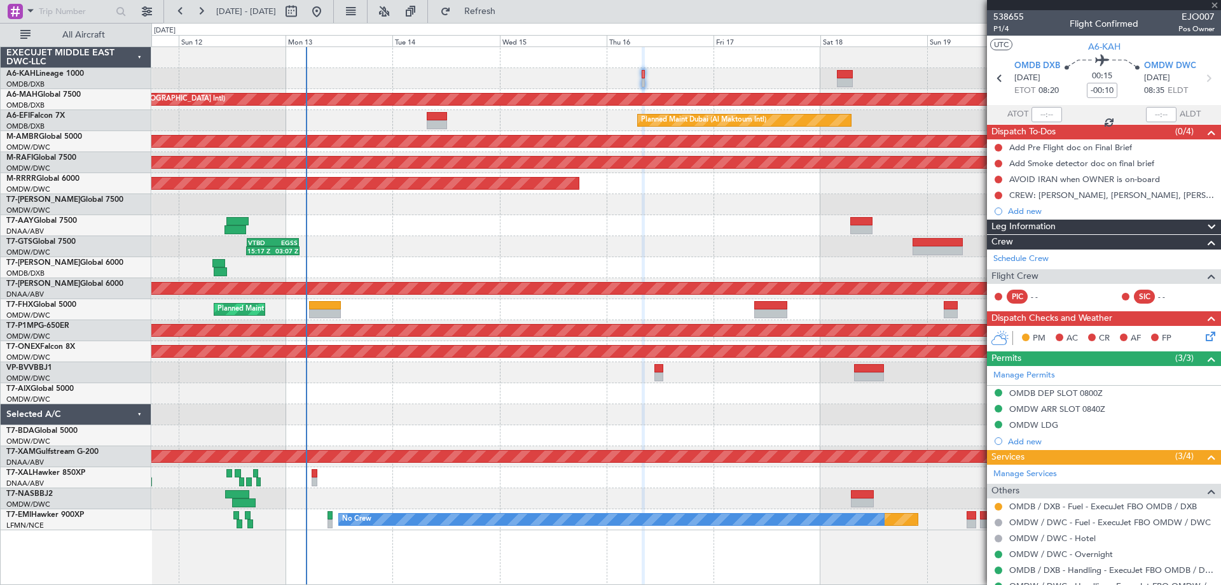
type input "+00:05"
type input "9"
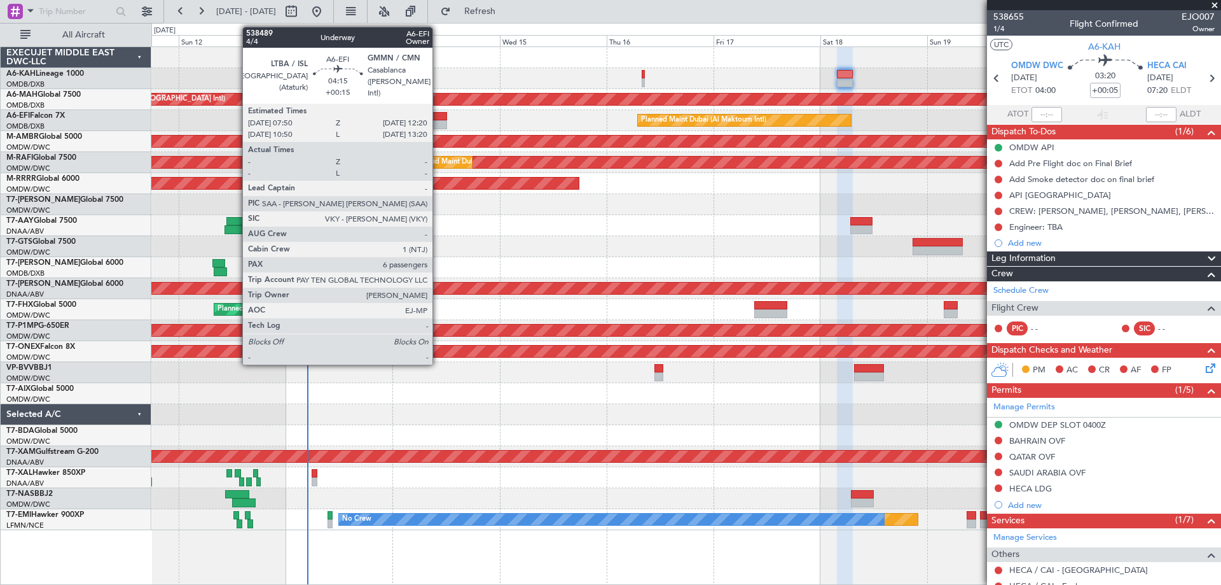
click at [438, 120] on div at bounding box center [437, 116] width 20 height 9
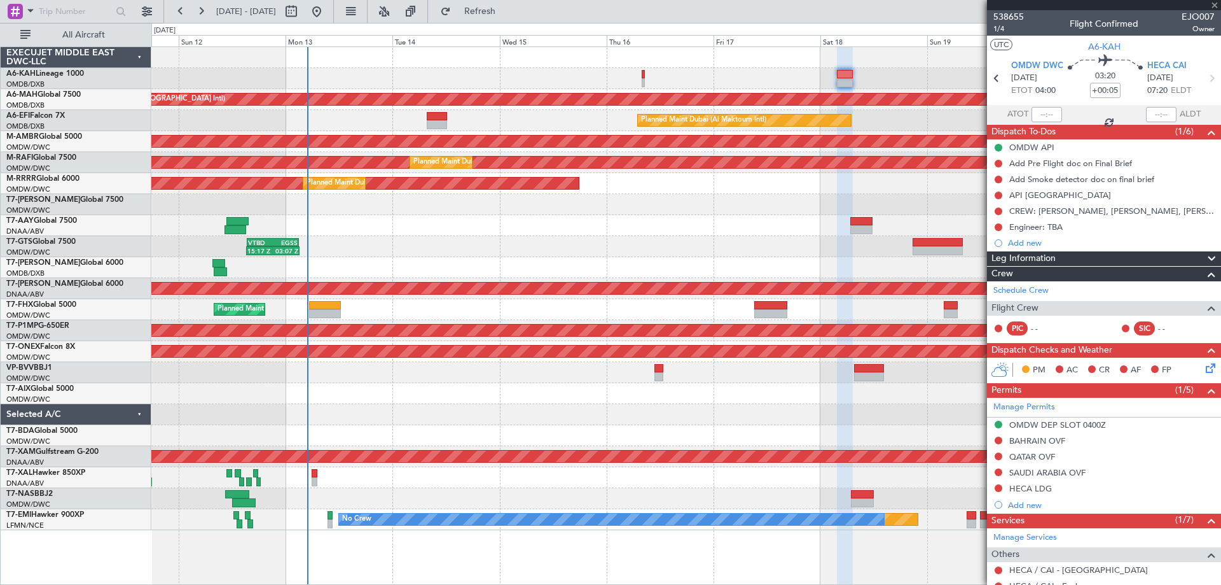
type input "+00:15"
type input "6"
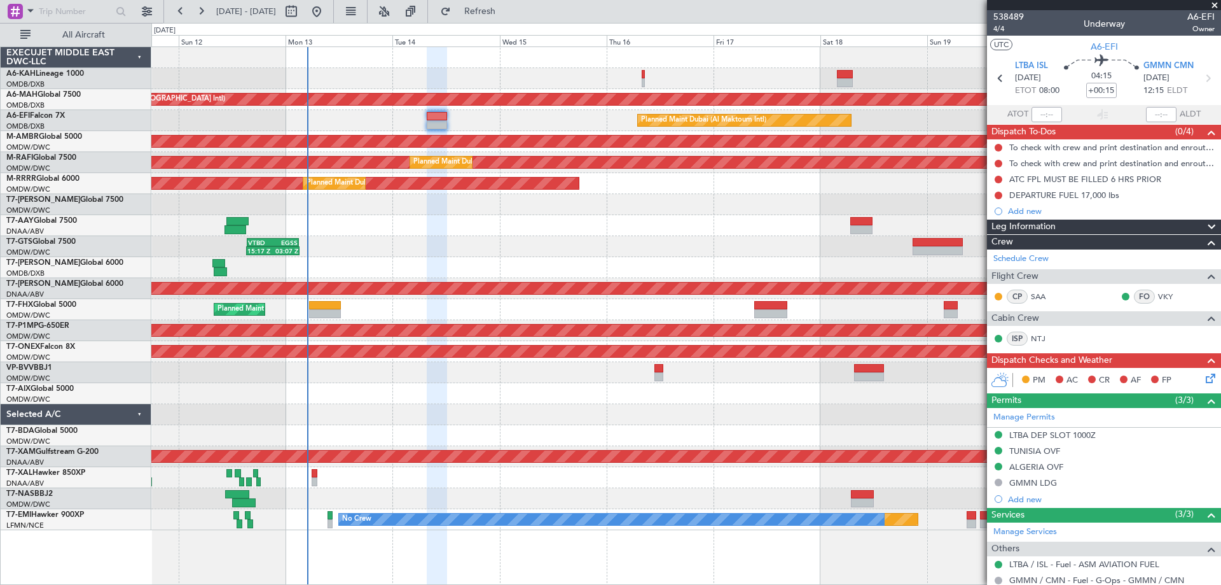
drag, startPoint x: 1030, startPoint y: 431, endPoint x: 1048, endPoint y: 428, distance: 18.0
click at [1030, 431] on div "LTBA DEP SLOT 1000Z" at bounding box center [1052, 434] width 87 height 11
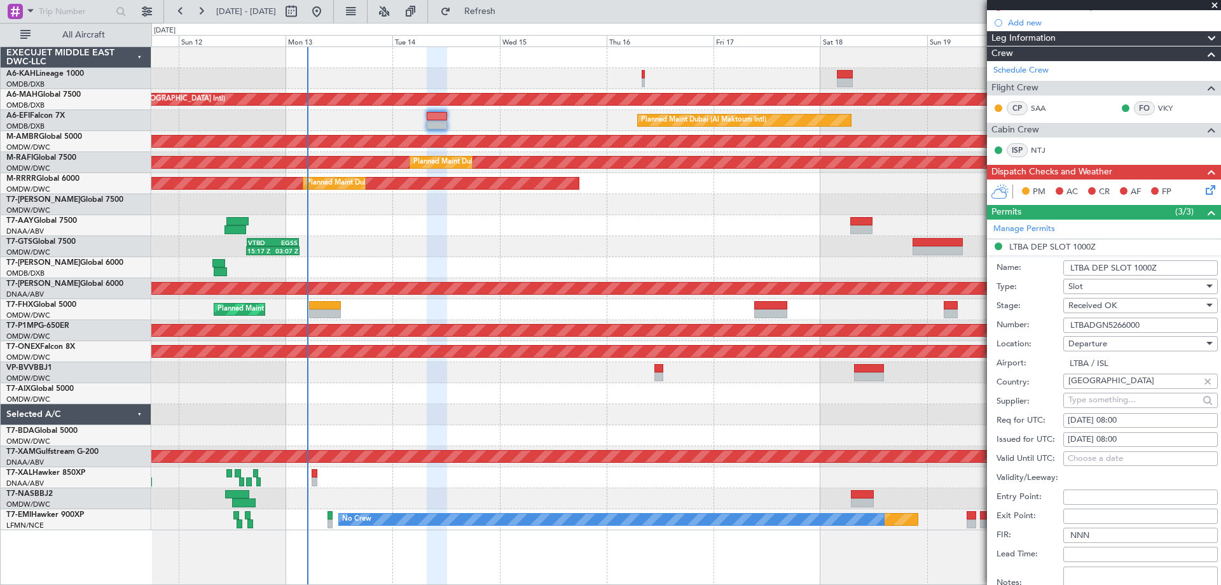
scroll to position [191, 0]
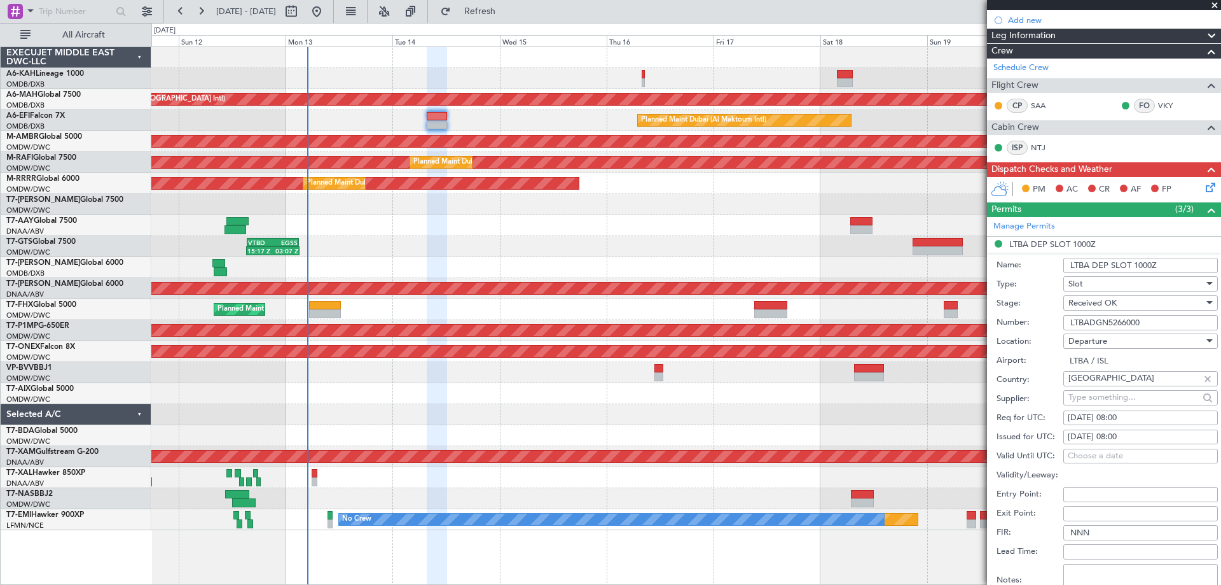
drag, startPoint x: 1036, startPoint y: 312, endPoint x: 958, endPoint y: 316, distance: 78.3
click at [962, 315] on fb-app "[DATE] - [DATE] Refresh Quick Links All Aircraft Unplanned Maint [GEOGRAPHIC_DA…" at bounding box center [610, 297] width 1221 height 575
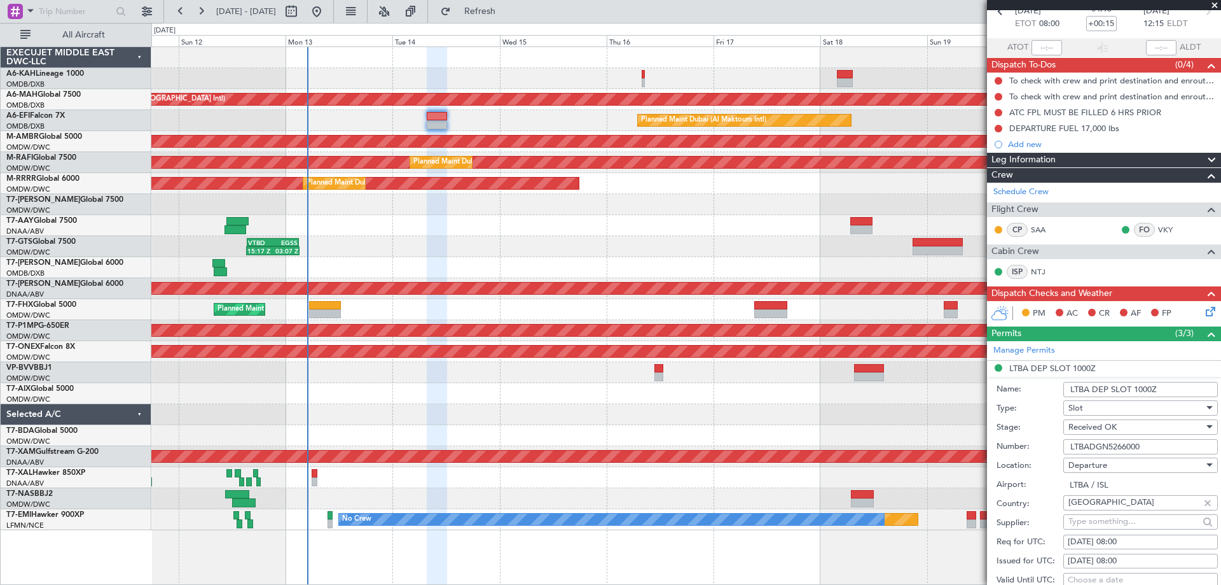
scroll to position [64, 0]
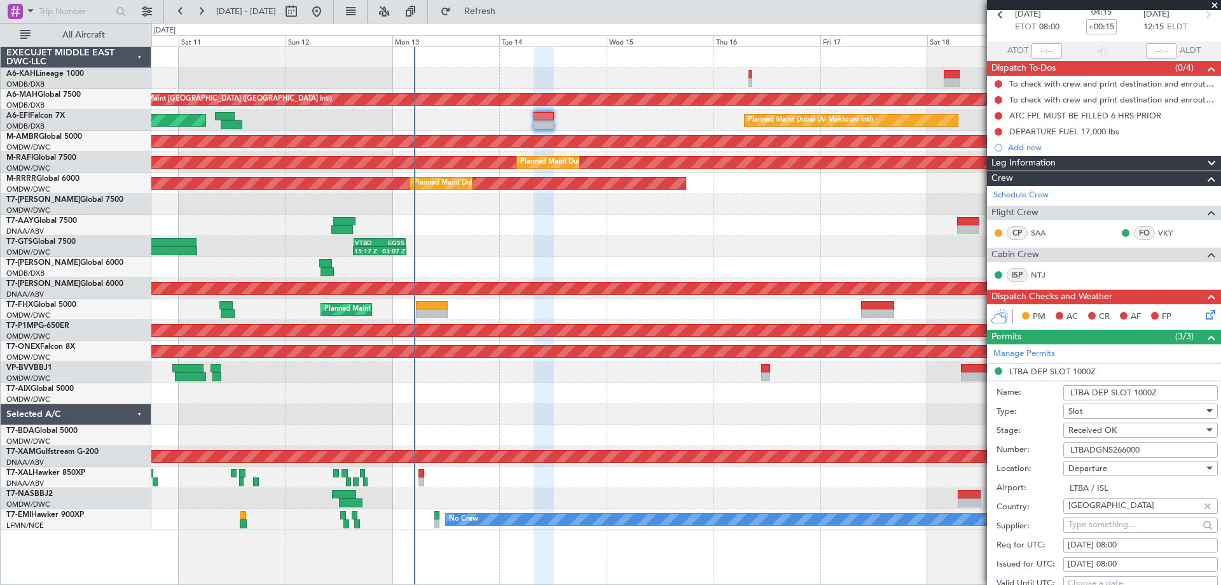
click at [639, 120] on div "Planned Maint Dubai (Al Maktoum Intl) AOG Maint [GEOGRAPHIC_DATA] (Al Maktoum I…" at bounding box center [685, 120] width 1069 height 21
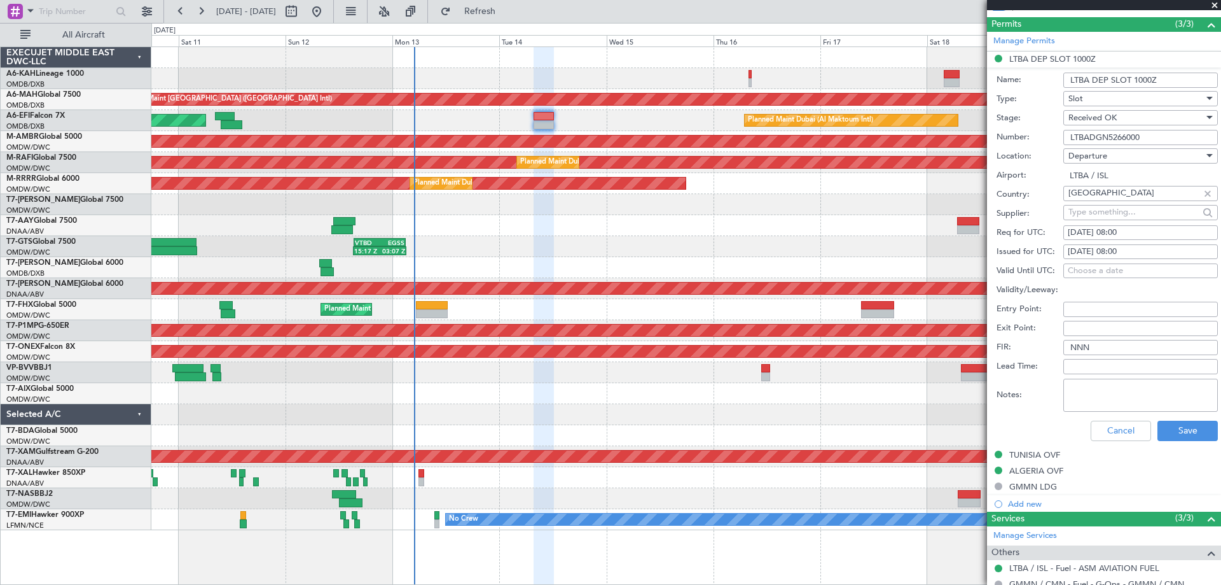
scroll to position [382, 0]
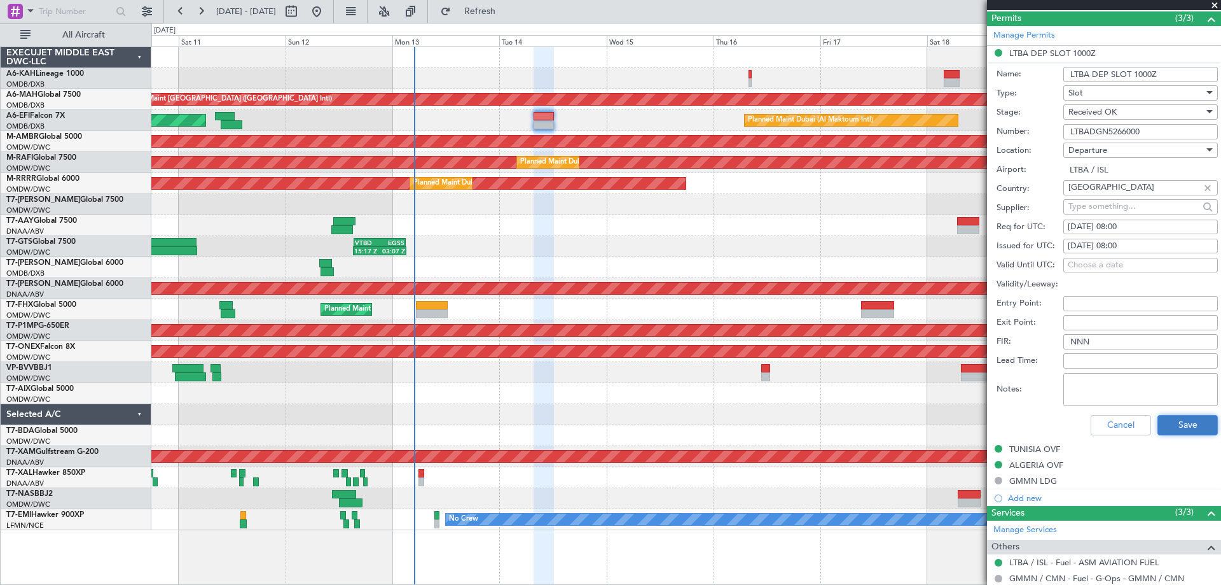
click at [1183, 424] on button "Save" at bounding box center [1188, 425] width 60 height 20
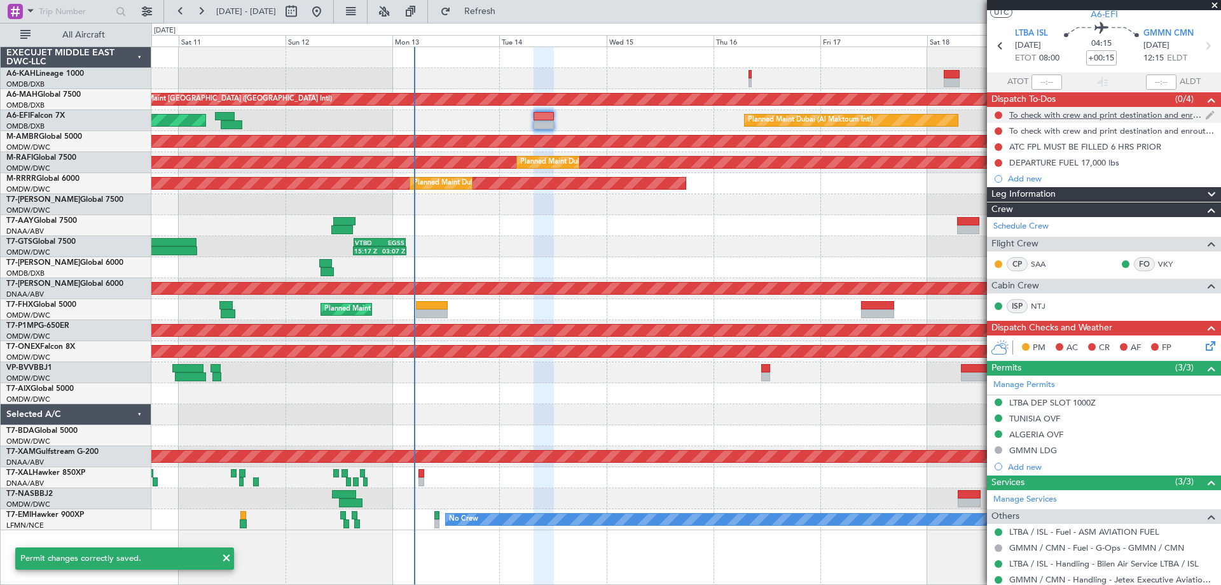
scroll to position [0, 0]
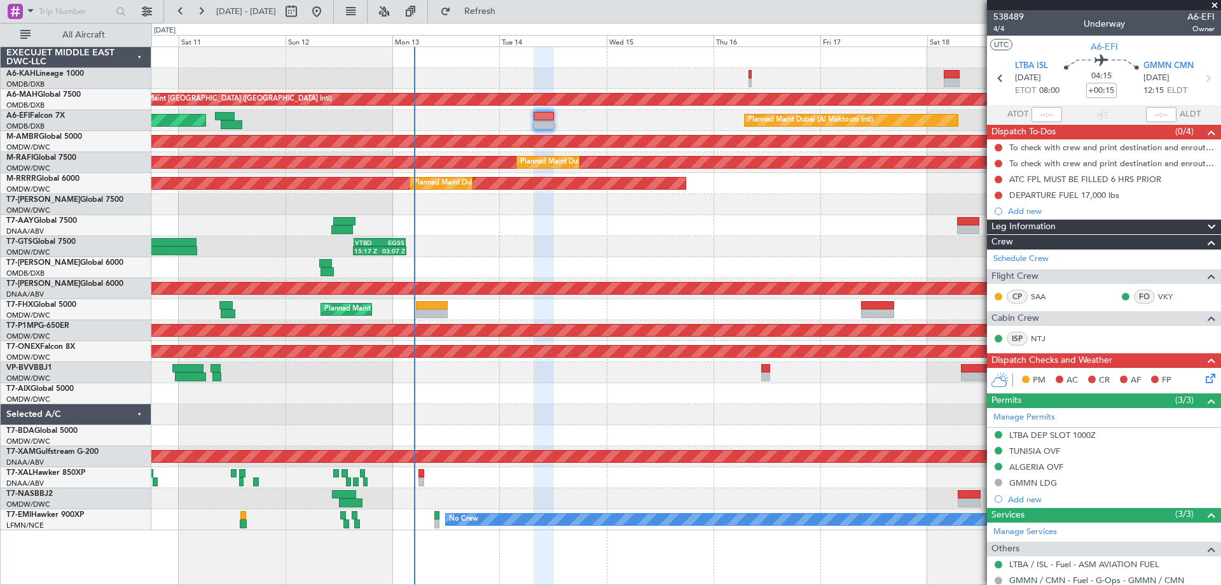
click at [713, 273] on div "Planned Maint [GEOGRAPHIC_DATA] ([GEOGRAPHIC_DATA] Intl) Planned Maint [GEOGRAP…" at bounding box center [685, 267] width 1069 height 21
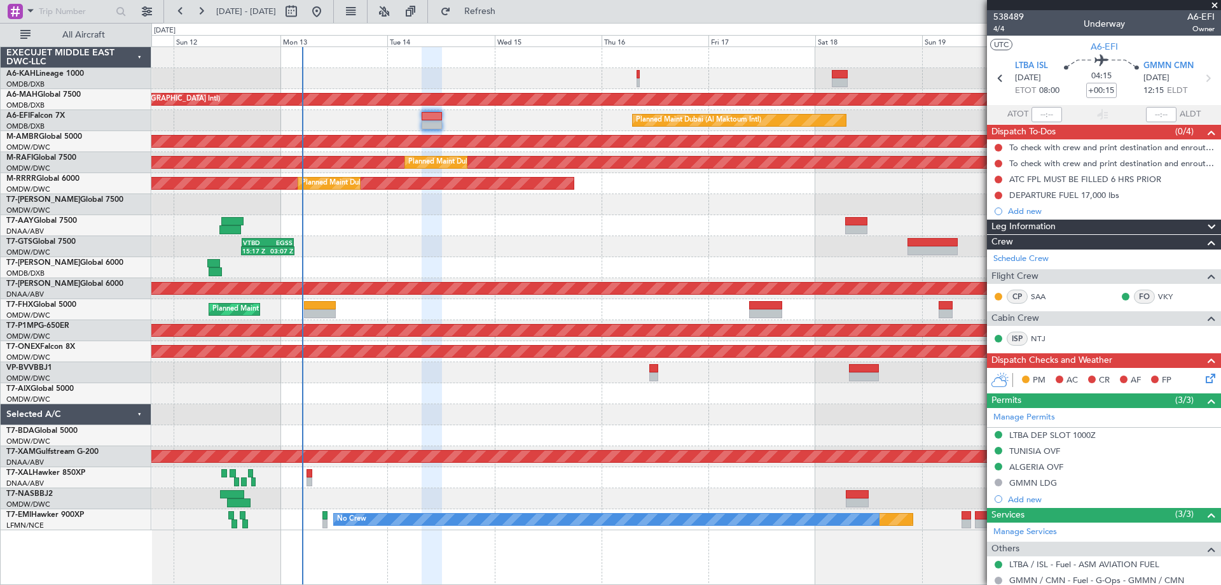
click at [572, 217] on div "Unplanned Maint [GEOGRAPHIC_DATA] ([GEOGRAPHIC_DATA] Intl) Planned Maint [GEOGR…" at bounding box center [685, 288] width 1069 height 483
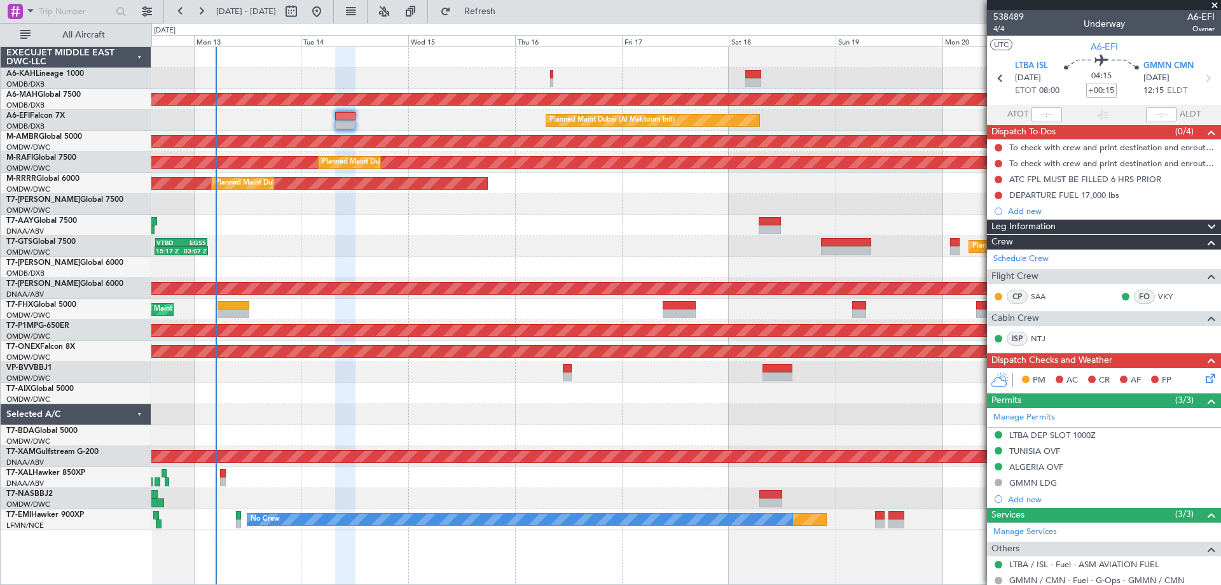
click at [747, 66] on div "Unplanned Maint [GEOGRAPHIC_DATA] ([GEOGRAPHIC_DATA] Intl) Planned Maint [GEOGR…" at bounding box center [685, 288] width 1069 height 483
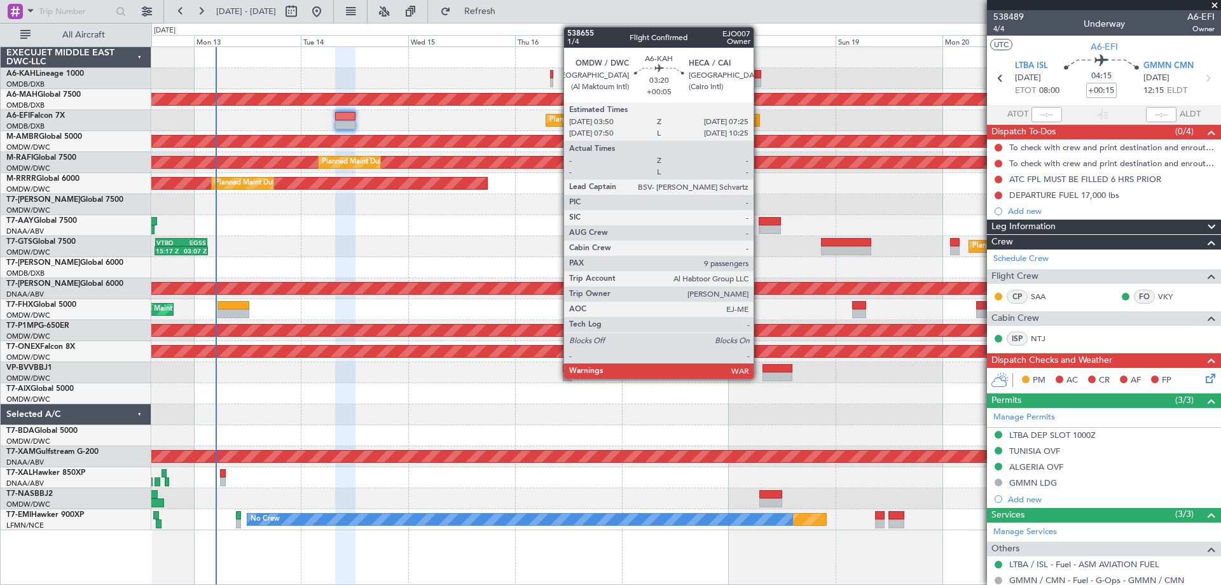
click at [759, 77] on div at bounding box center [754, 74] width 17 height 9
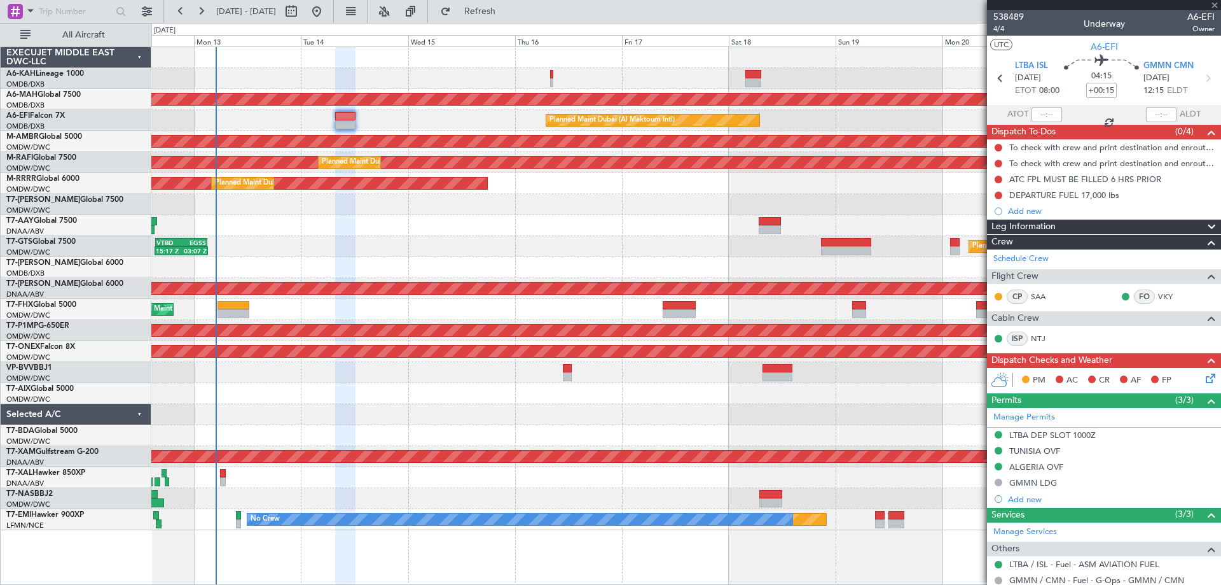
type input "+00:05"
type input "9"
